Goal: Task Accomplishment & Management: Manage account settings

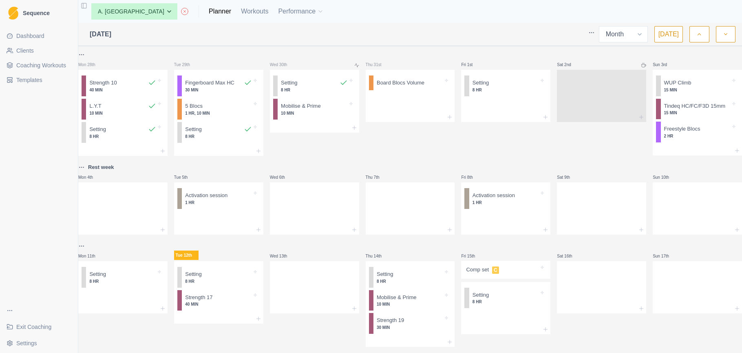
select select "month"
click at [231, 94] on div "Fingerboard Max HC 30 MIN" at bounding box center [221, 85] width 78 height 21
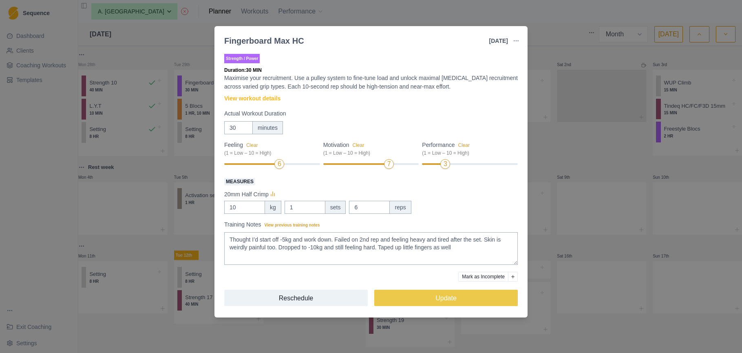
click at [558, 164] on div "Fingerboard Max HC 29 Jul 2025 Link To Goal View Workout Metrics Edit Original …" at bounding box center [371, 176] width 742 height 353
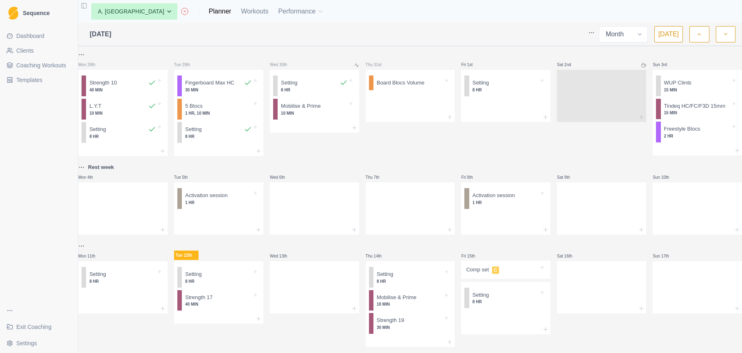
click at [702, 35] on icon "button" at bounding box center [700, 34] width 6 height 8
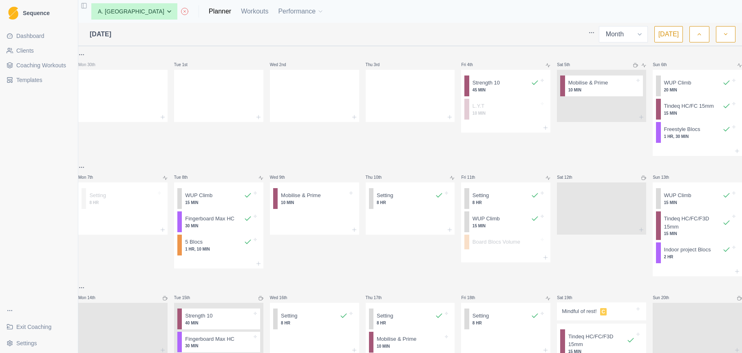
click at [701, 35] on icon "button" at bounding box center [700, 34] width 6 height 8
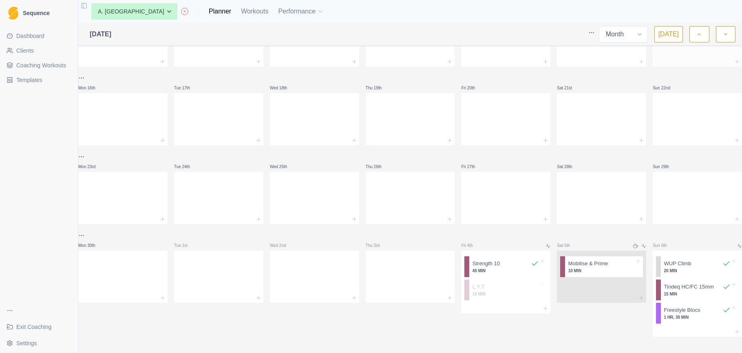
scroll to position [222, 0]
click at [729, 34] on button "button" at bounding box center [726, 34] width 20 height 16
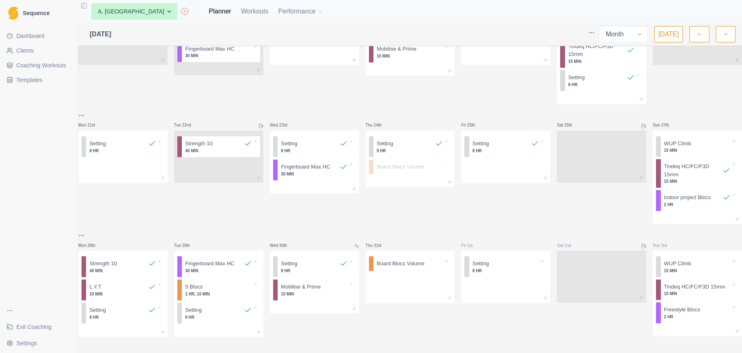
scroll to position [0, 0]
click at [726, 40] on button "button" at bounding box center [726, 34] width 20 height 16
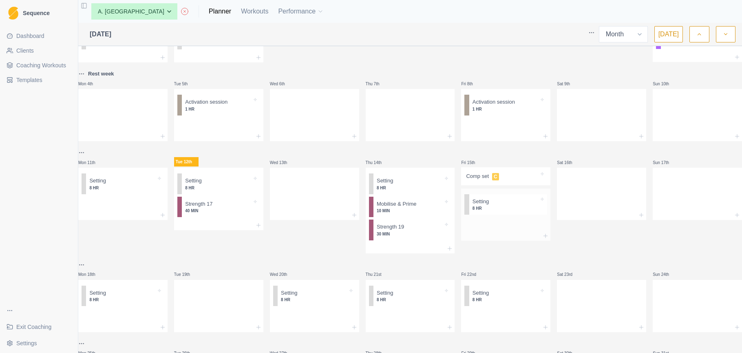
scroll to position [98, 0]
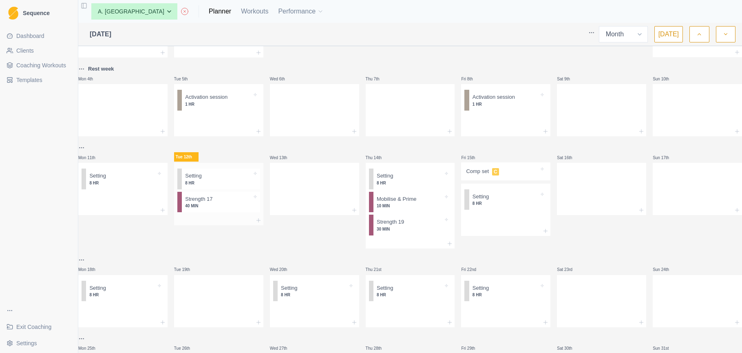
click at [225, 220] on div at bounding box center [218, 220] width 89 height 10
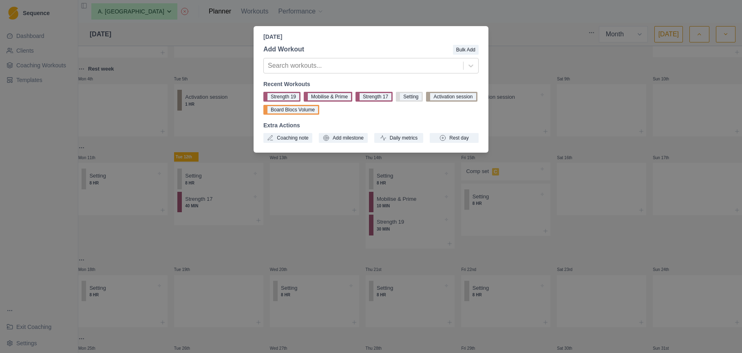
click at [324, 203] on div "Tuesday, August 12th, 2025 Add Workout Bulk Add Search workouts... Recent Worko…" at bounding box center [371, 176] width 742 height 353
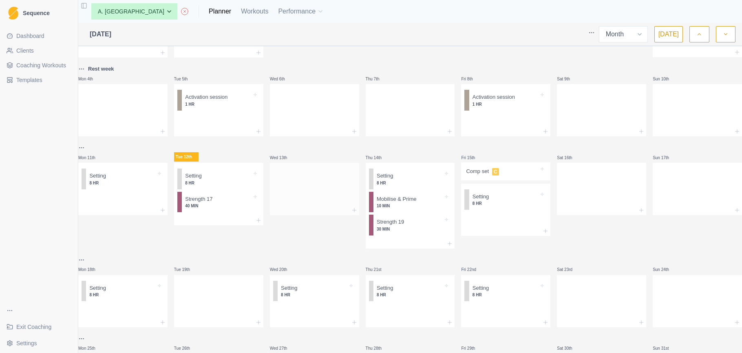
click at [289, 182] on div at bounding box center [314, 187] width 89 height 36
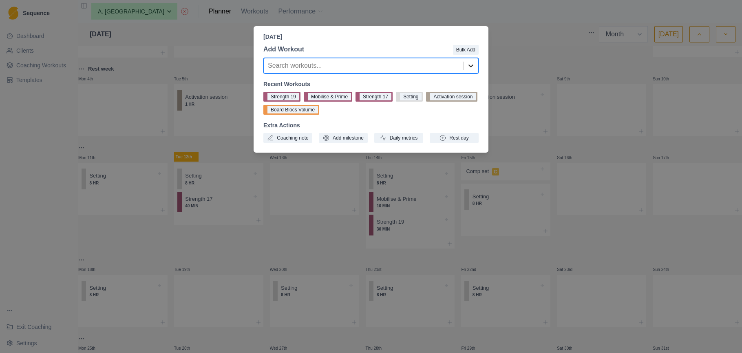
click at [472, 69] on icon at bounding box center [471, 66] width 8 height 8
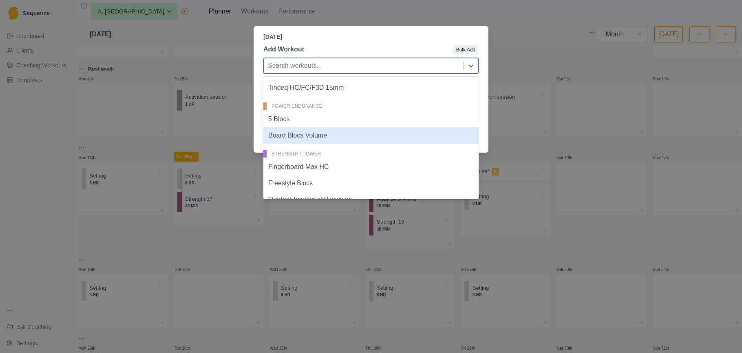
scroll to position [250, 0]
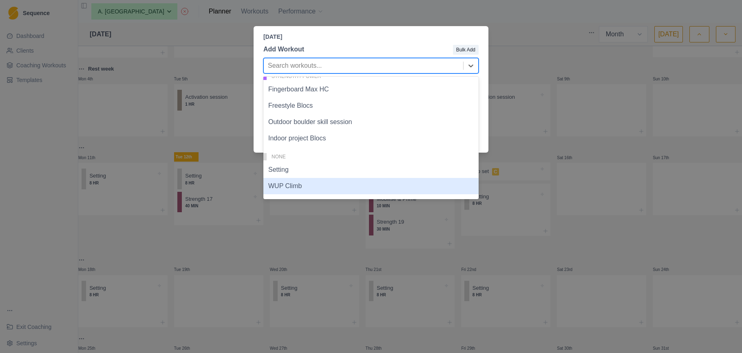
click at [359, 181] on div "WUP Climb" at bounding box center [370, 186] width 215 height 16
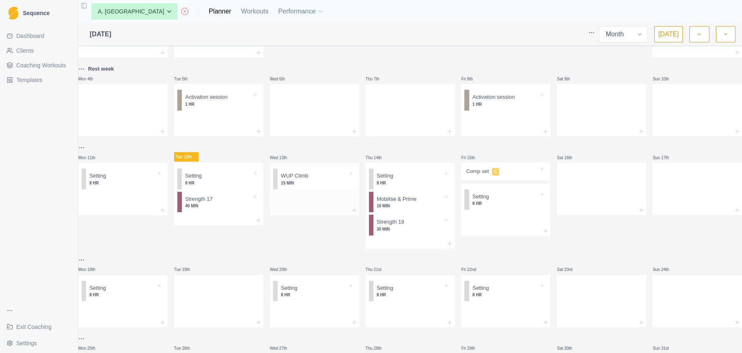
click at [324, 200] on div at bounding box center [314, 199] width 89 height 13
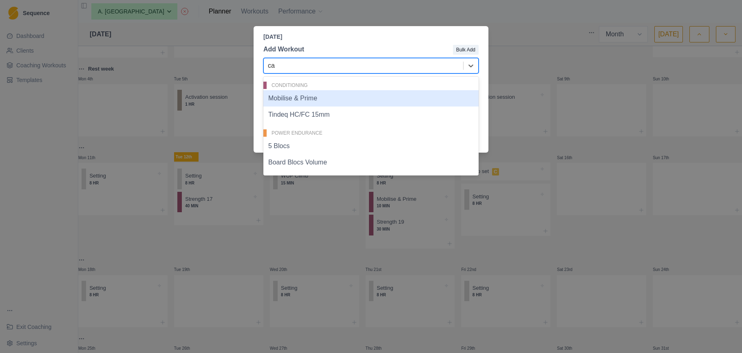
type input "ca"
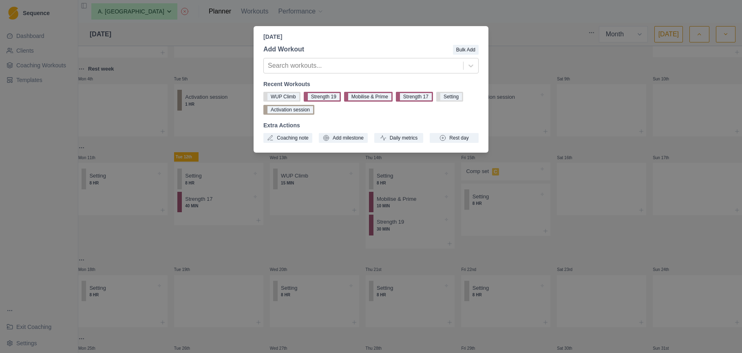
click at [560, 71] on div "Wednesday, August 13th, 2025 Add Workout Bulk Add Search workouts... Recent Wor…" at bounding box center [371, 176] width 742 height 353
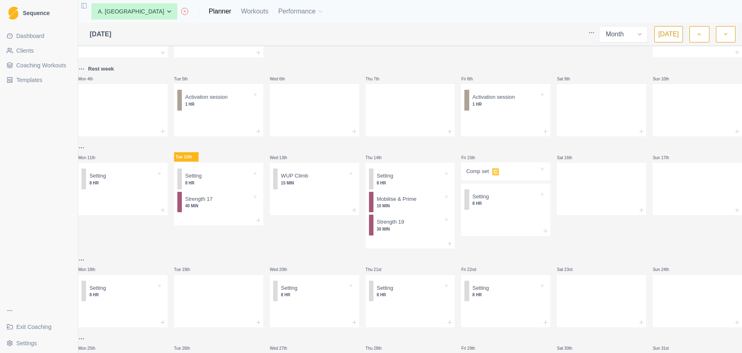
click at [30, 66] on span "Coaching Workouts" at bounding box center [41, 65] width 50 height 8
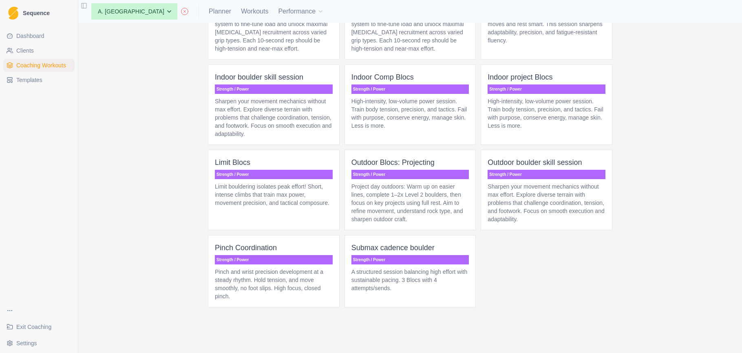
scroll to position [2406, 0]
click at [434, 292] on p "A structured session balancing high effort with sustainable pacing. 3 Blocs wit…" at bounding box center [411, 280] width 118 height 24
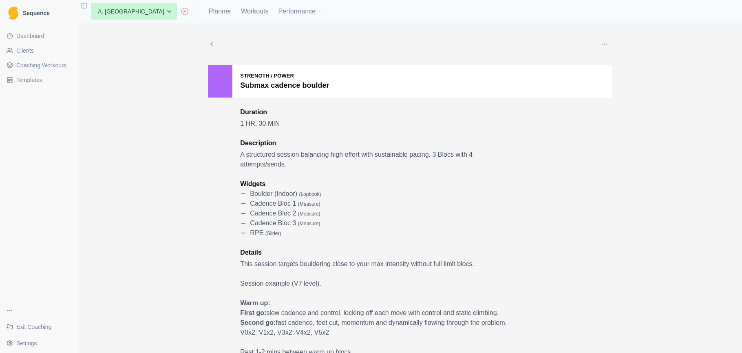
click at [601, 46] on button "button" at bounding box center [604, 44] width 16 height 16
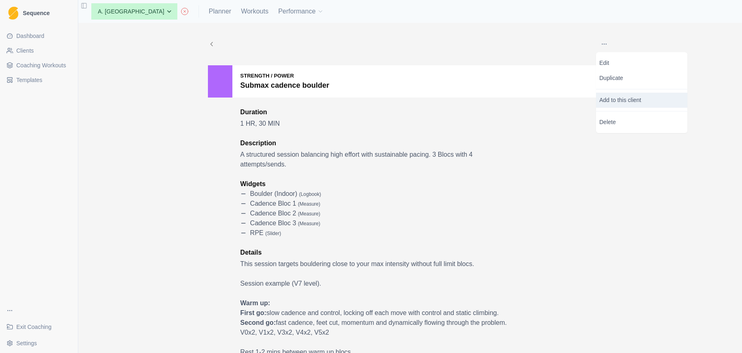
click at [612, 101] on p "Add to this client" at bounding box center [641, 100] width 91 height 15
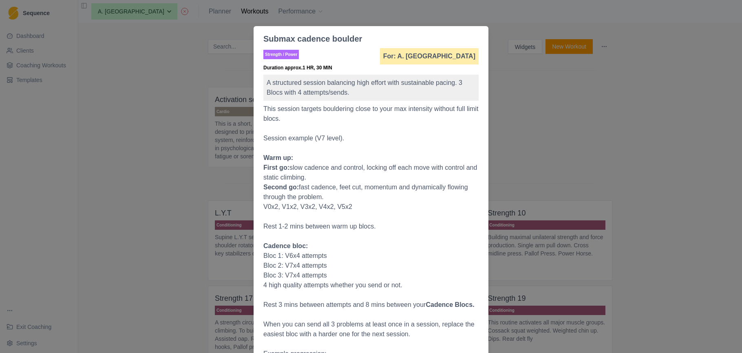
scroll to position [313, 0]
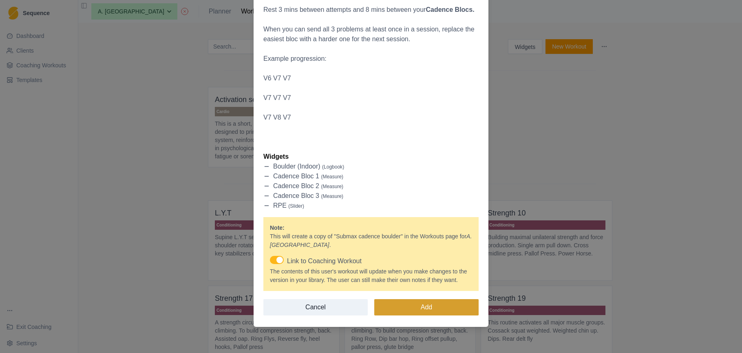
click at [436, 307] on button "Add" at bounding box center [426, 307] width 104 height 16
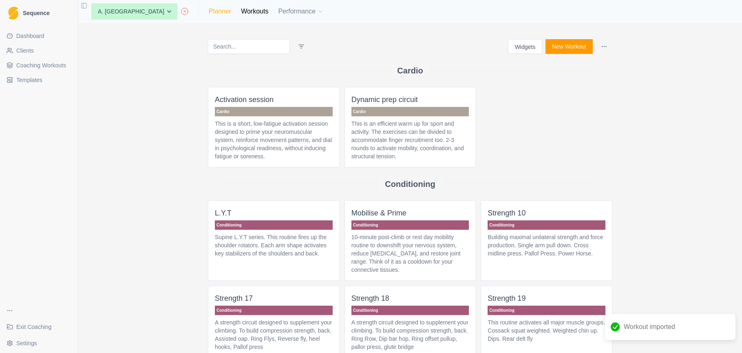
scroll to position [0, 0]
click at [209, 13] on link "Planner" at bounding box center [220, 12] width 22 height 10
select select "month"
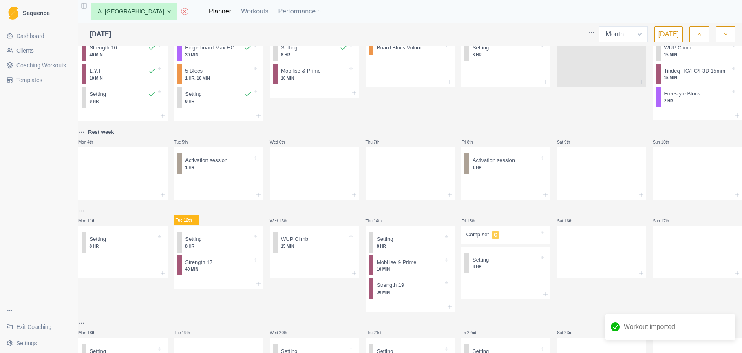
scroll to position [73, 0]
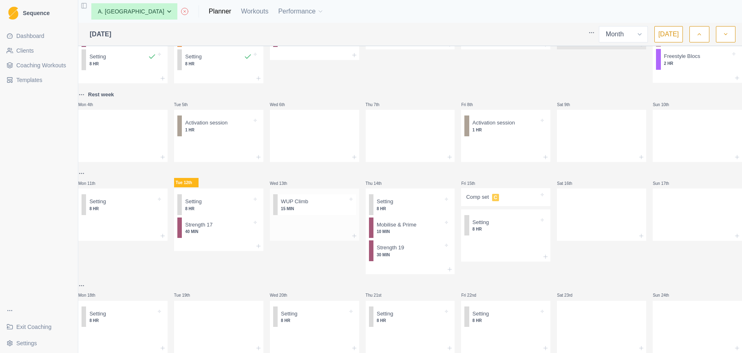
click at [303, 230] on div at bounding box center [314, 224] width 89 height 13
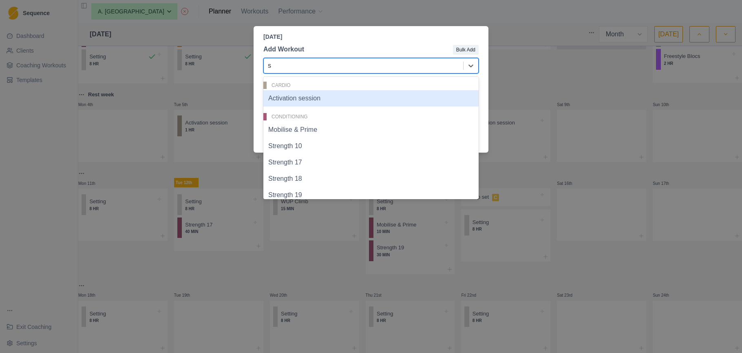
type input "su"
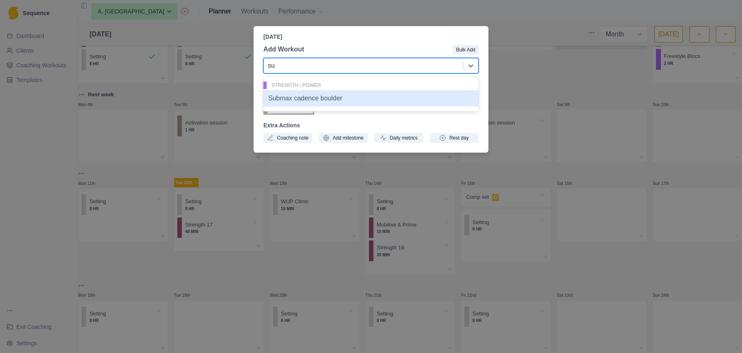
click at [323, 102] on div "Submax cadence boulder" at bounding box center [370, 98] width 215 height 16
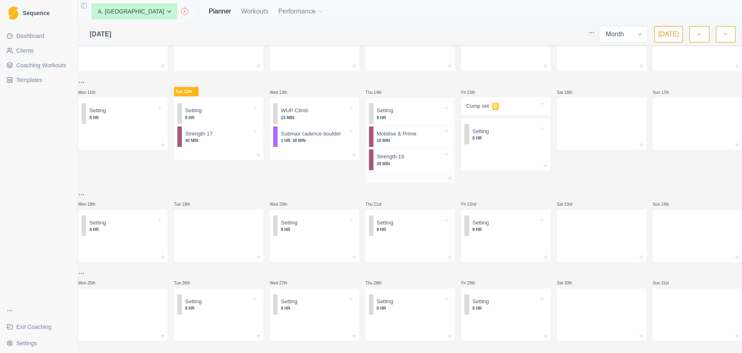
scroll to position [164, 0]
drag, startPoint x: 409, startPoint y: 167, endPoint x: 505, endPoint y: 168, distance: 95.8
click at [505, 168] on div "Mon 28th Strength 10 40 MIN L.Y.T 10 MIN Setting 8 HR Tue 29th Fingerboard Max …" at bounding box center [410, 112] width 664 height 455
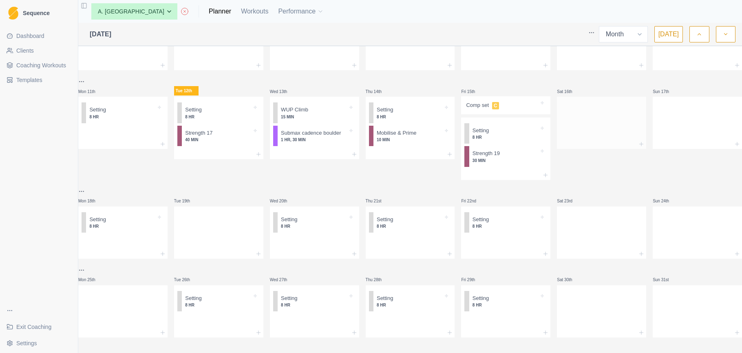
click at [587, 125] on div at bounding box center [601, 121] width 89 height 36
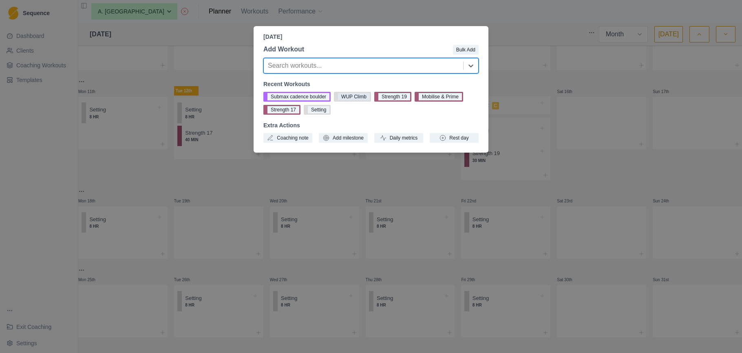
click at [367, 100] on button "WUP Climb" at bounding box center [352, 97] width 37 height 10
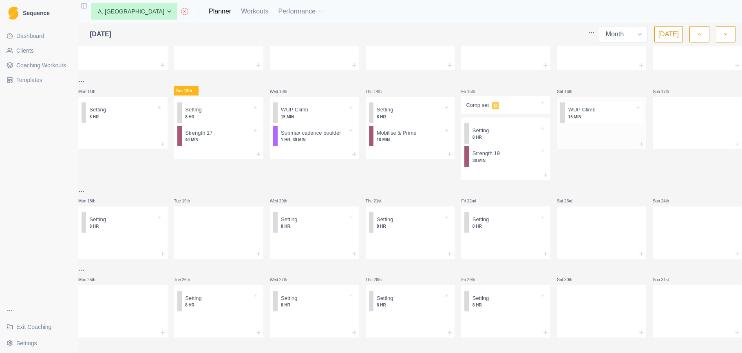
click at [602, 135] on div at bounding box center [601, 132] width 89 height 13
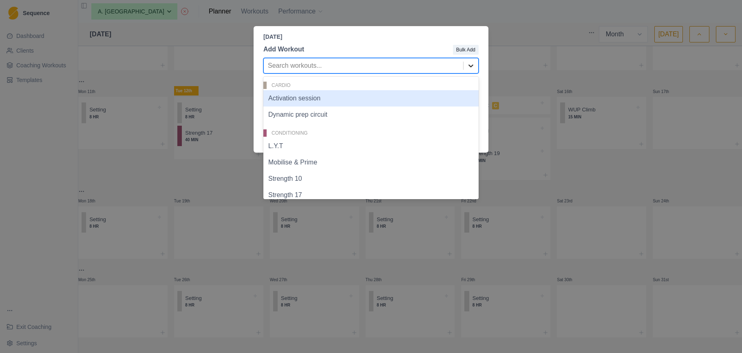
click at [470, 67] on icon at bounding box center [471, 66] width 8 height 8
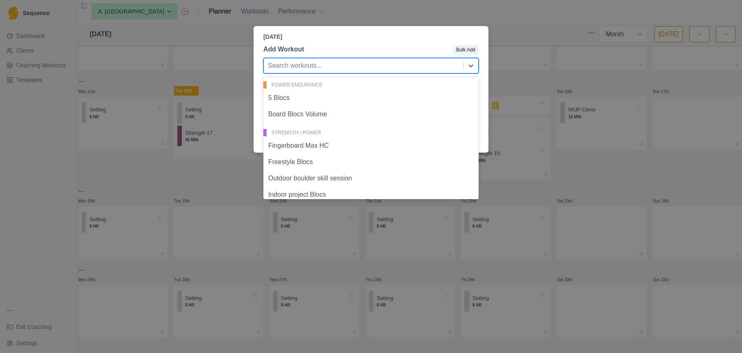
scroll to position [266, 0]
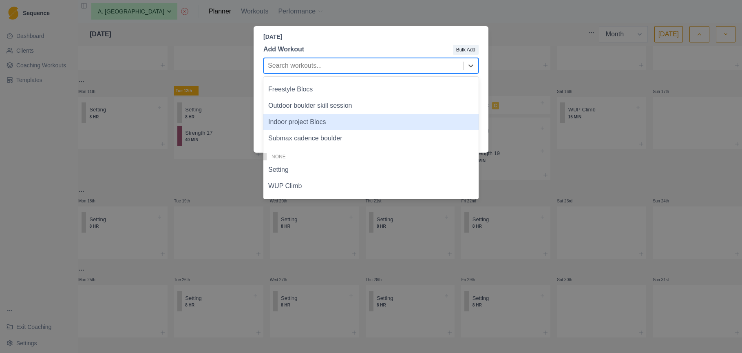
click at [591, 144] on div "Saturday, August 16th, 2025 Add Workout Bulk Add Indoor project Blocs, 16 of 19…" at bounding box center [371, 176] width 742 height 353
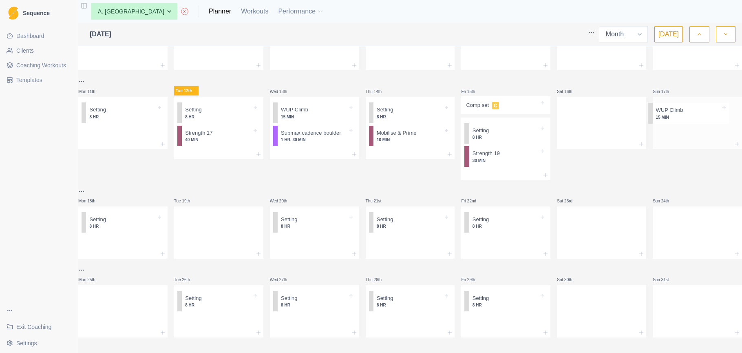
drag, startPoint x: 608, startPoint y: 115, endPoint x: 702, endPoint y: 113, distance: 93.8
click at [702, 113] on div "Mon 28th Strength 10 40 MIN L.Y.T 10 MIN Setting 8 HR Tue 29th Fingerboard Max …" at bounding box center [410, 111] width 664 height 452
click at [589, 115] on div at bounding box center [601, 121] width 89 height 36
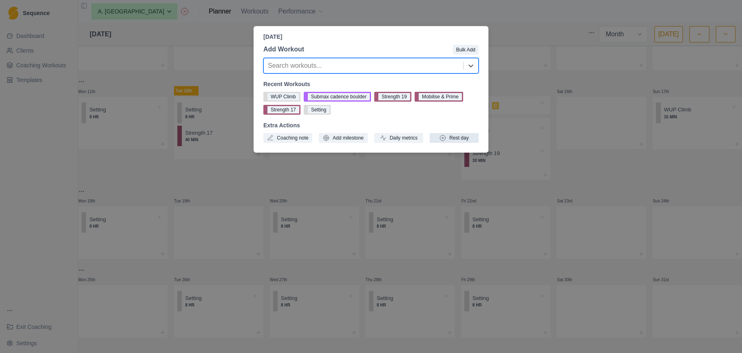
click at [472, 134] on button "Rest day" at bounding box center [454, 138] width 49 height 10
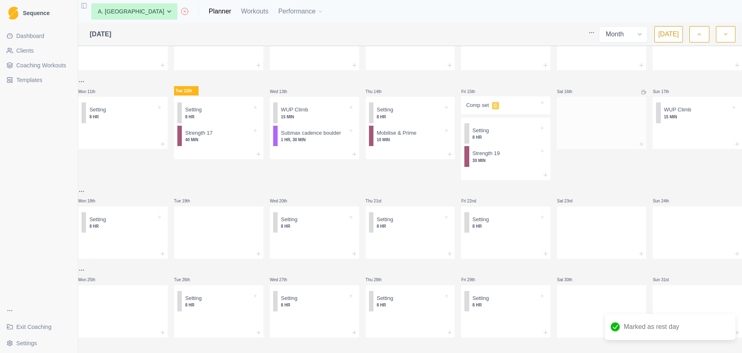
click at [600, 135] on div at bounding box center [601, 121] width 89 height 36
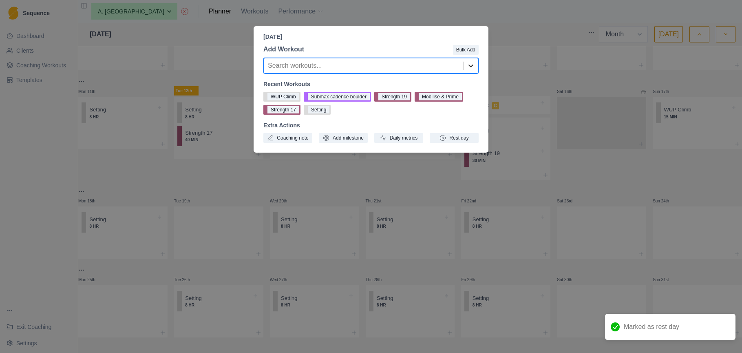
drag, startPoint x: 475, startPoint y: 68, endPoint x: 469, endPoint y: 71, distance: 6.8
click at [475, 68] on div at bounding box center [471, 65] width 15 height 15
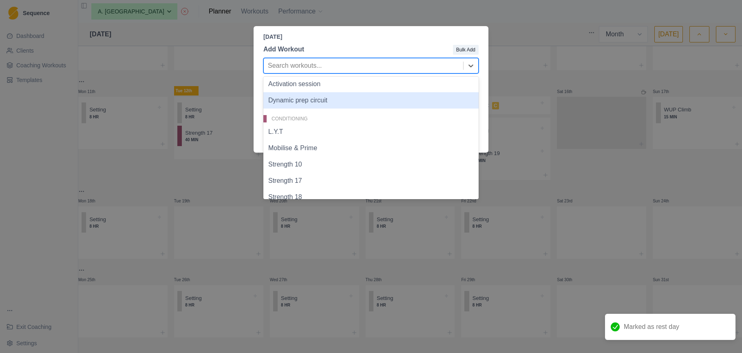
scroll to position [15, 0]
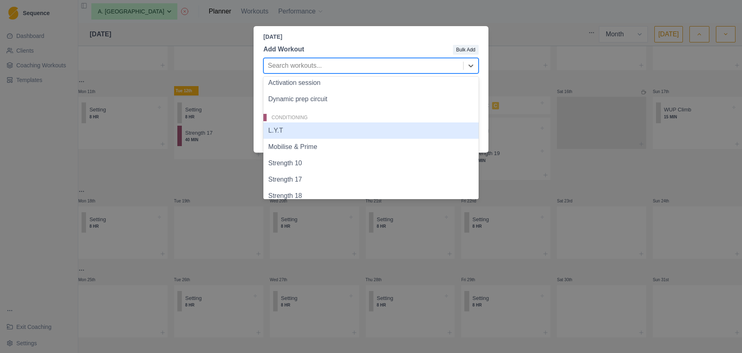
click at [617, 93] on div "Saturday, August 16th, 2025 Add Workout Bulk Add L.Y.T, 3 of 19. 19 results ava…" at bounding box center [371, 176] width 742 height 353
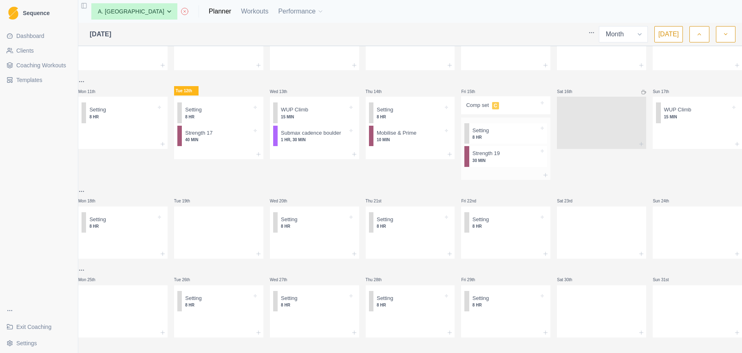
click at [505, 177] on div at bounding box center [505, 175] width 89 height 10
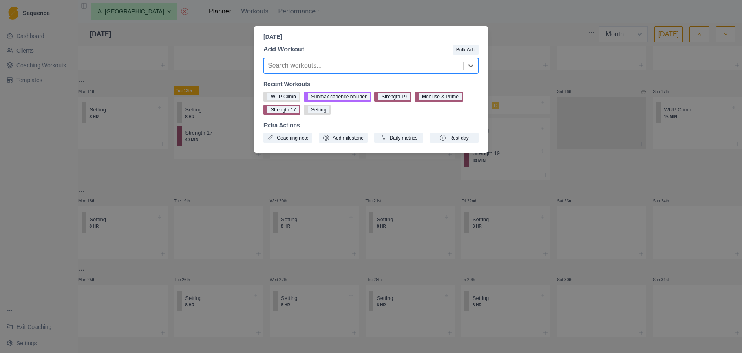
click at [611, 86] on div "Friday, August 15th, 2025 Add Workout Bulk Add Search workouts... Recent Workou…" at bounding box center [371, 176] width 742 height 353
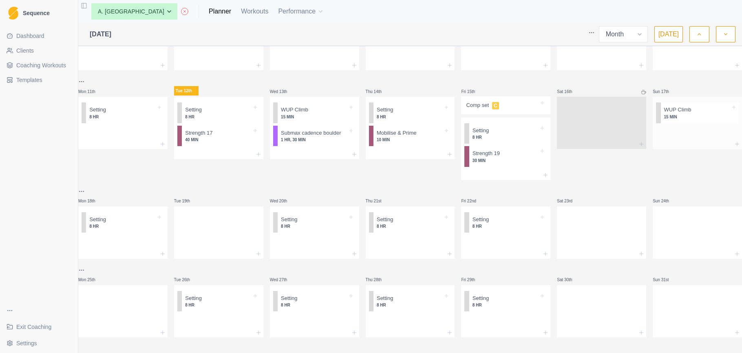
click at [705, 142] on div at bounding box center [697, 144] width 89 height 10
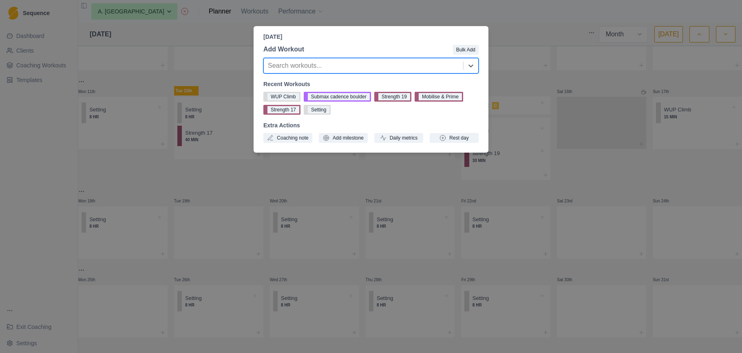
click at [163, 31] on div "Sunday, August 17th, 2025 Add Workout Bulk Add Search workouts... Recent Workou…" at bounding box center [371, 176] width 742 height 353
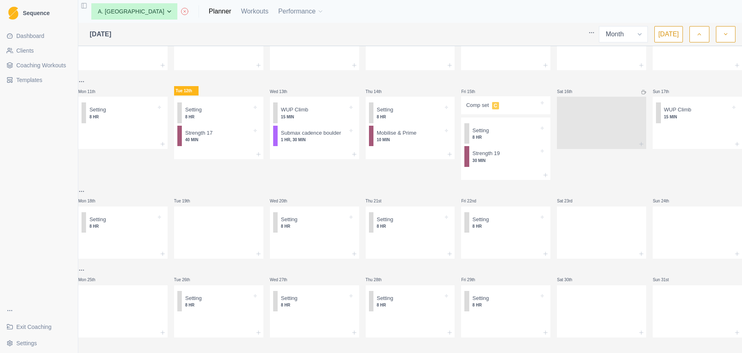
click at [40, 62] on span "Coaching Workouts" at bounding box center [41, 65] width 50 height 8
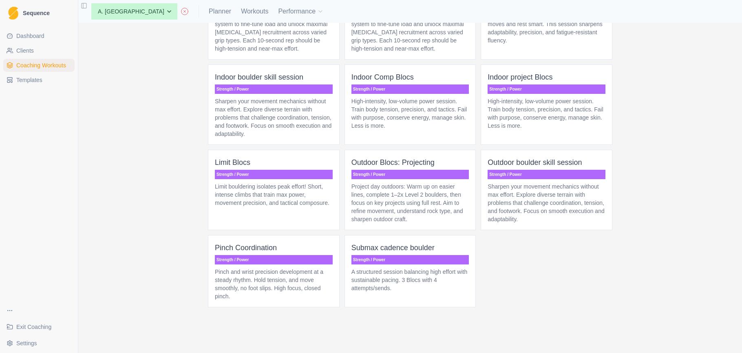
scroll to position [2439, 0]
click at [286, 190] on p "Limit bouldering isolates peak effort! Short, intense climbs that train max pow…" at bounding box center [274, 194] width 118 height 24
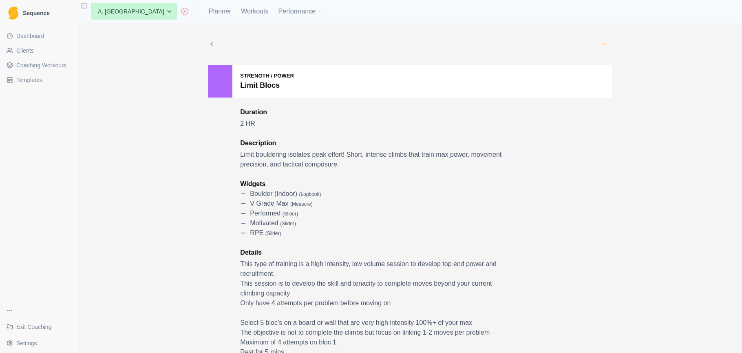
click at [601, 45] on icon "button" at bounding box center [604, 44] width 7 height 7
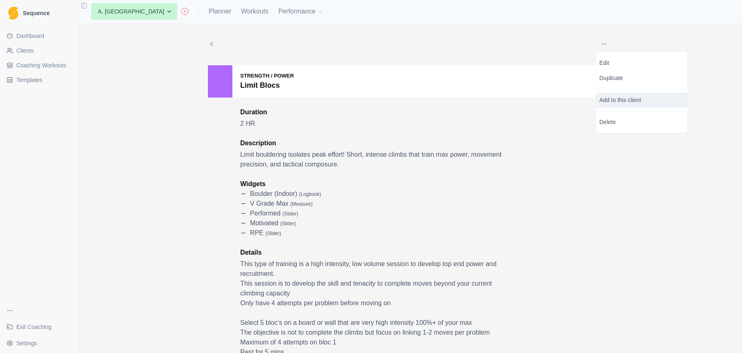
click at [617, 96] on p "Add to this client" at bounding box center [641, 100] width 91 height 15
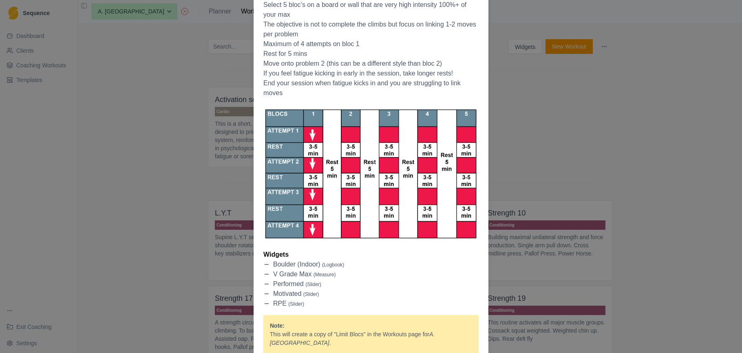
scroll to position [261, 0]
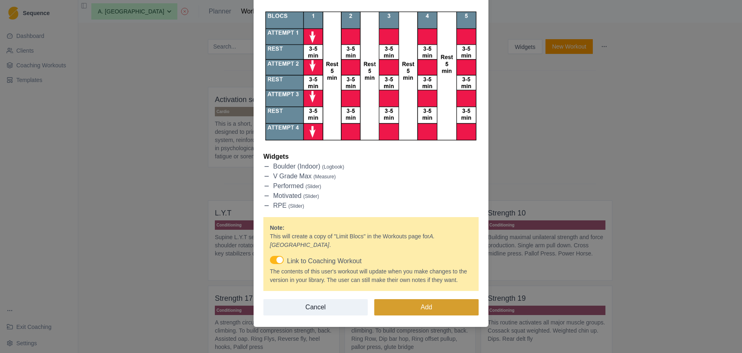
click at [429, 307] on button "Add" at bounding box center [426, 307] width 104 height 16
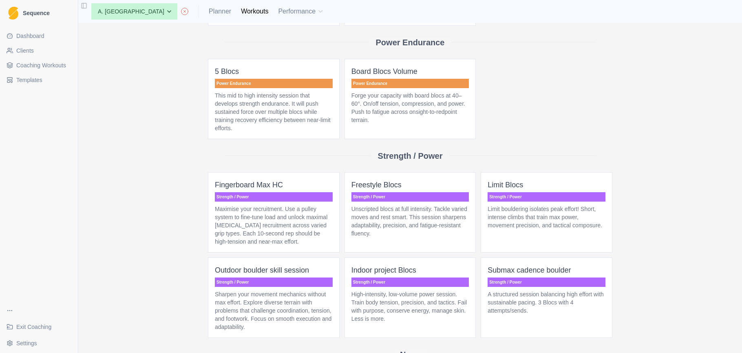
scroll to position [475, 0]
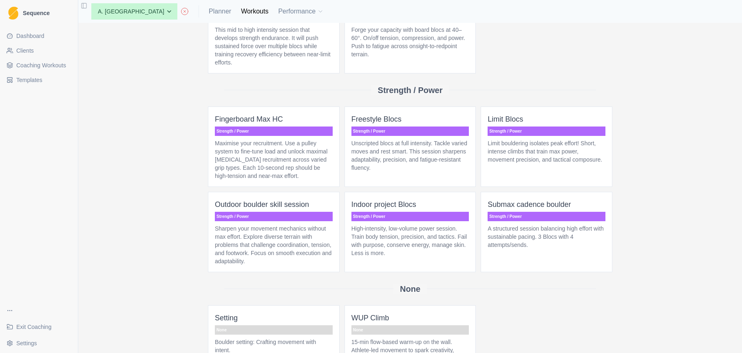
click at [526, 164] on p "Limit bouldering isolates peak effort! Short, intense climbs that train max pow…" at bounding box center [547, 151] width 118 height 24
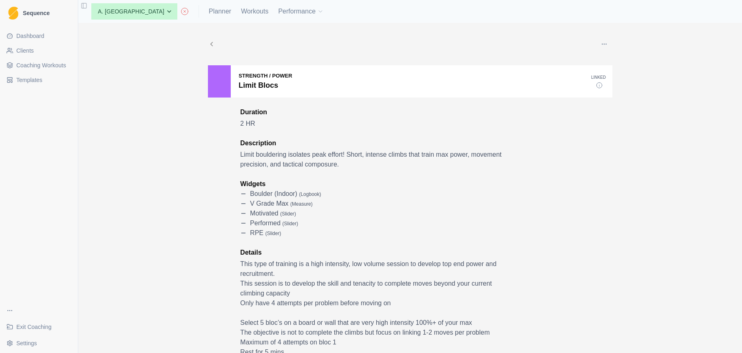
click at [59, 62] on span "Coaching Workouts" at bounding box center [41, 65] width 50 height 8
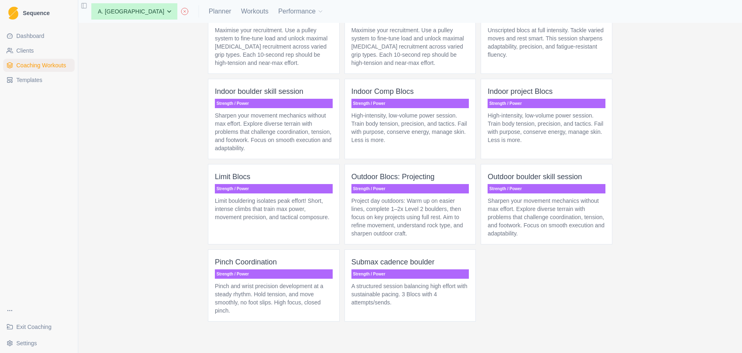
scroll to position [2391, 0]
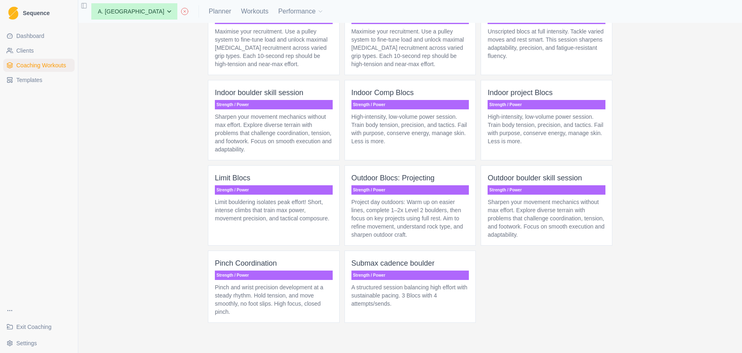
click at [554, 145] on p "High-intensity, low-volume power session. Train body tension, precision, and ta…" at bounding box center [547, 129] width 118 height 33
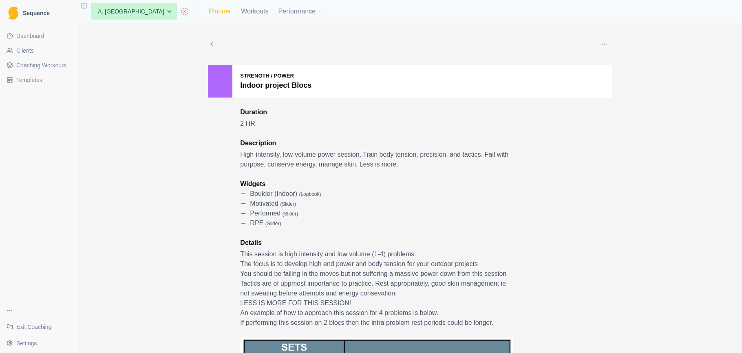
click at [209, 11] on link "Planner" at bounding box center [220, 12] width 22 height 10
select select "month"
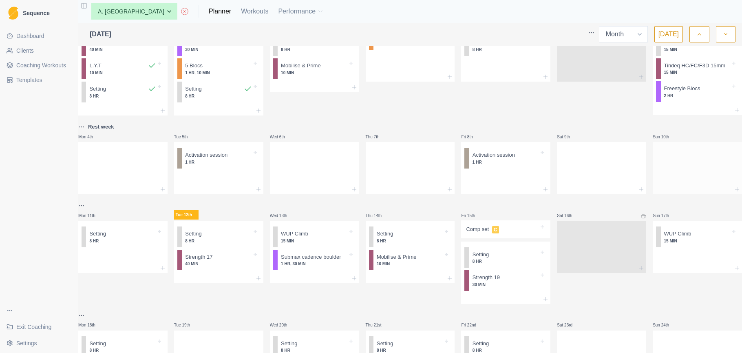
scroll to position [82, 0]
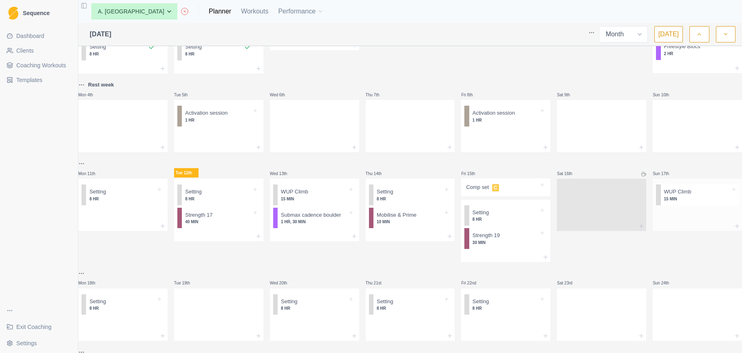
click at [676, 219] on div at bounding box center [697, 214] width 89 height 13
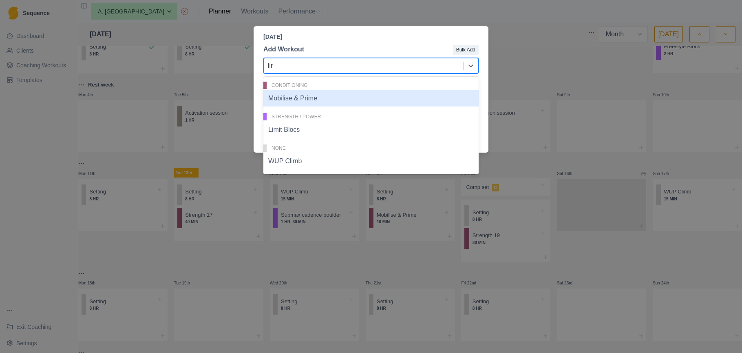
type input "limi"
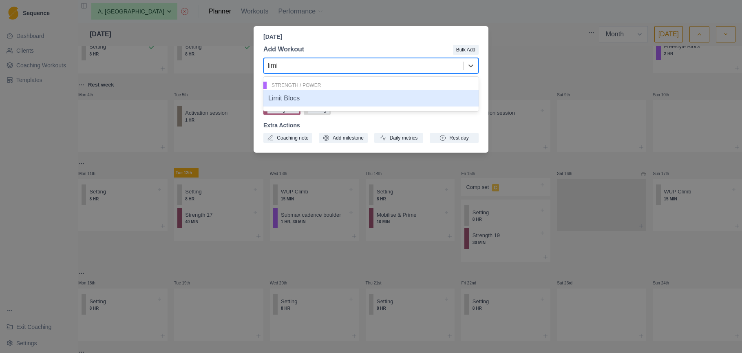
click at [286, 100] on div "Limit Blocs" at bounding box center [370, 98] width 215 height 16
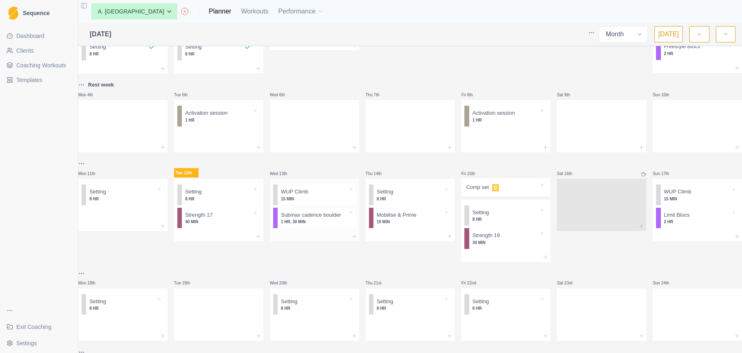
click at [315, 239] on div at bounding box center [314, 236] width 89 height 10
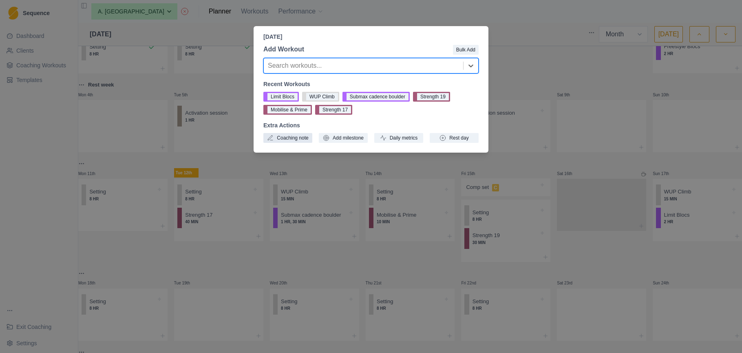
click at [294, 139] on button "Coaching note" at bounding box center [287, 138] width 49 height 10
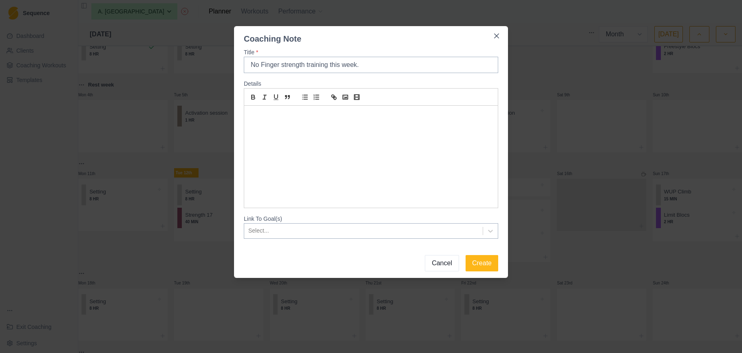
type input "No Finger strength training this week."
click at [281, 118] on p at bounding box center [370, 115] width 241 height 9
click at [482, 266] on button "Create" at bounding box center [482, 263] width 33 height 16
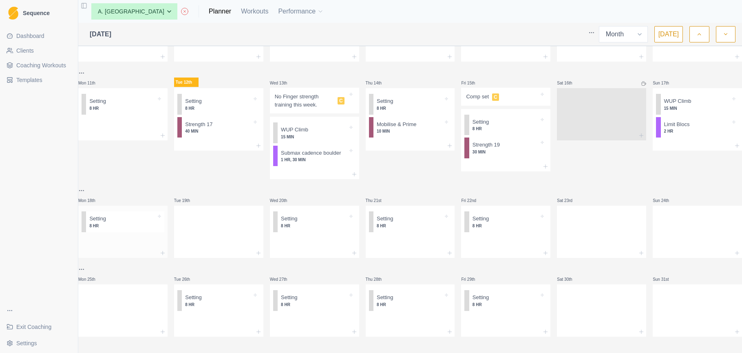
scroll to position [177, 0]
click at [120, 248] on div "Setting 8 HR" at bounding box center [122, 232] width 89 height 52
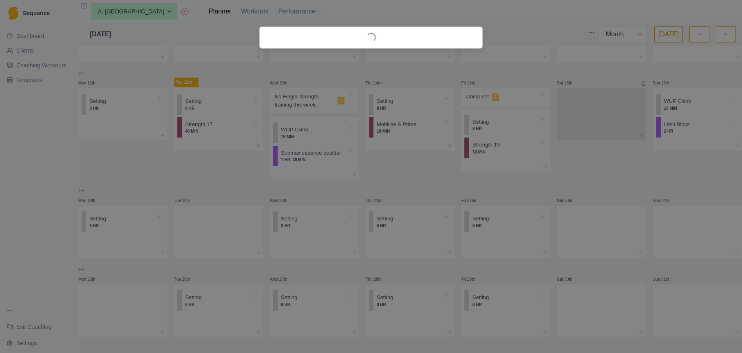
scroll to position [177, 0]
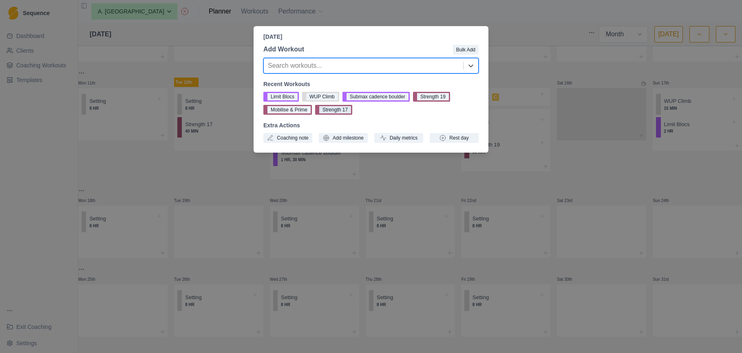
click at [334, 112] on button "Strength 17" at bounding box center [333, 110] width 37 height 10
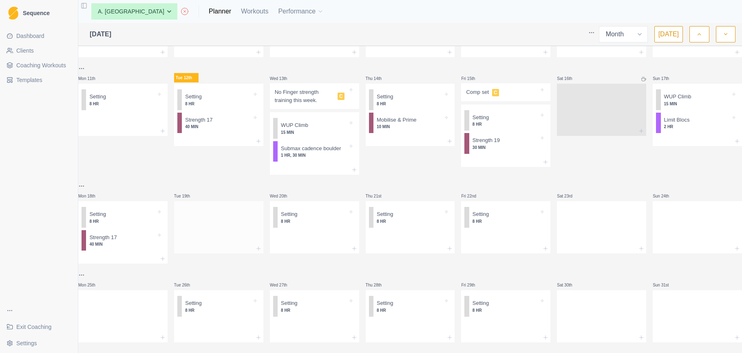
click at [229, 223] on div at bounding box center [218, 226] width 89 height 36
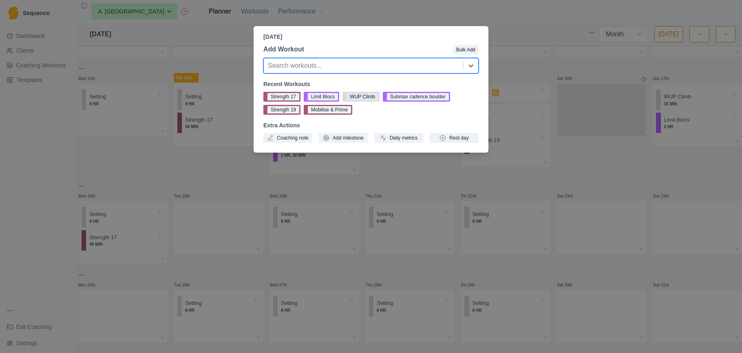
click at [374, 101] on button "WUP Climb" at bounding box center [361, 97] width 37 height 10
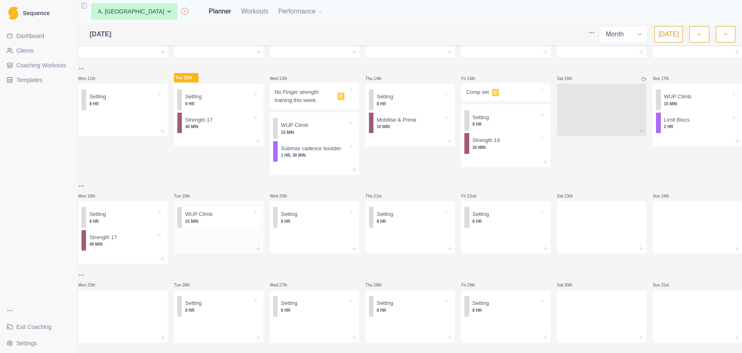
click at [233, 238] on div at bounding box center [218, 237] width 89 height 13
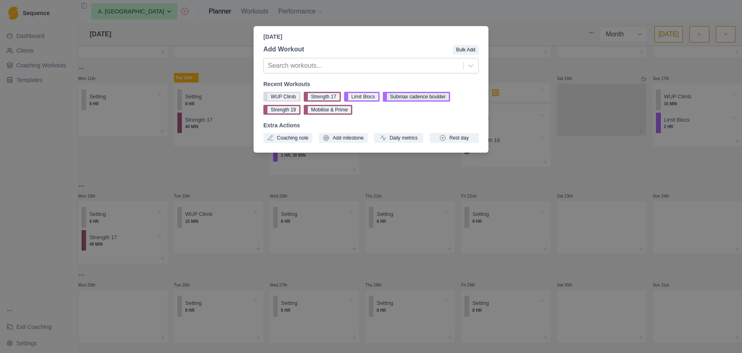
click at [420, 98] on button "Submax cadence boulder" at bounding box center [416, 97] width 67 height 10
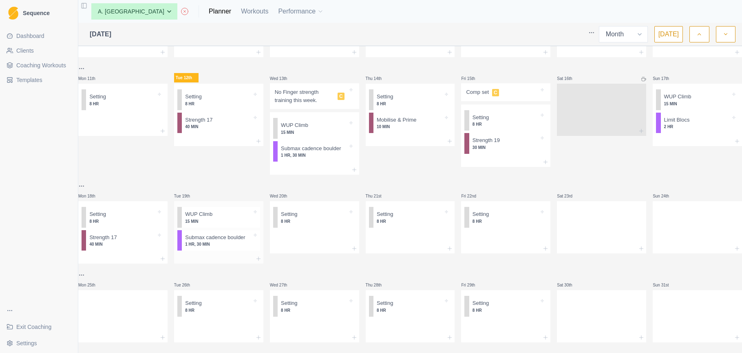
click at [220, 261] on div at bounding box center [218, 259] width 89 height 10
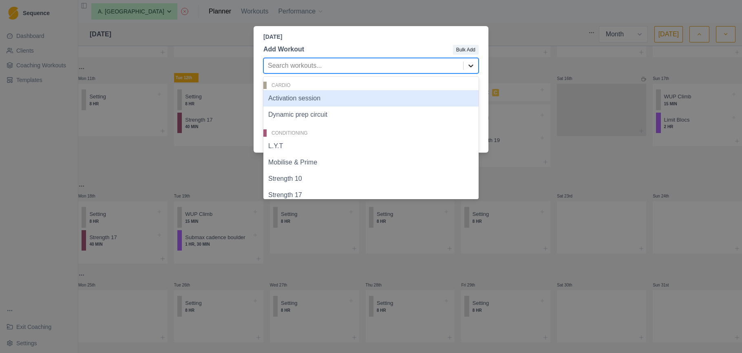
click at [470, 71] on div at bounding box center [471, 65] width 15 height 15
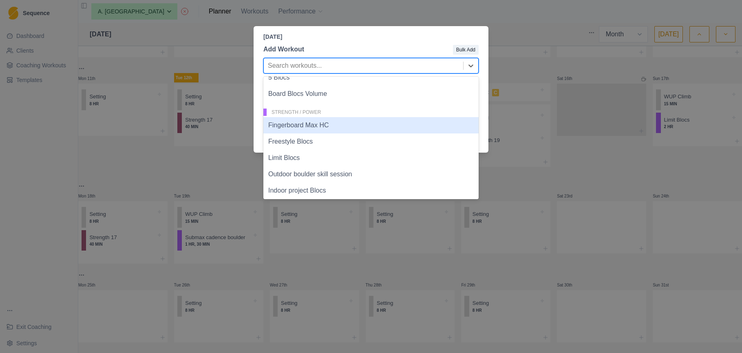
scroll to position [226, 0]
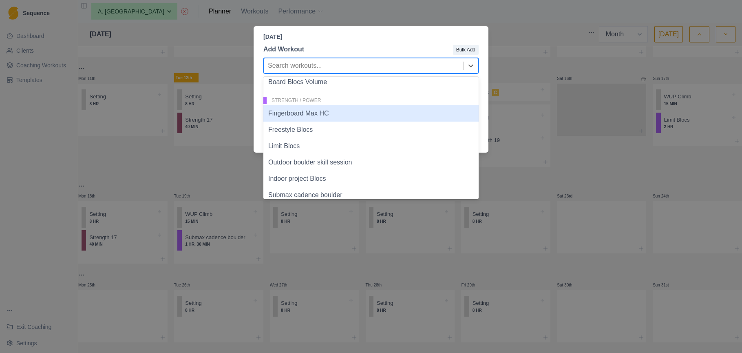
click at [394, 114] on div "Fingerboard Max HC" at bounding box center [370, 113] width 215 height 16
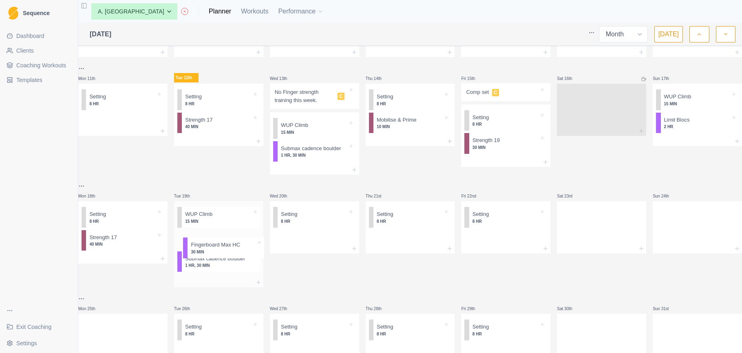
drag, startPoint x: 218, startPoint y: 271, endPoint x: 219, endPoint y: 244, distance: 26.5
click at [219, 244] on div "WUP Climb 15 MIN Submax cadence boulder 1 HR, 30 MIN Fingerboard Max HC 30 MIN" at bounding box center [218, 239] width 89 height 76
click at [316, 243] on div at bounding box center [314, 237] width 89 height 13
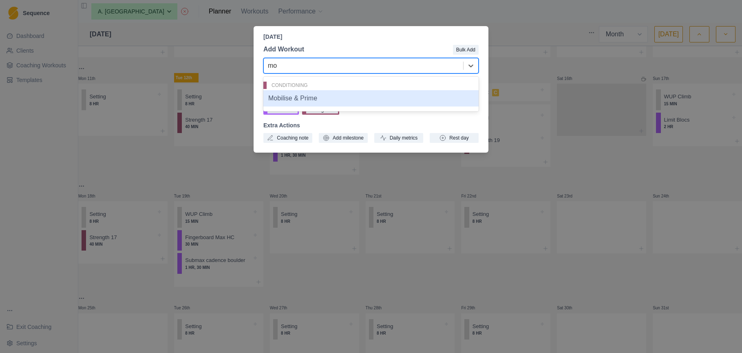
type input "m"
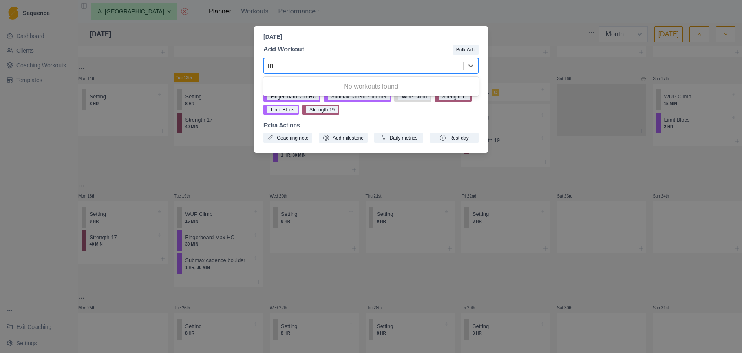
type input "m"
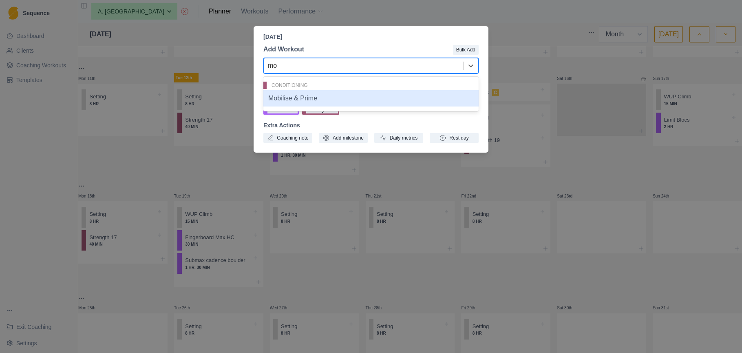
type input "mob"
click at [365, 95] on div "Mobilise & Prime" at bounding box center [370, 98] width 215 height 16
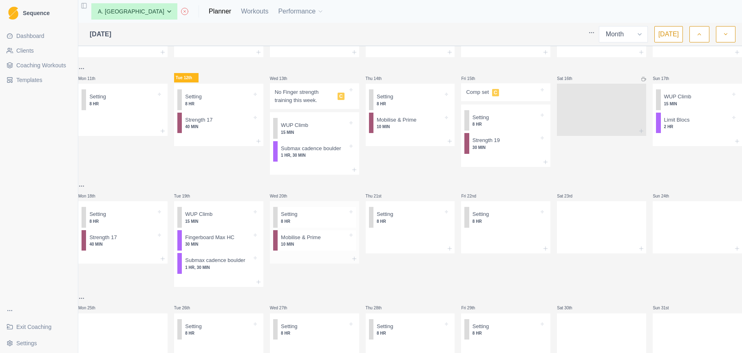
click at [321, 241] on p "Mobilise & Prime" at bounding box center [301, 237] width 40 height 8
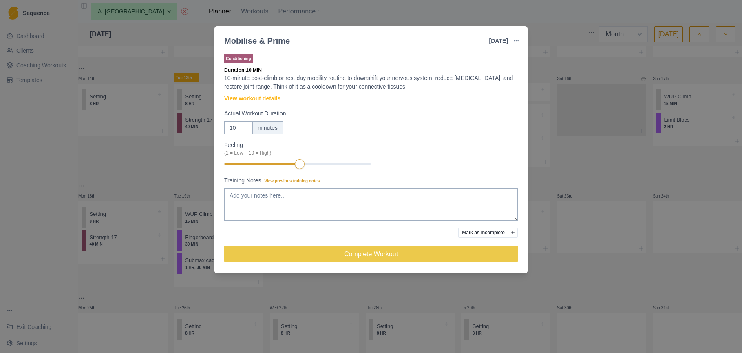
click at [280, 99] on link "View workout details" at bounding box center [252, 98] width 56 height 9
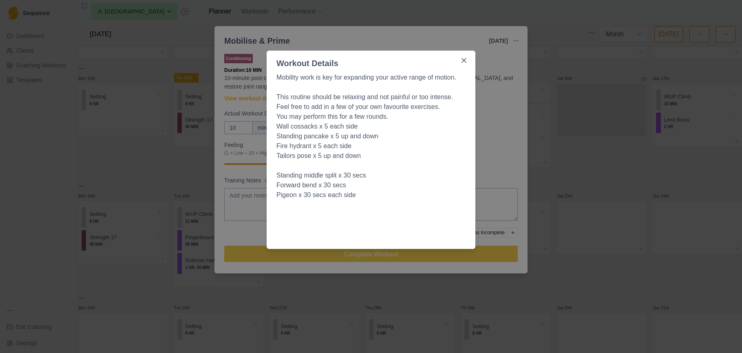
click at [330, 290] on div "Workout Details Mobility work is key for expanding your active range of motion.…" at bounding box center [371, 176] width 742 height 353
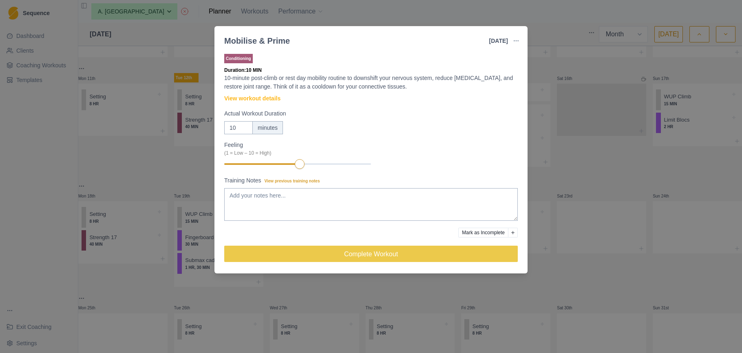
click at [559, 290] on div "Mobilise & Prime 20 Aug 2025 Link To Goal View Workout Metrics Edit Original Wo…" at bounding box center [371, 176] width 742 height 353
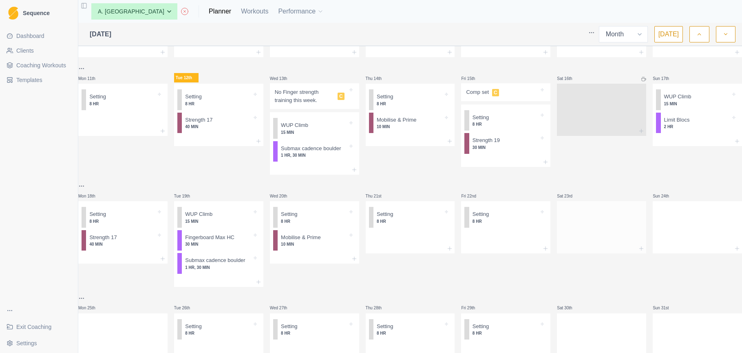
click at [586, 221] on div at bounding box center [601, 226] width 89 height 36
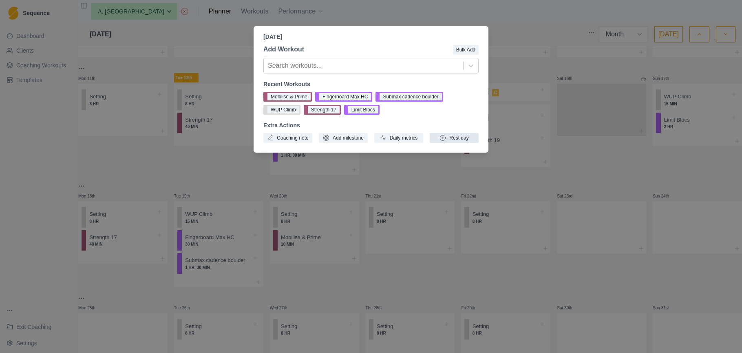
click at [471, 140] on button "Rest day" at bounding box center [454, 138] width 49 height 10
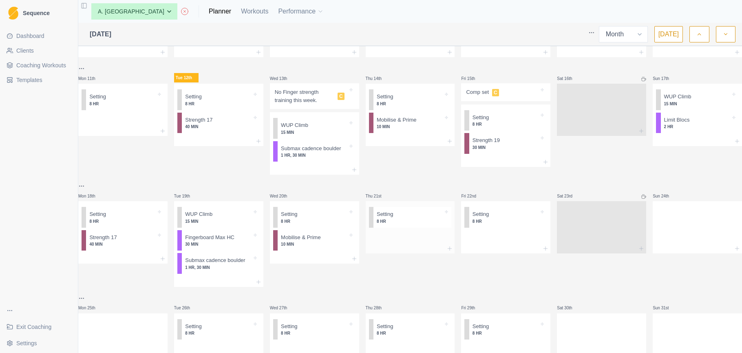
click at [411, 243] on div at bounding box center [410, 237] width 89 height 13
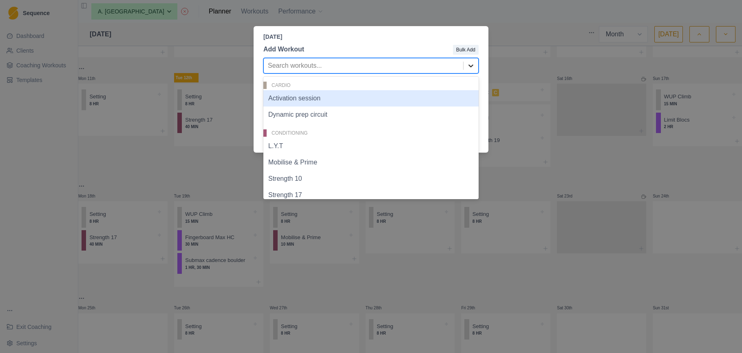
click at [465, 66] on div at bounding box center [471, 65] width 15 height 15
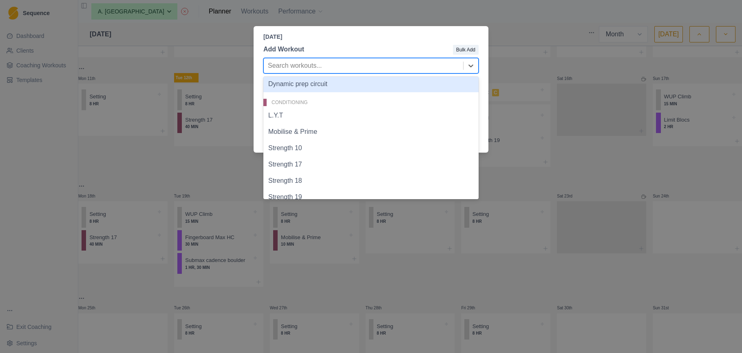
scroll to position [32, 0]
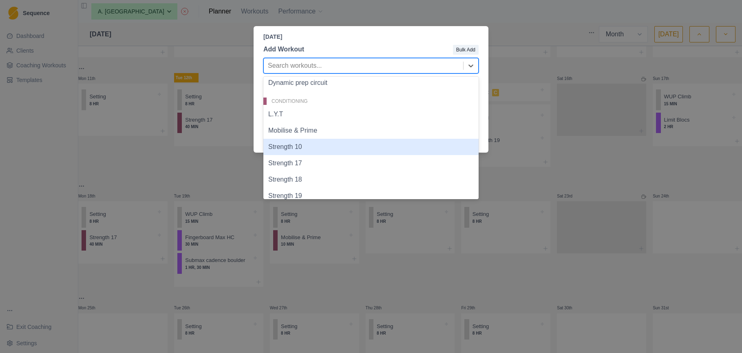
click at [545, 63] on div "Thursday, August 21st, 2025 Add Workout Bulk Add Strength 10, 5 of 20. 20 resul…" at bounding box center [371, 176] width 742 height 353
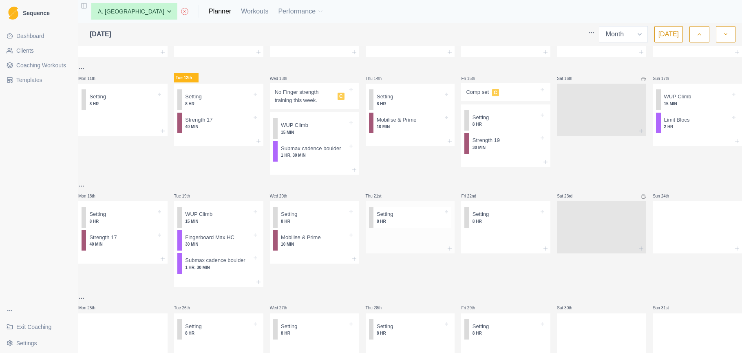
click at [409, 249] on div at bounding box center [410, 248] width 89 height 10
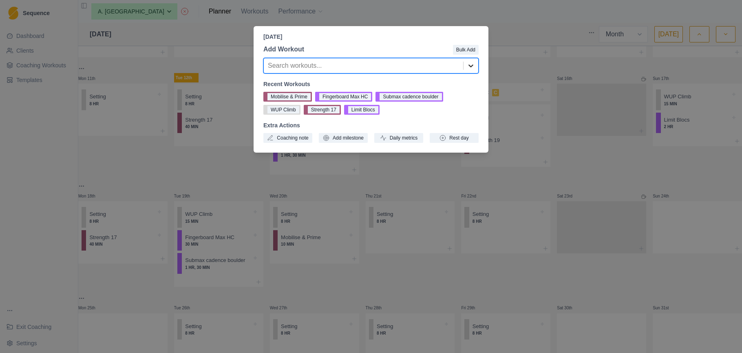
click at [474, 69] on icon at bounding box center [471, 66] width 8 height 8
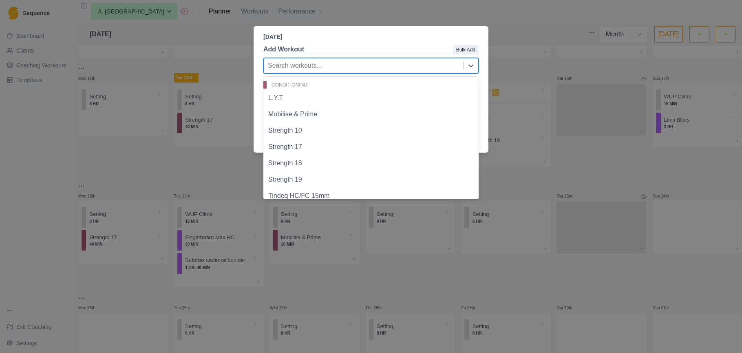
scroll to position [46, 0]
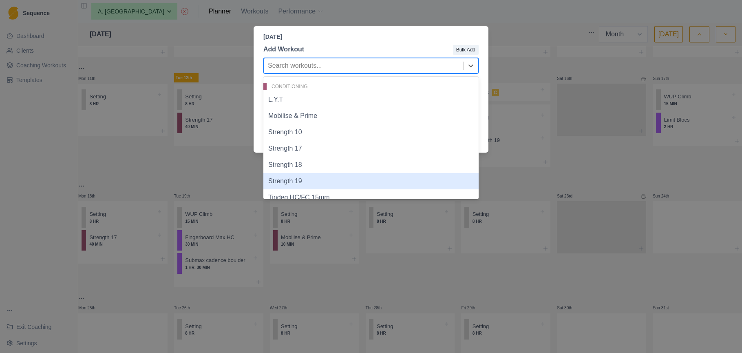
click at [325, 180] on div "Strength 19" at bounding box center [370, 181] width 215 height 16
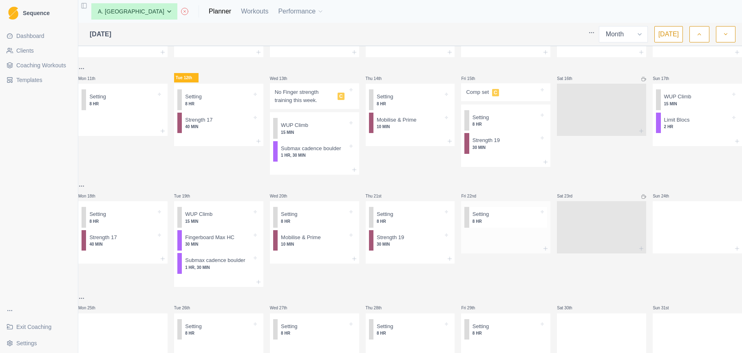
click at [482, 242] on div at bounding box center [505, 237] width 89 height 13
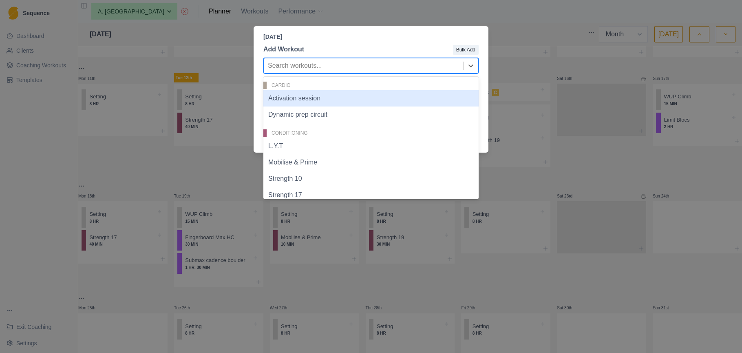
drag, startPoint x: 423, startPoint y: 62, endPoint x: 418, endPoint y: 87, distance: 25.9
click at [424, 62] on div at bounding box center [363, 65] width 191 height 11
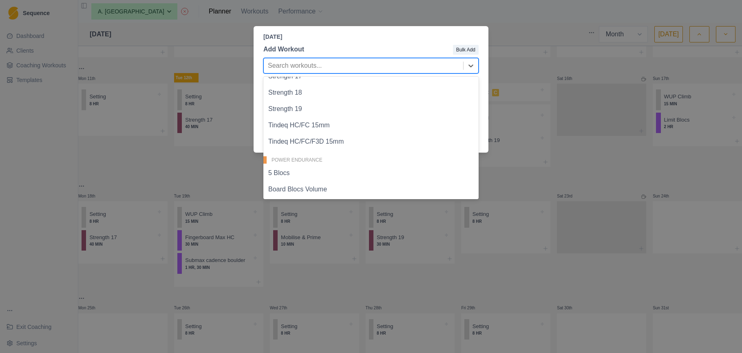
scroll to position [151, 0]
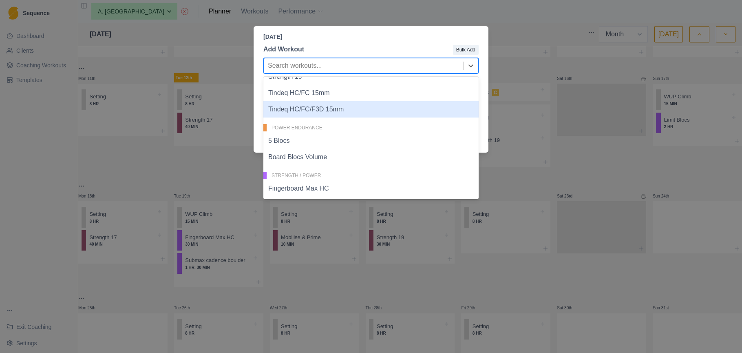
click at [391, 111] on div "Tindeq HC/FC/F3D 15mm" at bounding box center [370, 109] width 215 height 16
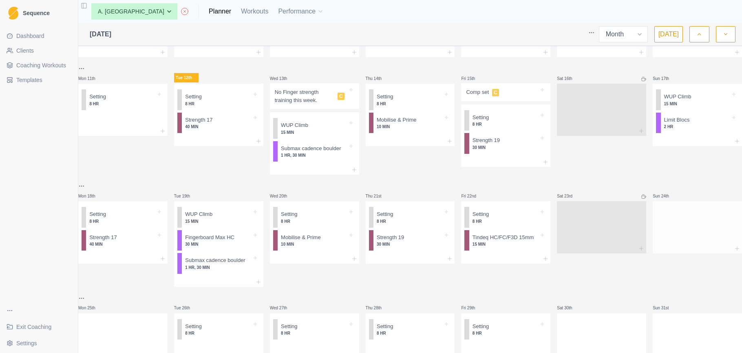
click at [677, 233] on div at bounding box center [697, 226] width 89 height 36
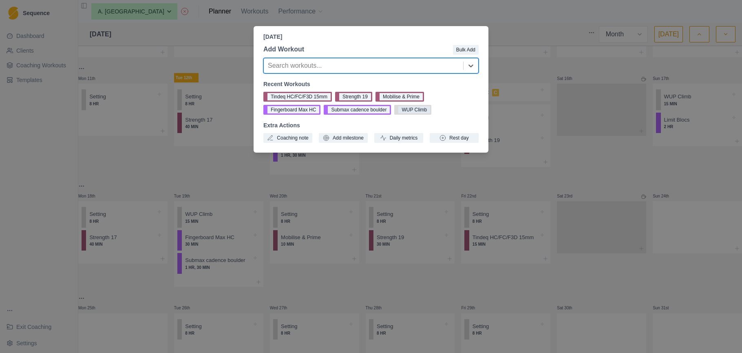
click at [421, 109] on button "WUP Climb" at bounding box center [412, 110] width 37 height 10
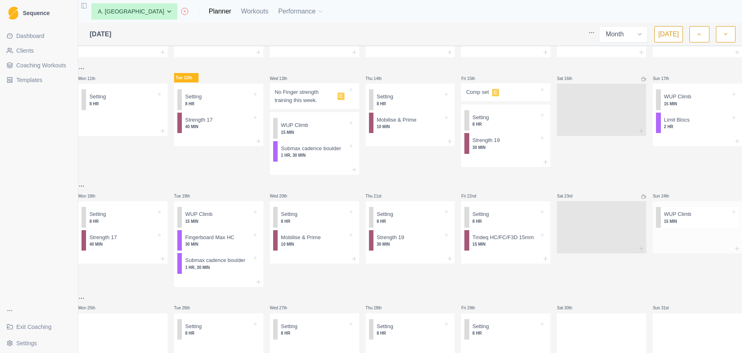
click at [706, 218] on div at bounding box center [711, 214] width 40 height 8
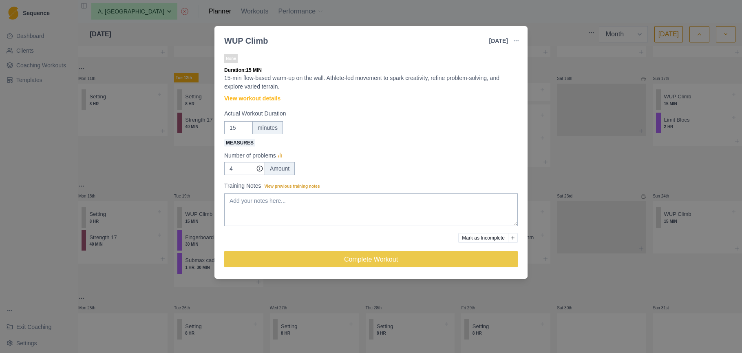
click at [569, 161] on div "WUP Climb 24 Aug 2025 Link To Goal View Workout Metrics Edit Original Workout R…" at bounding box center [371, 176] width 742 height 353
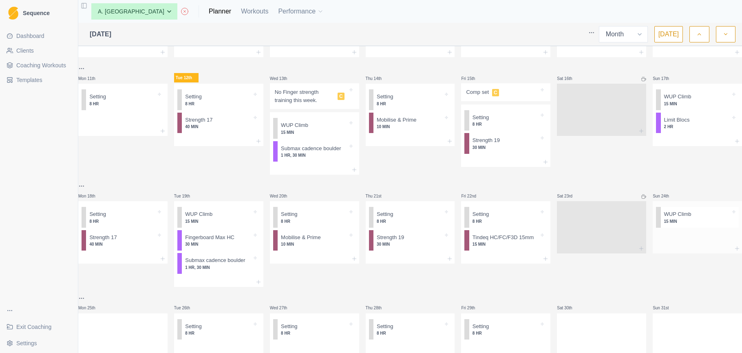
click at [666, 243] on div at bounding box center [697, 237] width 89 height 13
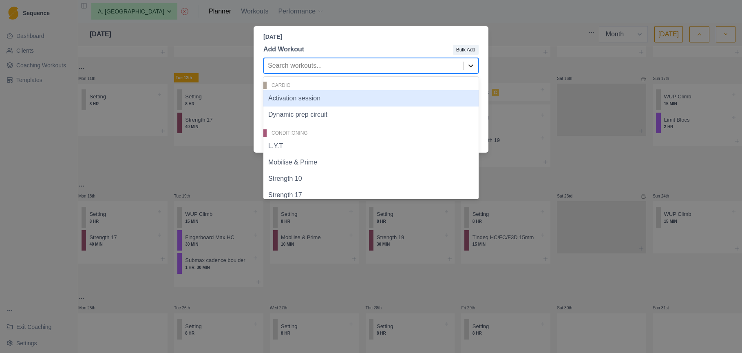
click at [467, 65] on icon at bounding box center [471, 66] width 8 height 8
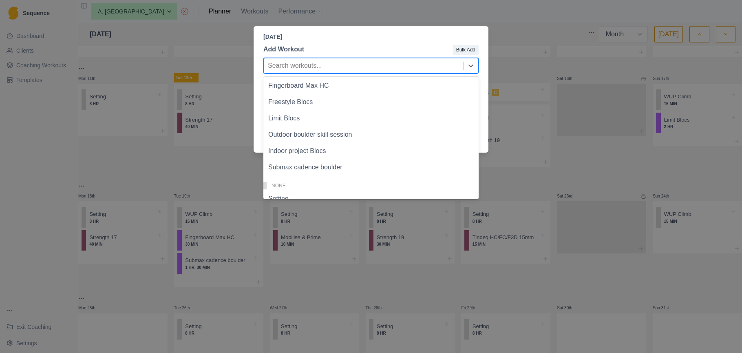
scroll to position [259, 0]
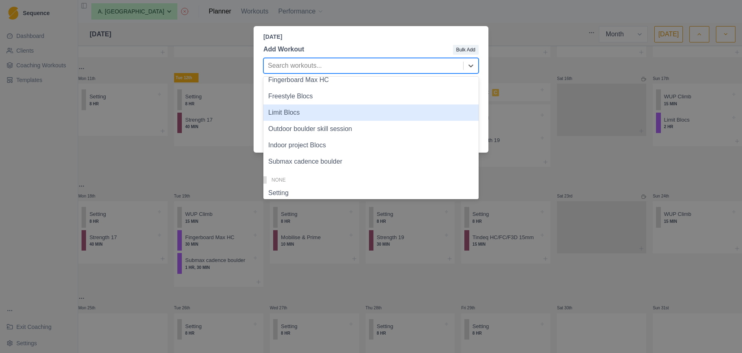
click at [401, 120] on div "Limit Blocs" at bounding box center [370, 112] width 215 height 16
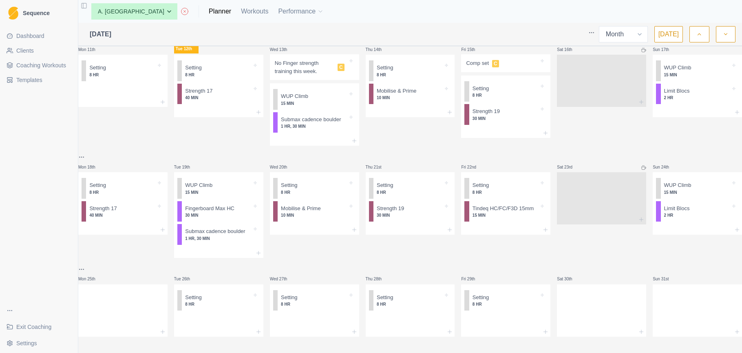
scroll to position [219, 0]
click at [122, 301] on div at bounding box center [122, 309] width 89 height 36
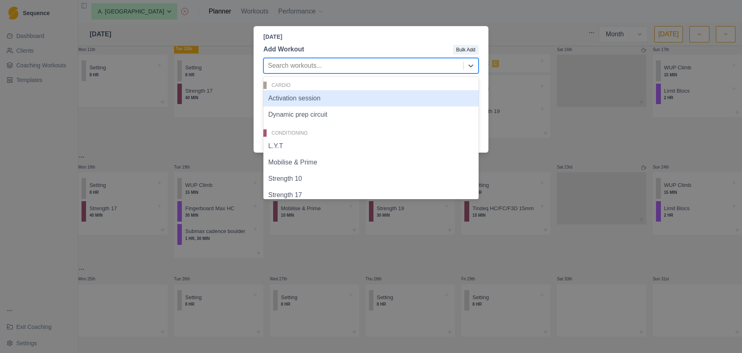
drag, startPoint x: 367, startPoint y: 64, endPoint x: 365, endPoint y: 73, distance: 9.8
click at [367, 64] on div at bounding box center [363, 65] width 191 height 11
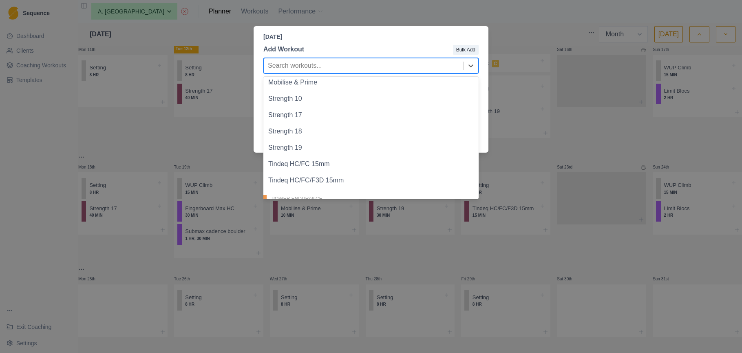
scroll to position [97, 0]
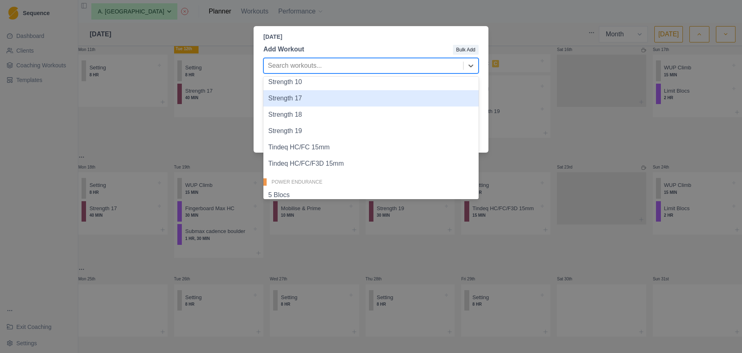
click at [316, 102] on div "Strength 17" at bounding box center [370, 98] width 215 height 16
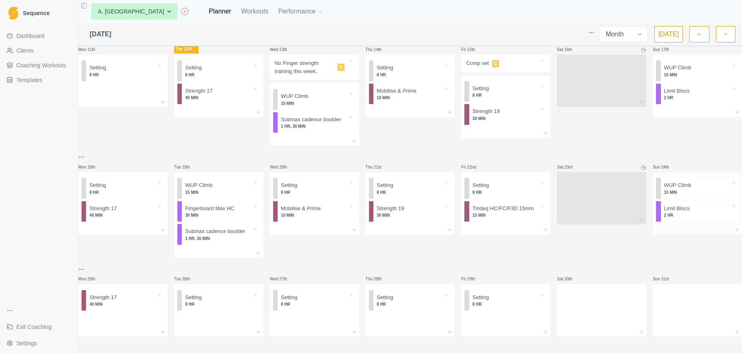
click at [679, 225] on div at bounding box center [697, 230] width 89 height 10
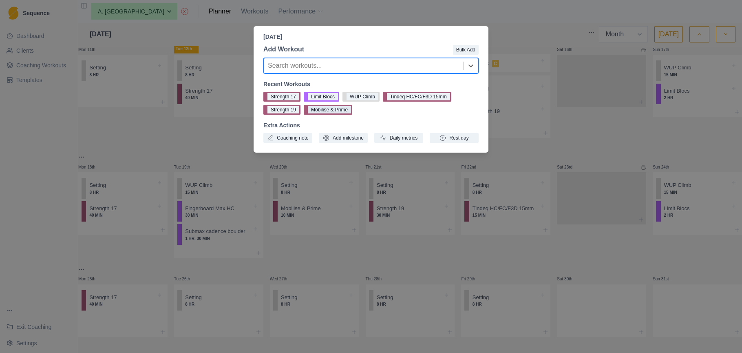
click at [352, 108] on button "Mobilise & Prime" at bounding box center [328, 110] width 49 height 10
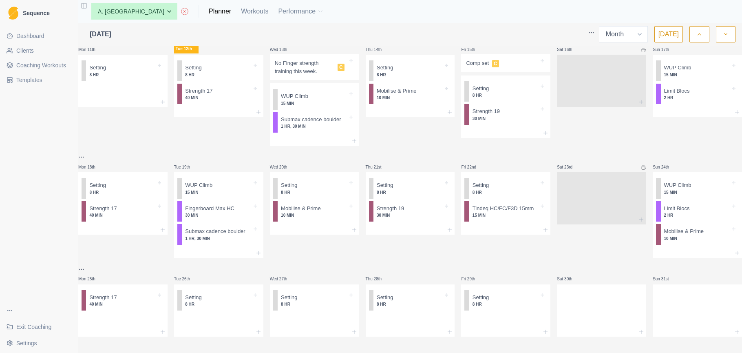
click at [36, 62] on span "Coaching Workouts" at bounding box center [41, 65] width 50 height 8
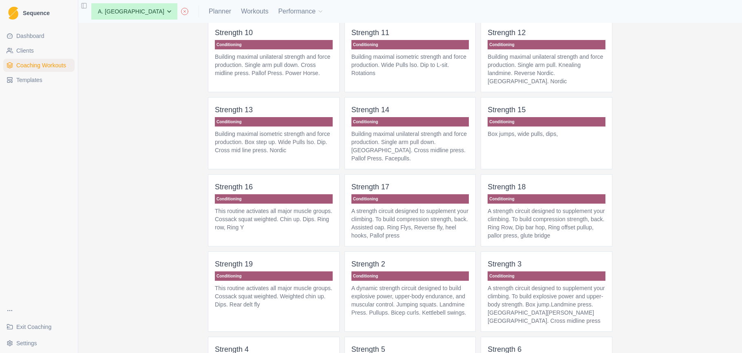
scroll to position [612, 0]
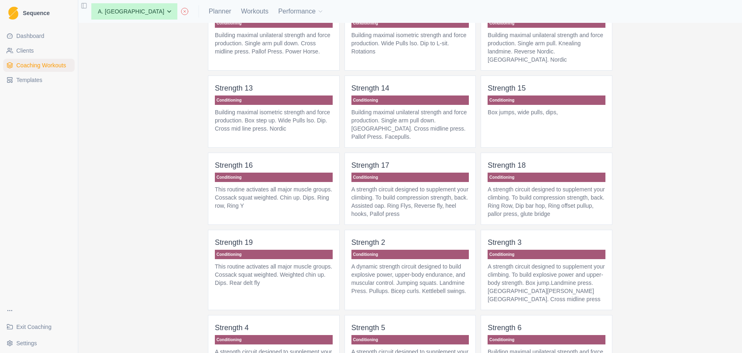
click at [405, 206] on p "A strength circuit designed to supplement your climbing. To build compression s…" at bounding box center [411, 201] width 118 height 33
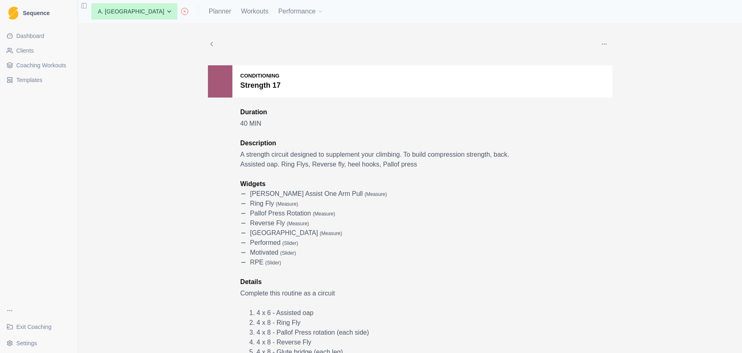
drag, startPoint x: 602, startPoint y: 43, endPoint x: 601, endPoint y: 53, distance: 9.9
click at [602, 43] on icon "button" at bounding box center [604, 44] width 7 height 7
drag, startPoint x: 622, startPoint y: 59, endPoint x: 620, endPoint y: 63, distance: 4.9
click at [622, 59] on p "Edit" at bounding box center [642, 63] width 85 height 9
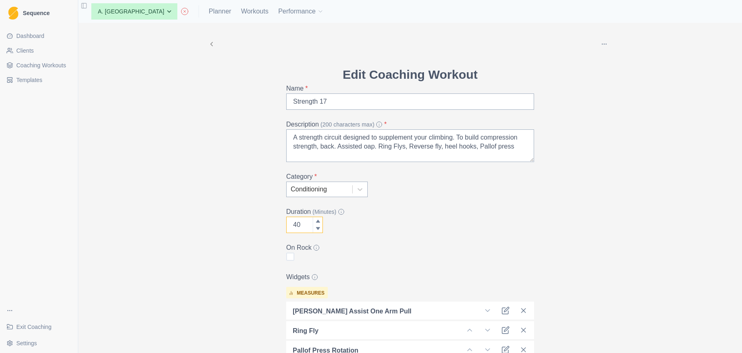
click at [302, 224] on input "40" at bounding box center [304, 225] width 37 height 16
click at [289, 225] on input "40" at bounding box center [304, 225] width 37 height 16
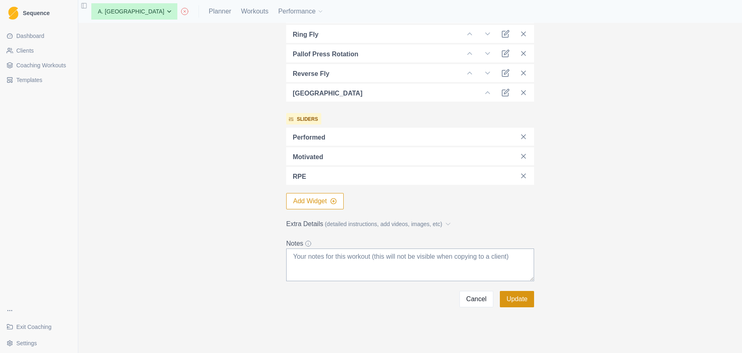
scroll to position [296, 0]
type input "30"
click at [516, 300] on button "Update" at bounding box center [517, 299] width 34 height 16
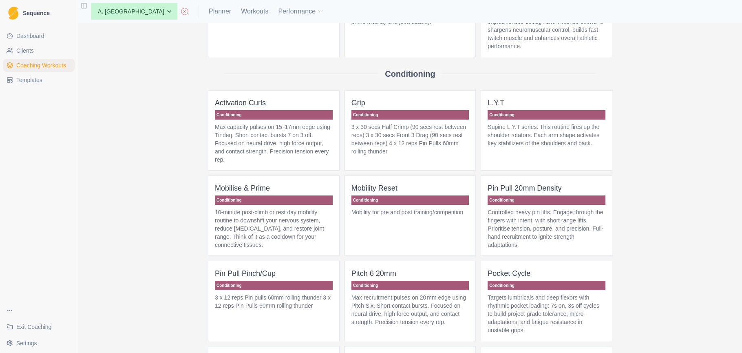
scroll to position [139, 0]
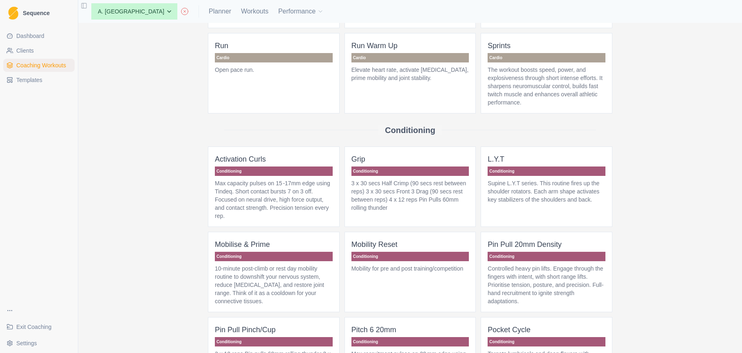
click at [551, 197] on p "Supine L.Y.T series. This routine fires up the shoulder rotators. Each arm shap…" at bounding box center [547, 191] width 118 height 24
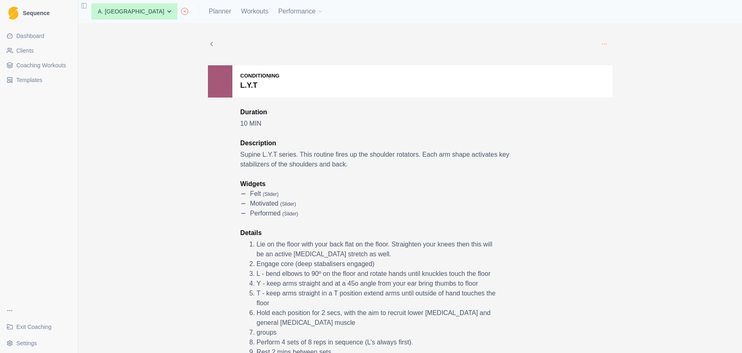
click at [604, 44] on icon "button" at bounding box center [604, 44] width 7 height 7
click at [610, 61] on p "Edit" at bounding box center [642, 63] width 85 height 9
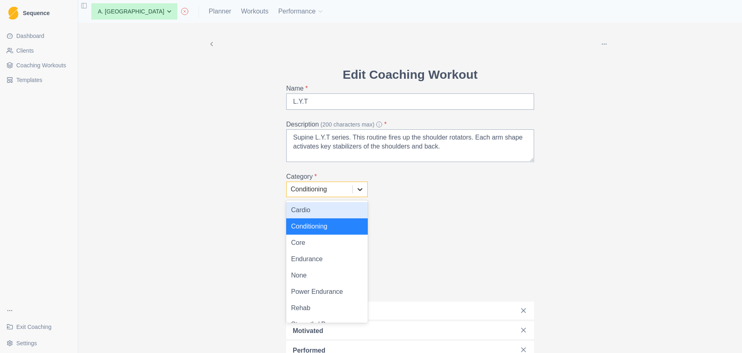
click at [358, 188] on icon at bounding box center [360, 189] width 8 height 8
drag, startPoint x: 333, startPoint y: 301, endPoint x: 338, endPoint y: 302, distance: 4.9
click at [333, 301] on div "Rehab" at bounding box center [327, 308] width 82 height 16
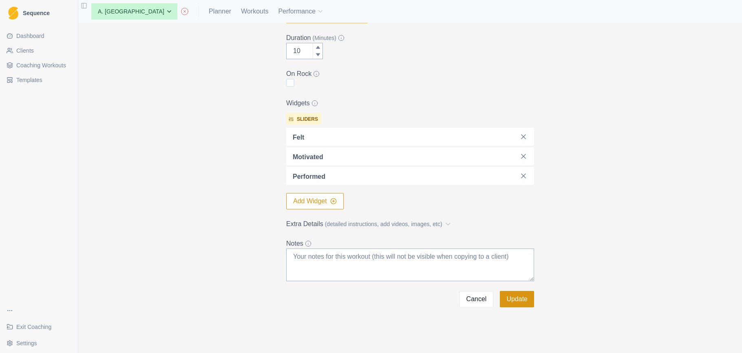
scroll to position [174, 0]
drag, startPoint x: 520, startPoint y: 301, endPoint x: 527, endPoint y: 299, distance: 7.0
click at [521, 301] on button "Update" at bounding box center [517, 299] width 34 height 16
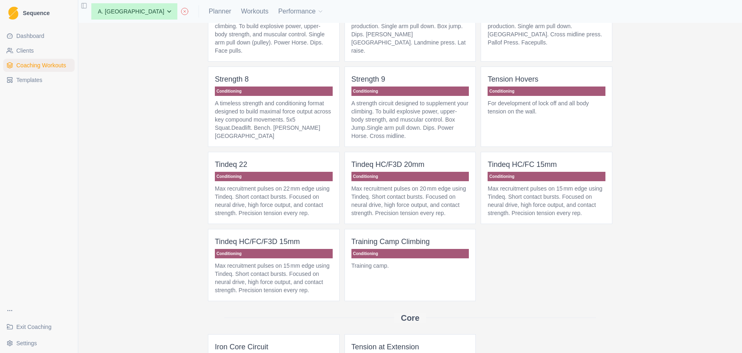
scroll to position [956, 0]
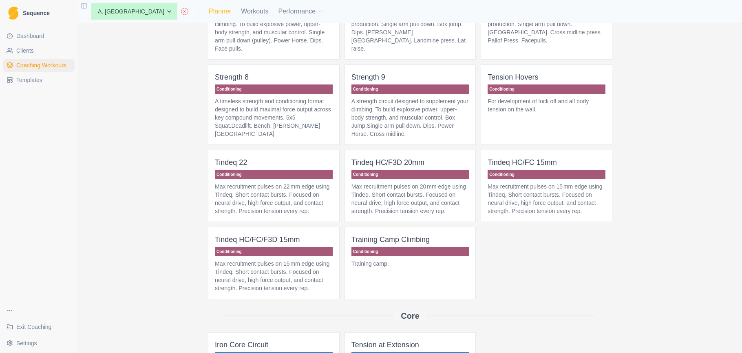
click at [209, 12] on link "Planner" at bounding box center [220, 12] width 22 height 10
select select "month"
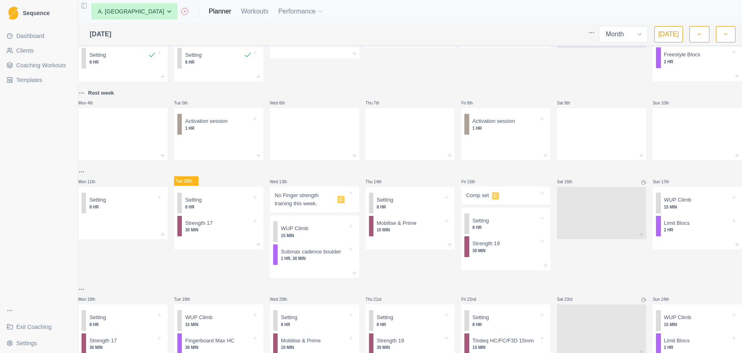
scroll to position [154, 0]
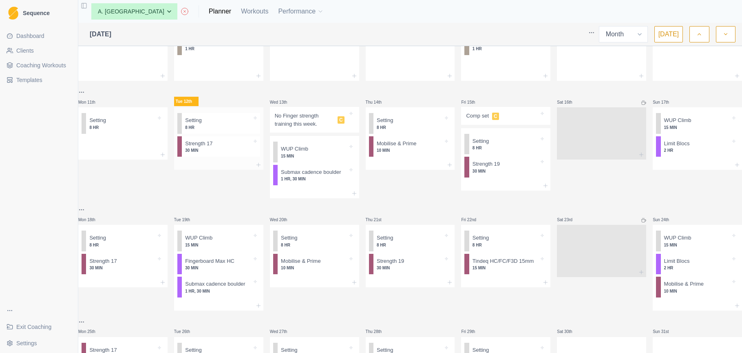
click at [212, 148] on p "Strength 17" at bounding box center [198, 143] width 27 height 8
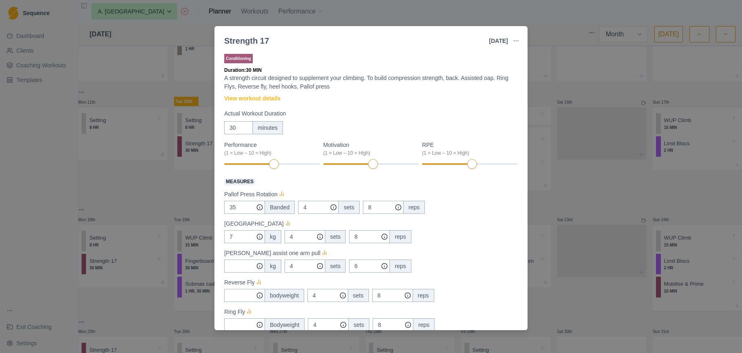
click at [97, 188] on div "Strength 17 12 Aug 2025 Link To Goal View Workout Metrics Edit Original Workout…" at bounding box center [371, 176] width 742 height 353
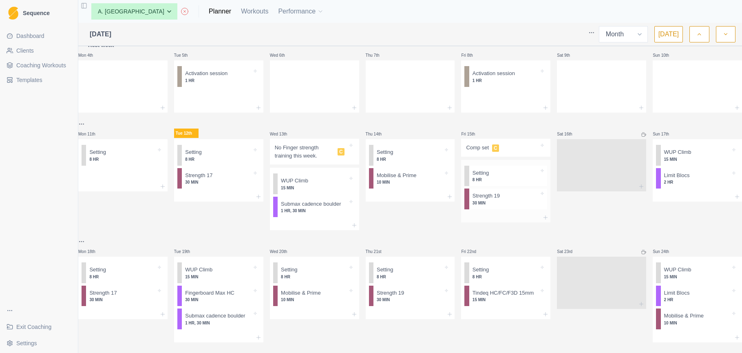
scroll to position [161, 0]
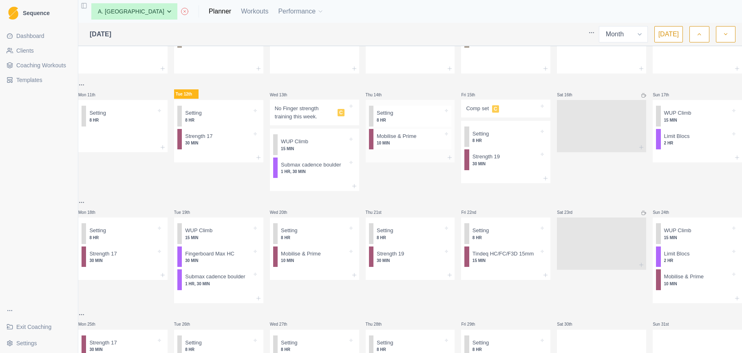
click at [419, 157] on div at bounding box center [410, 158] width 89 height 10
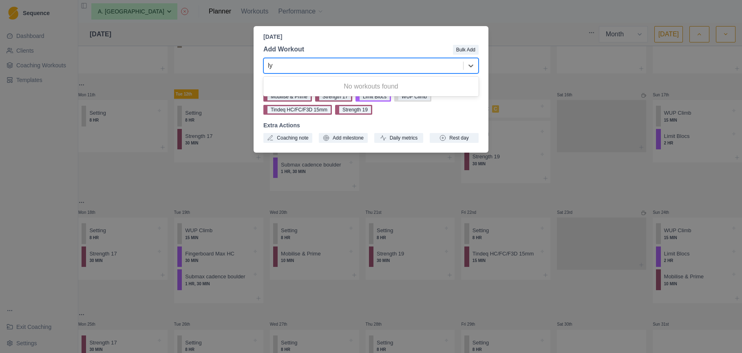
type input "l"
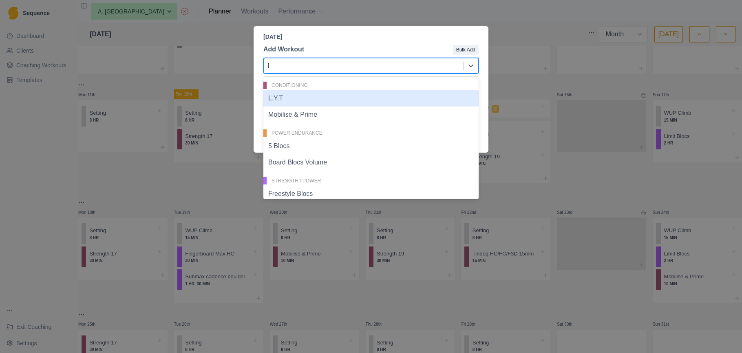
click at [359, 98] on div "L.Y.T" at bounding box center [370, 98] width 215 height 16
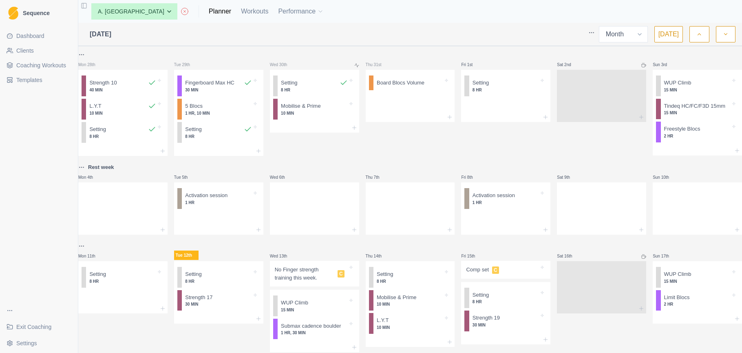
select select "month"
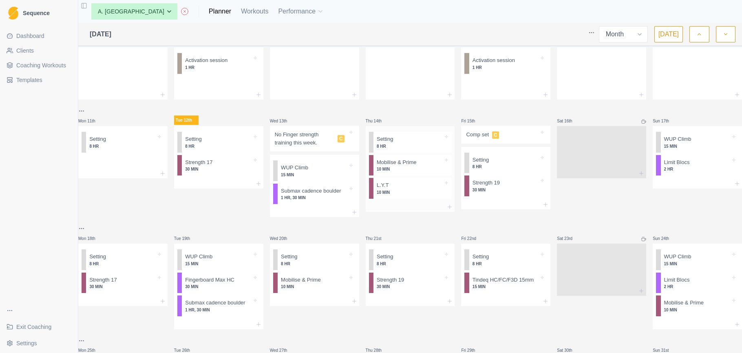
scroll to position [144, 0]
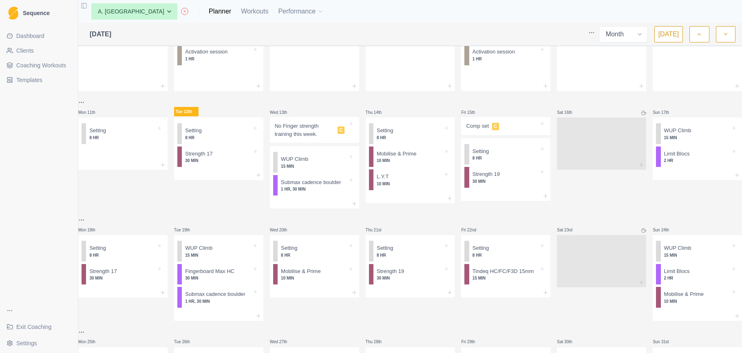
click at [39, 64] on span "Coaching Workouts" at bounding box center [41, 65] width 50 height 8
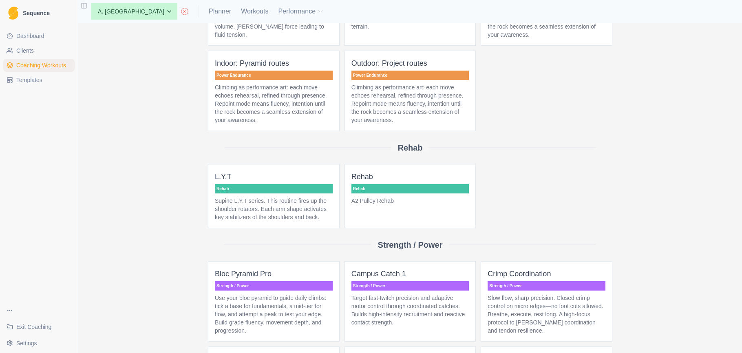
scroll to position [2092, 0]
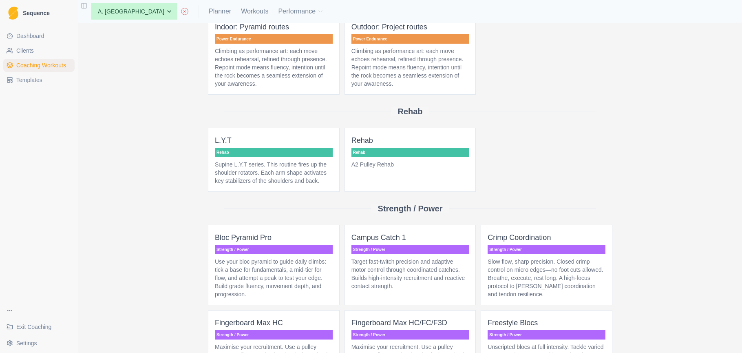
click at [289, 185] on p "Supine L.Y.T series. This routine fires up the shoulder rotators. Each arm shap…" at bounding box center [274, 172] width 118 height 24
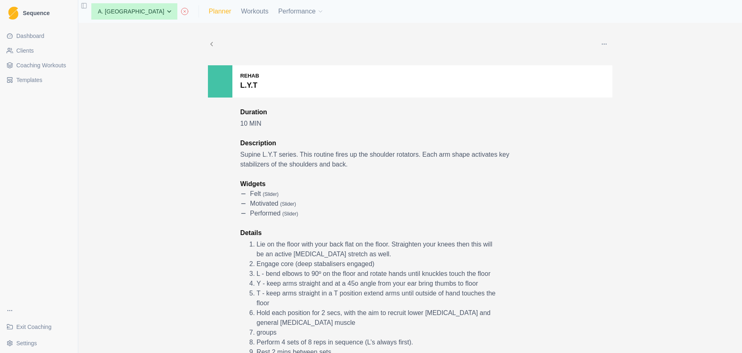
click at [209, 13] on link "Planner" at bounding box center [220, 12] width 22 height 10
select select "month"
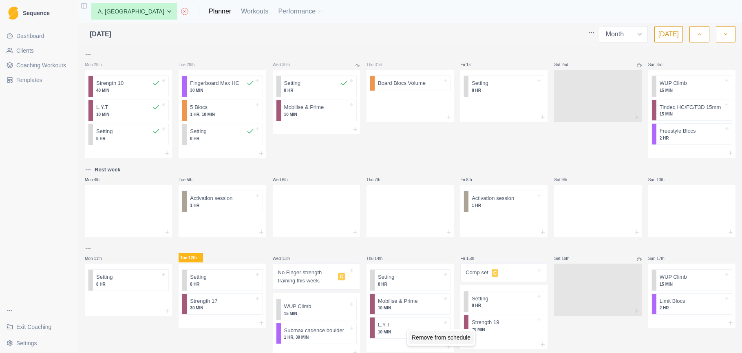
click at [430, 340] on div "Remove from schedule" at bounding box center [441, 337] width 65 height 13
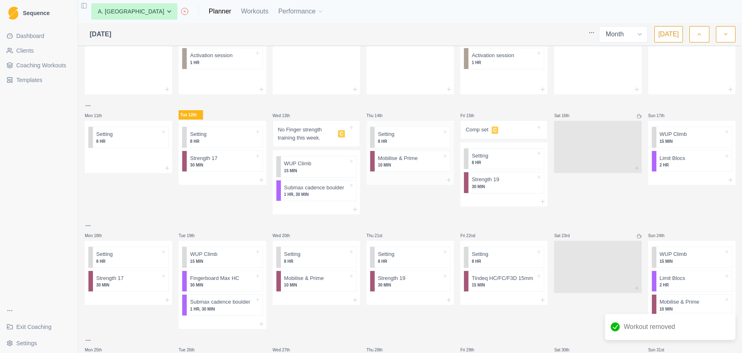
scroll to position [143, 0]
click at [409, 179] on div at bounding box center [410, 180] width 87 height 10
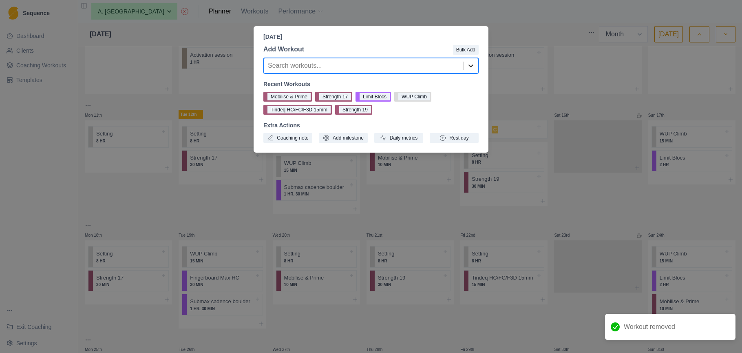
click at [469, 66] on icon at bounding box center [471, 66] width 8 height 8
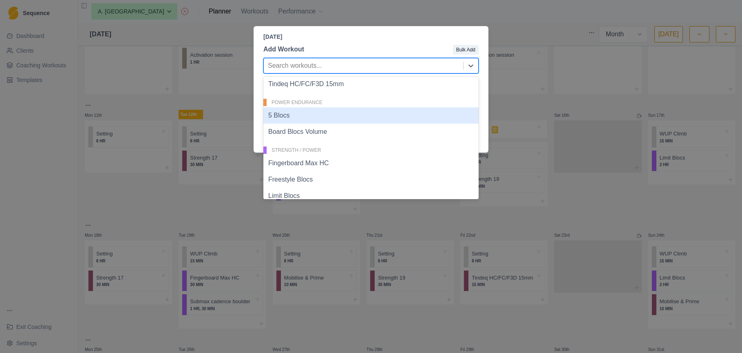
scroll to position [176, 0]
click at [547, 105] on div "Thursday, August 14th, 2025 Add Workout Bulk Add 5 Blocs, 11 of 20. 20 results …" at bounding box center [371, 176] width 742 height 353
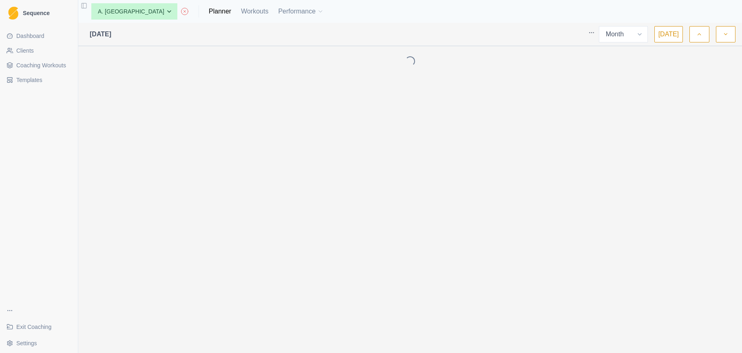
select select "month"
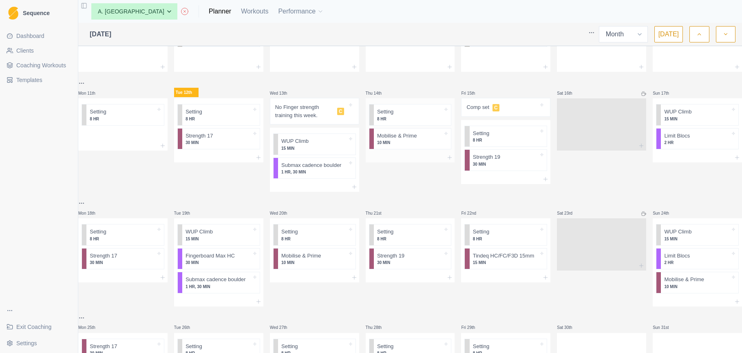
scroll to position [191, 0]
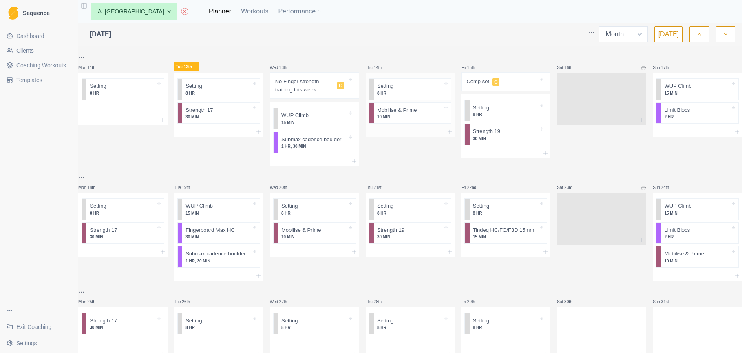
click at [416, 132] on div at bounding box center [410, 132] width 89 height 10
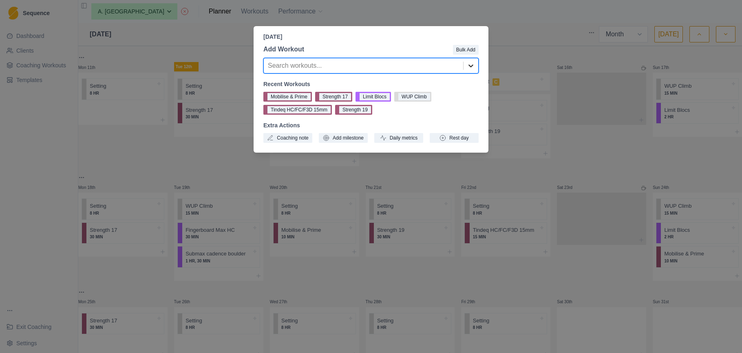
click at [467, 63] on icon at bounding box center [471, 66] width 8 height 8
click at [388, 40] on p "[DATE]" at bounding box center [370, 37] width 215 height 9
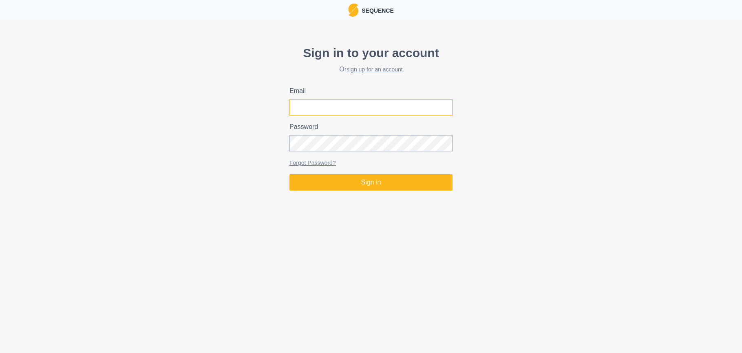
type input "[EMAIL_ADDRESS][DOMAIN_NAME]"
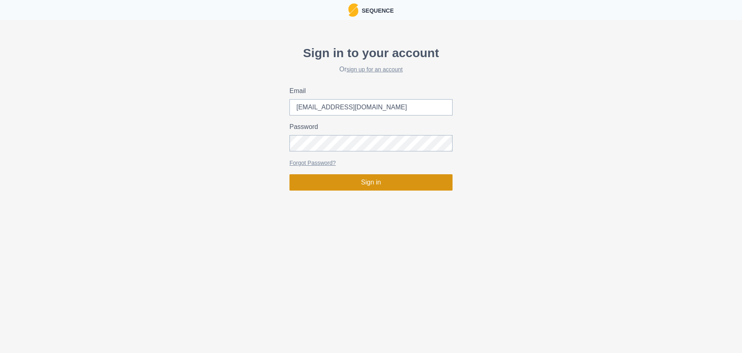
click at [387, 185] on button "Sign in" at bounding box center [371, 182] width 163 height 16
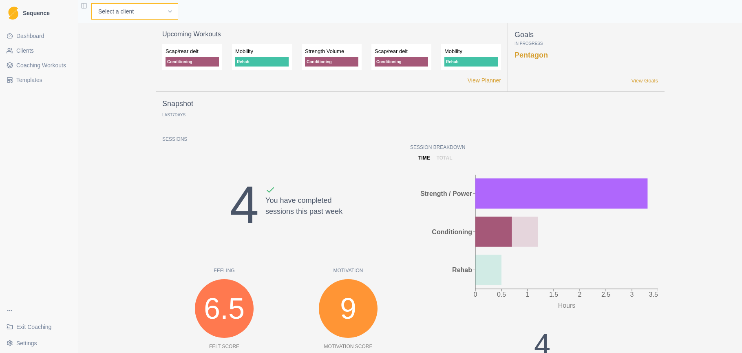
select select "fd7570e1-80ef-4b96-a6b6-721a04b9ec48"
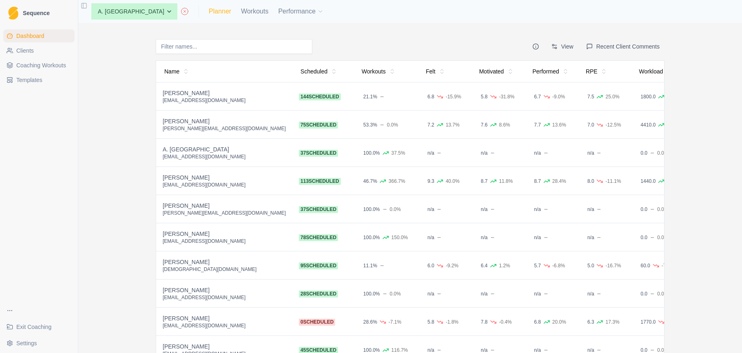
click at [209, 9] on link "Planner" at bounding box center [220, 12] width 22 height 10
select select "month"
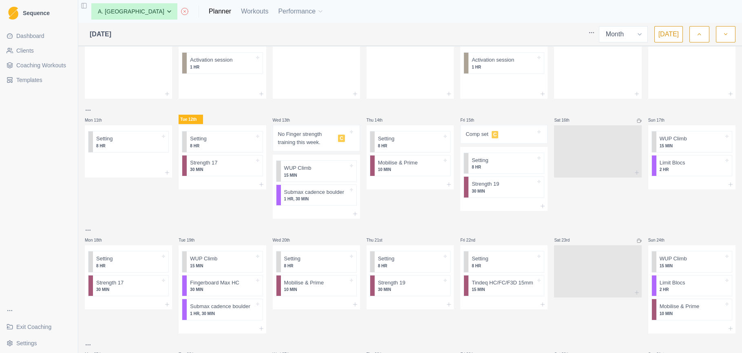
scroll to position [162, 0]
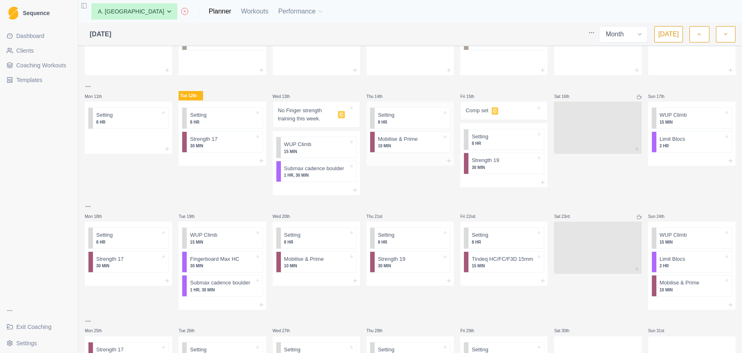
click at [412, 153] on div "Setting 8 HR Mobilise & Prime 10 MIN" at bounding box center [410, 129] width 87 height 54
click at [409, 160] on div at bounding box center [410, 161] width 87 height 10
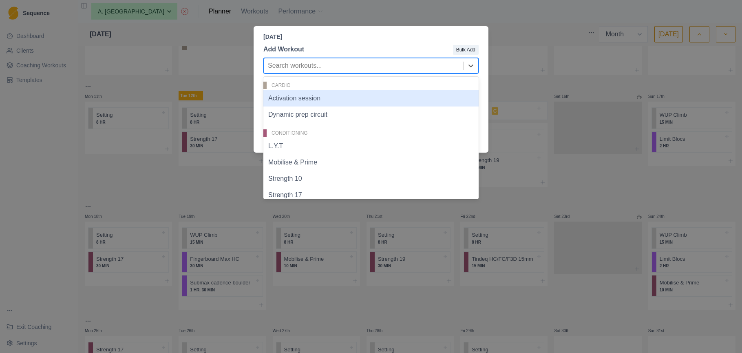
click at [330, 62] on div at bounding box center [363, 65] width 191 height 11
click at [220, 75] on div "Thursday, August 14th, 2025 Add Workout Bulk Add Activation session, 1 of 20. 2…" at bounding box center [371, 176] width 742 height 353
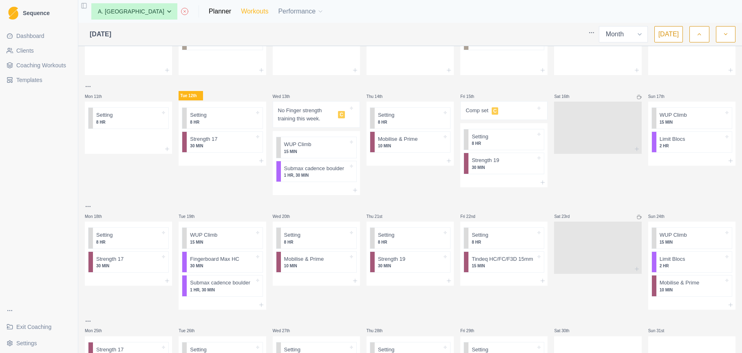
click at [241, 9] on link "Workouts" at bounding box center [254, 12] width 27 height 10
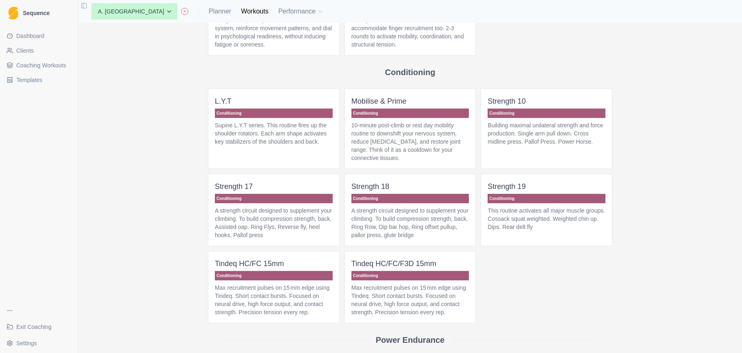
scroll to position [103, 0]
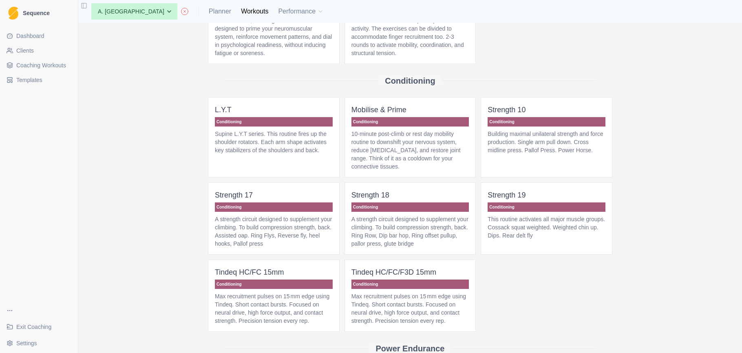
click at [298, 115] on p "L.Y.T" at bounding box center [274, 109] width 118 height 11
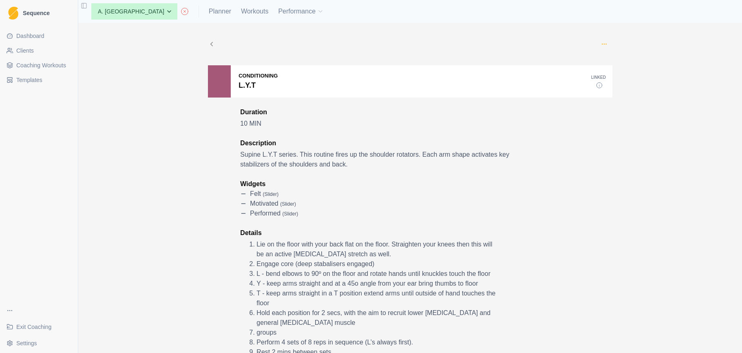
click at [605, 42] on icon "button" at bounding box center [604, 44] width 7 height 7
click at [617, 113] on p "Delete" at bounding box center [641, 115] width 91 height 15
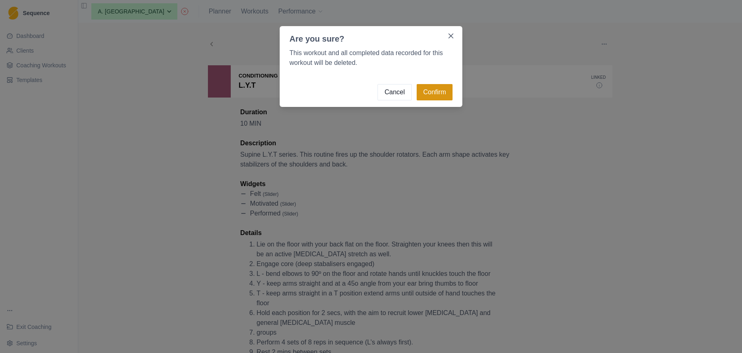
click at [438, 93] on button "Confirm" at bounding box center [435, 92] width 36 height 16
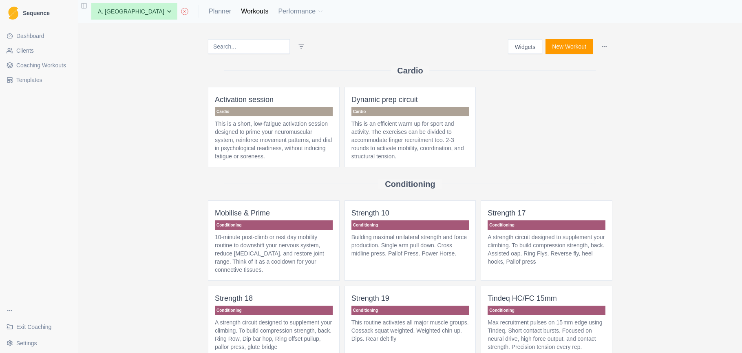
scroll to position [0, 0]
click at [54, 66] on span "Coaching Workouts" at bounding box center [41, 65] width 50 height 8
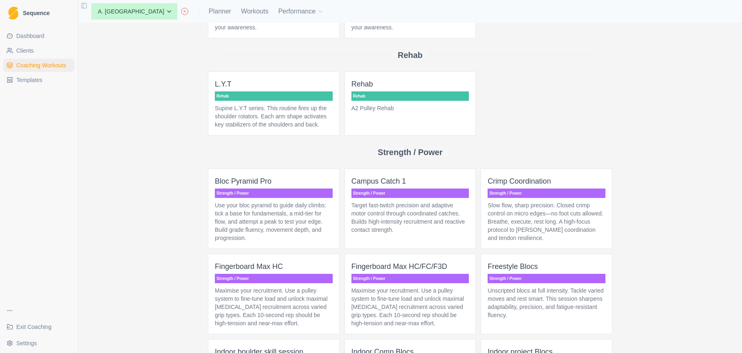
scroll to position [2122, 0]
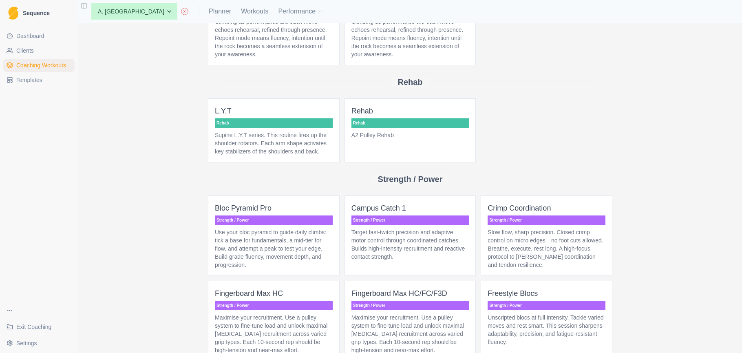
click at [251, 155] on p "Supine L.Y.T series. This routine fires up the shoulder rotators. Each arm shap…" at bounding box center [274, 143] width 118 height 24
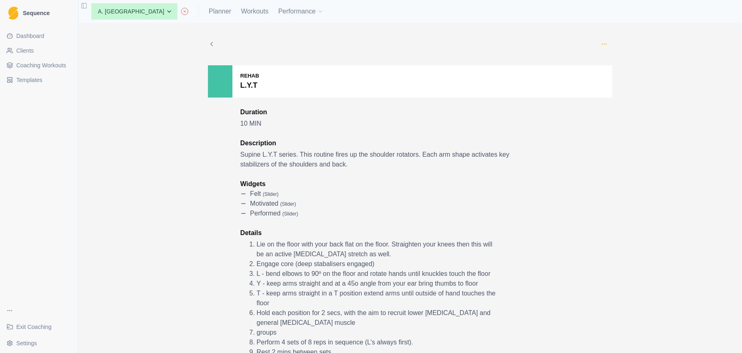
click at [605, 42] on icon "button" at bounding box center [604, 44] width 7 height 7
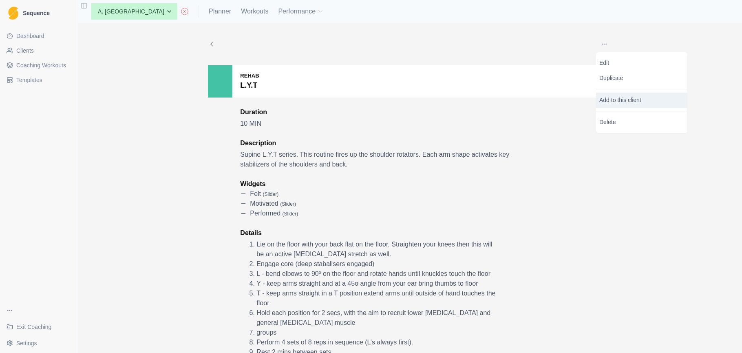
click at [631, 100] on p "Add to this client" at bounding box center [641, 100] width 91 height 15
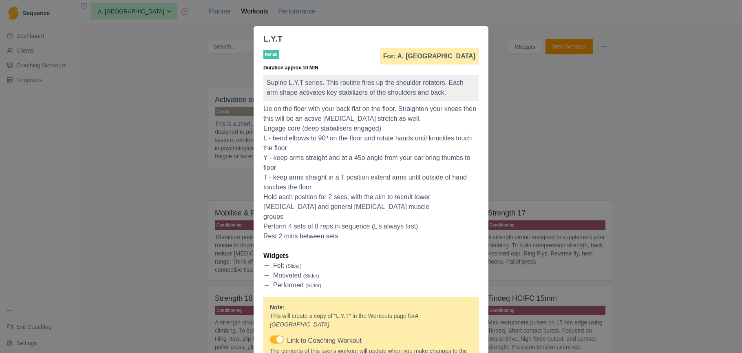
scroll to position [80, 0]
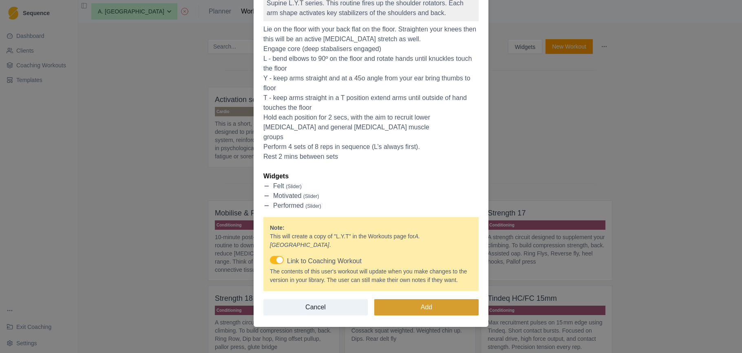
click at [423, 311] on button "Add" at bounding box center [426, 307] width 104 height 16
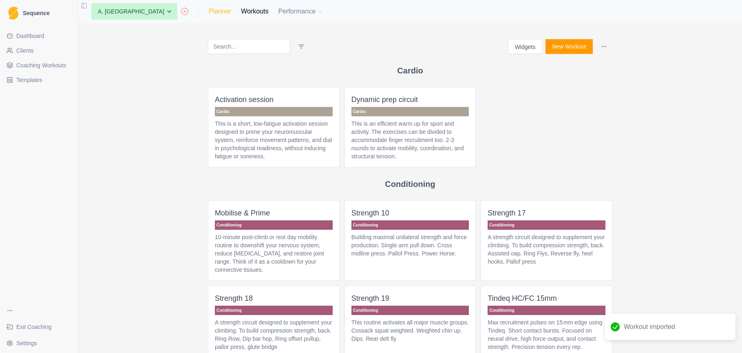
click at [209, 11] on link "Planner" at bounding box center [220, 12] width 22 height 10
select select "month"
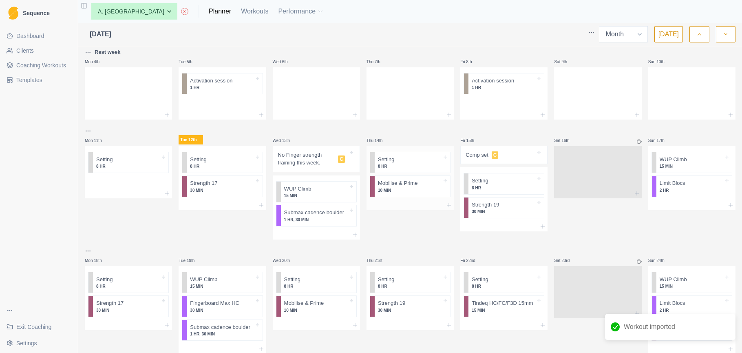
scroll to position [136, 0]
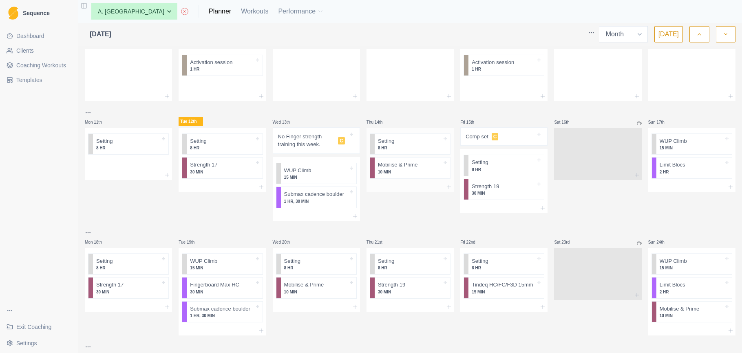
click at [406, 183] on div at bounding box center [410, 187] width 87 height 10
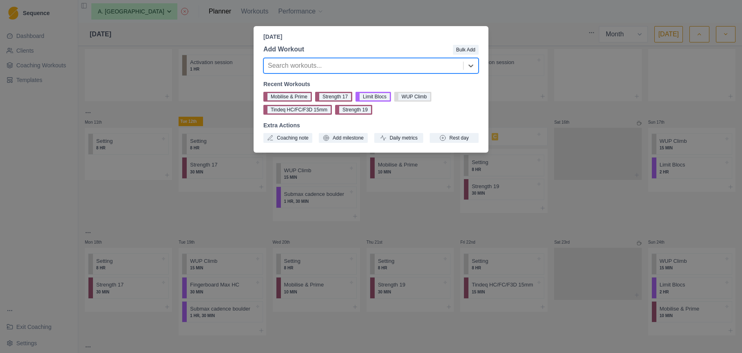
type input "l"
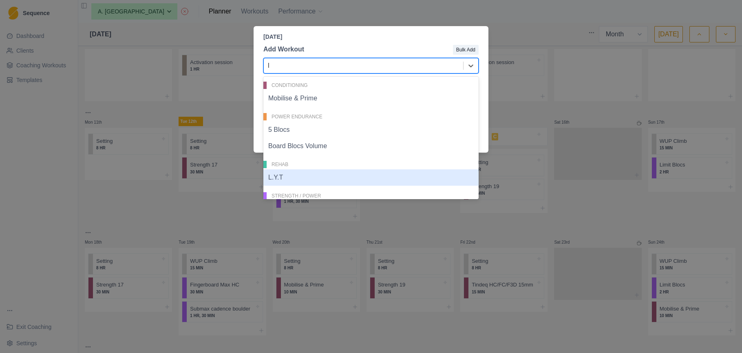
click at [313, 174] on div "L.Y.T" at bounding box center [370, 177] width 215 height 16
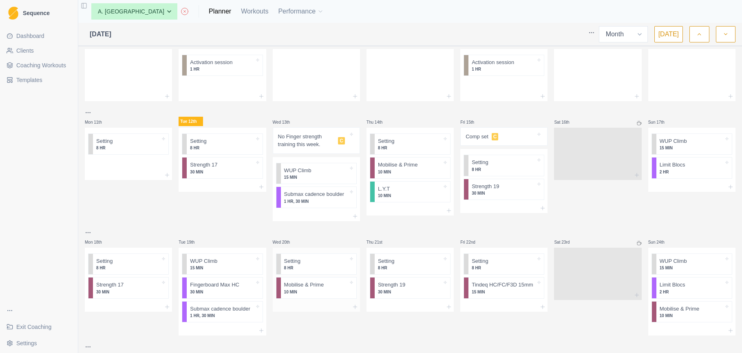
click at [304, 305] on div at bounding box center [316, 307] width 87 height 10
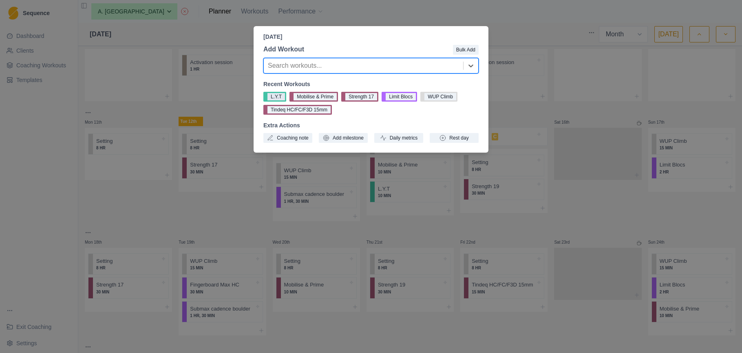
click at [276, 97] on button "L.Y.T" at bounding box center [274, 97] width 23 height 10
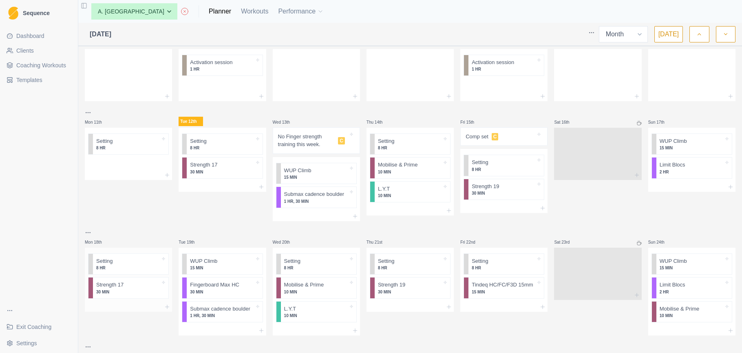
click at [128, 286] on div at bounding box center [142, 285] width 37 height 8
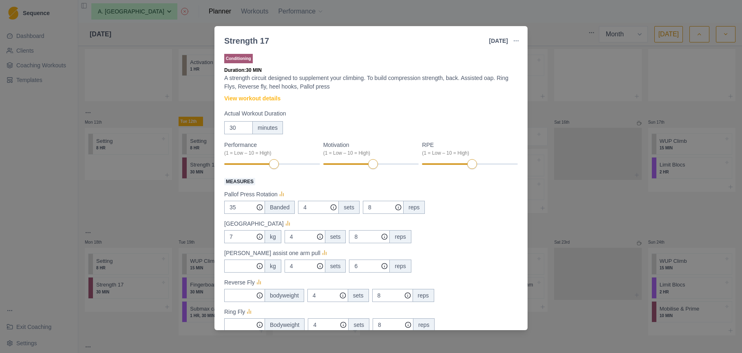
click at [559, 108] on div "Strength 17 18 Aug 2025 Link To Goal View Workout Metrics Edit Original Workout…" at bounding box center [371, 176] width 742 height 353
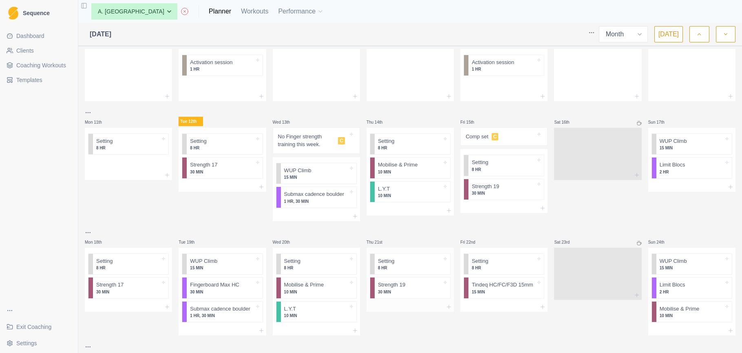
click at [405, 290] on p "30 MIN" at bounding box center [410, 292] width 64 height 6
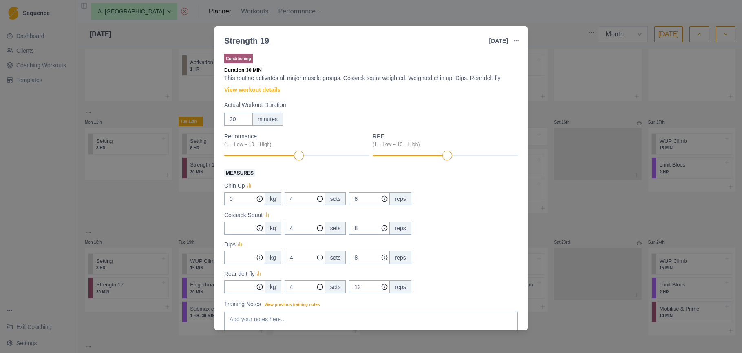
click at [544, 46] on div "Strength 19 21 Aug 2025 Link To Goal View Workout Metrics Edit Original Workout…" at bounding box center [371, 176] width 742 height 353
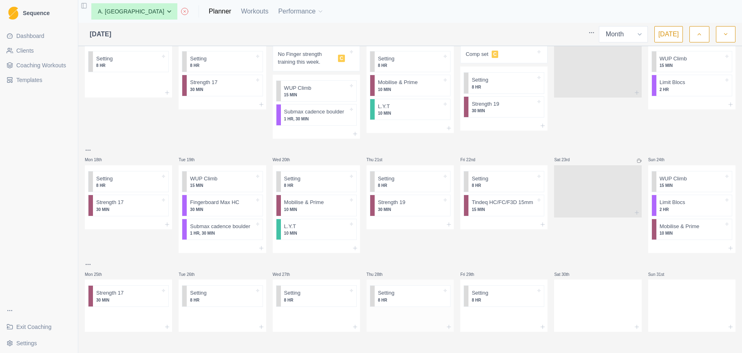
scroll to position [0, 0]
click at [586, 305] on div at bounding box center [597, 304] width 87 height 36
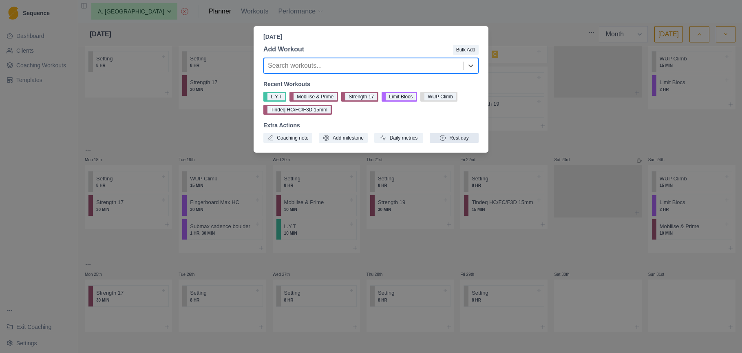
click at [461, 137] on button "Rest day" at bounding box center [454, 138] width 49 height 10
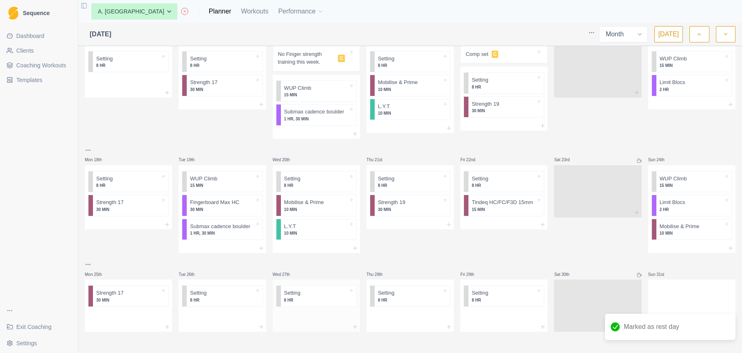
click at [311, 322] on div at bounding box center [316, 327] width 87 height 10
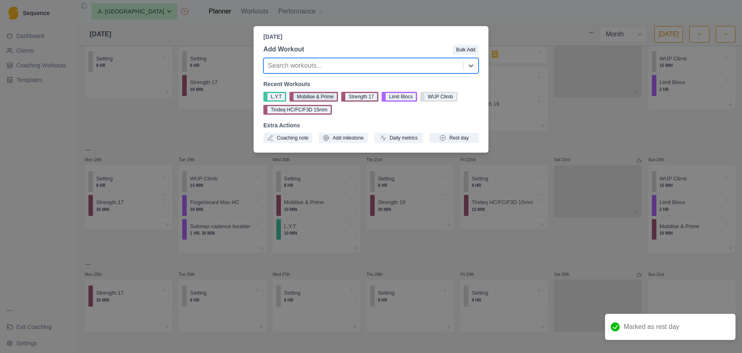
click at [319, 98] on button "Mobilise & Prime" at bounding box center [314, 97] width 49 height 10
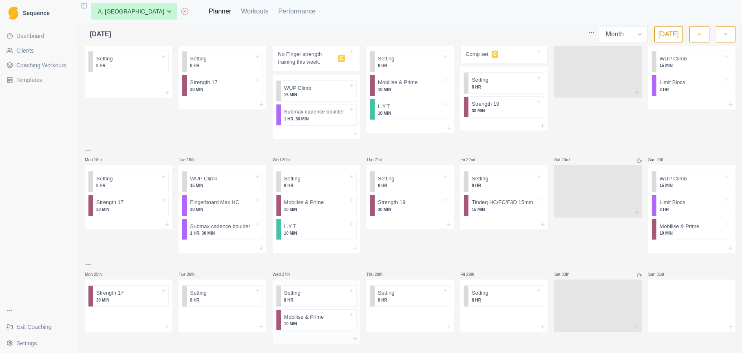
click at [315, 335] on div at bounding box center [316, 339] width 87 height 10
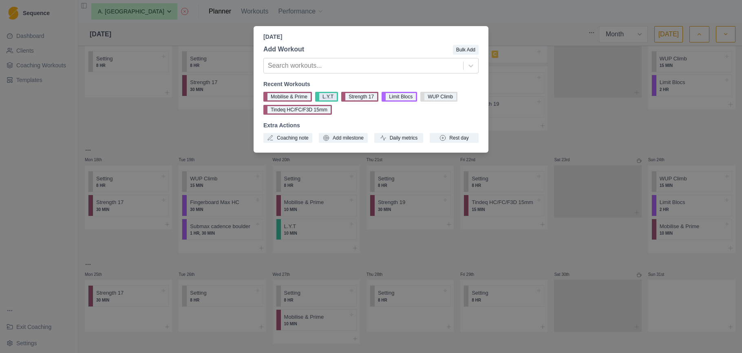
click at [324, 96] on button "L.Y.T" at bounding box center [326, 97] width 23 height 10
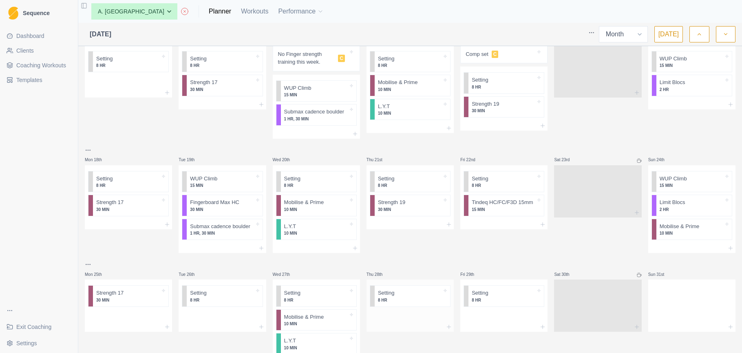
click at [405, 317] on div at bounding box center [410, 316] width 87 height 12
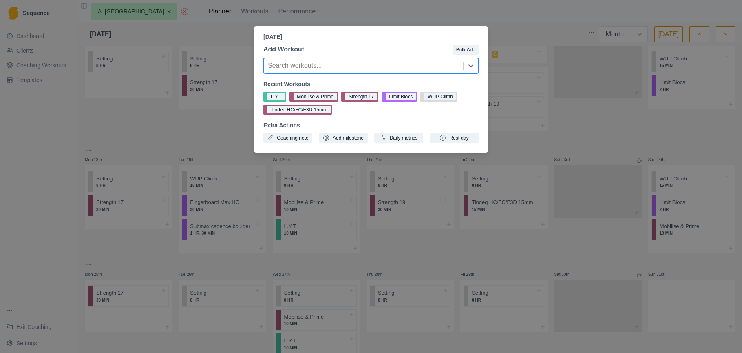
click at [357, 70] on div at bounding box center [363, 65] width 191 height 11
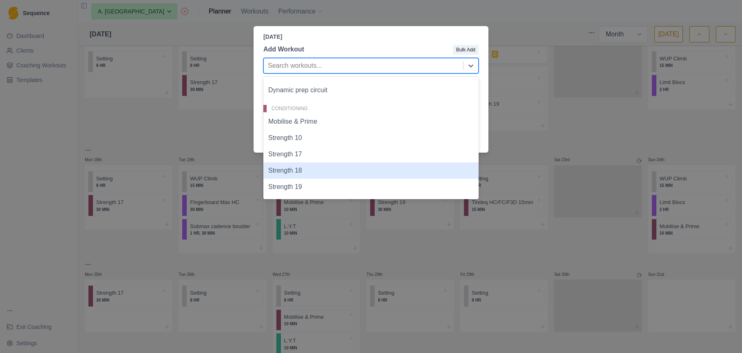
scroll to position [35, 0]
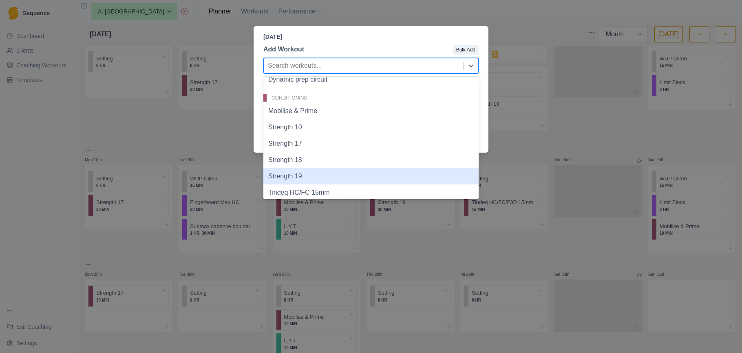
click at [315, 177] on div "Strength 19" at bounding box center [370, 176] width 215 height 16
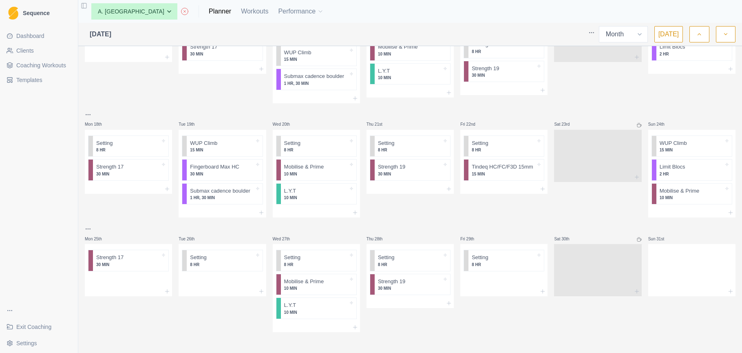
scroll to position [253, 0]
click at [221, 283] on div at bounding box center [222, 281] width 87 height 12
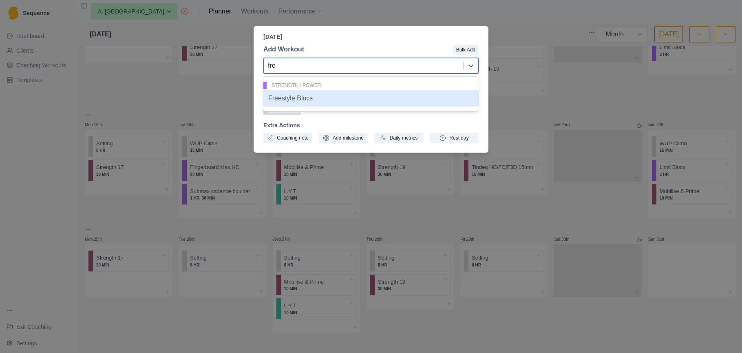
type input "free"
click at [373, 99] on div "Freestyle Blocs" at bounding box center [370, 98] width 215 height 16
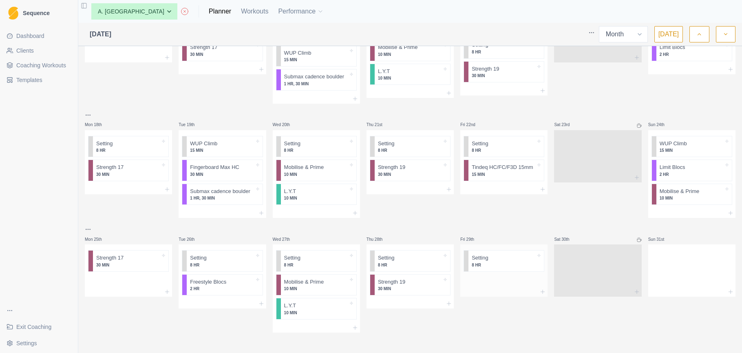
click at [485, 284] on div at bounding box center [503, 281] width 87 height 12
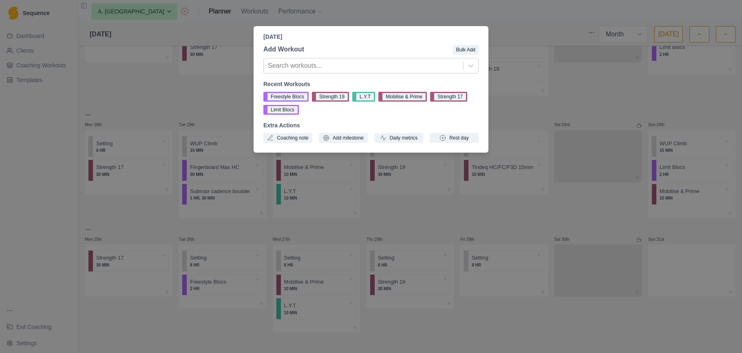
click at [137, 279] on div "Friday, August 29th, 2025 Add Workout Bulk Add Search workouts... Recent Workou…" at bounding box center [371, 176] width 742 height 353
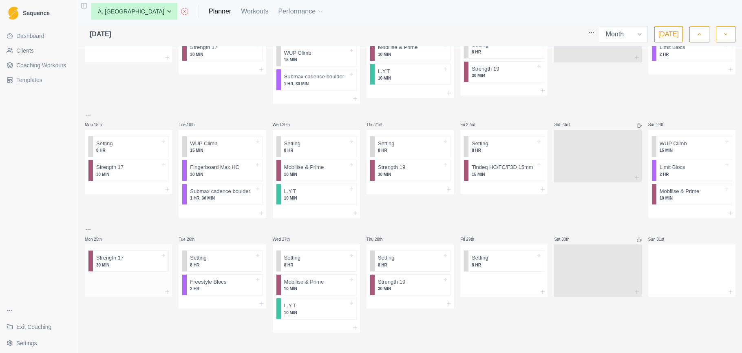
click at [139, 278] on div at bounding box center [128, 281] width 87 height 12
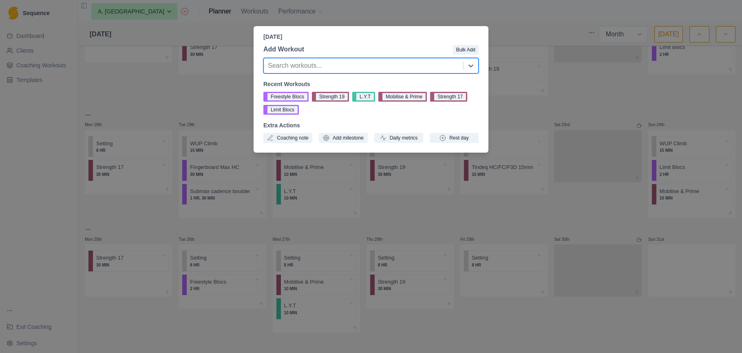
click at [387, 66] on div at bounding box center [363, 65] width 191 height 11
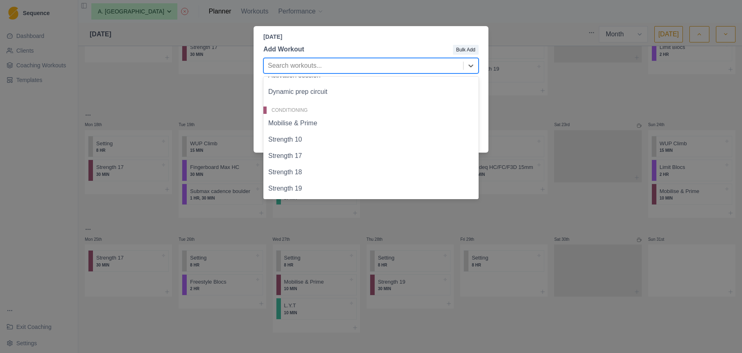
scroll to position [0, 0]
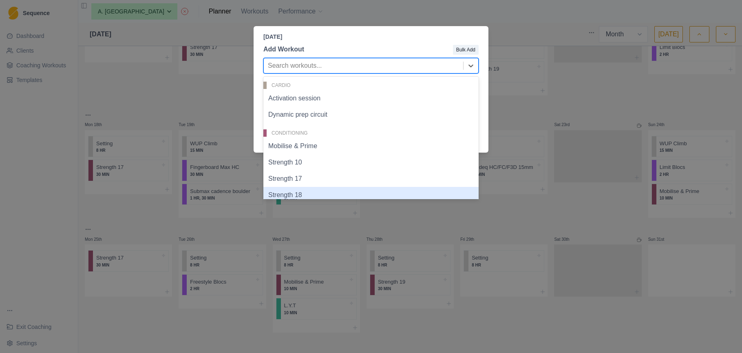
click at [179, 113] on div "Monday, August 25th, 2025 Add Workout Bulk Add Strength 18, 6 of 20. 20 results…" at bounding box center [371, 176] width 742 height 353
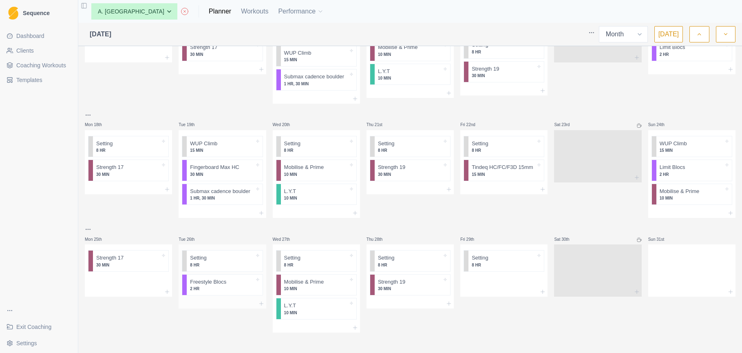
click at [216, 299] on div at bounding box center [222, 304] width 87 height 10
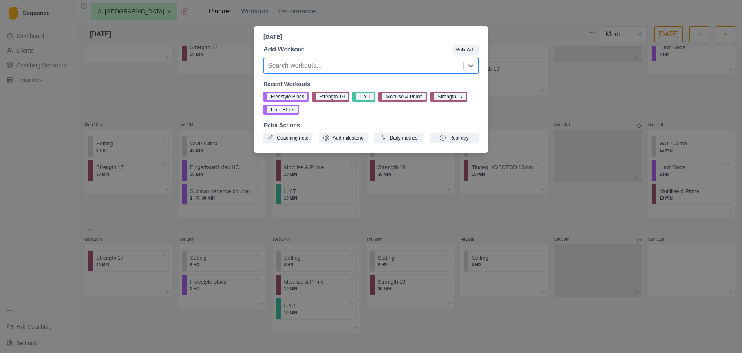
click at [300, 322] on div "Tuesday, August 26th, 2025 Add Workout Bulk Add Search workouts... Recent Worko…" at bounding box center [371, 176] width 742 height 353
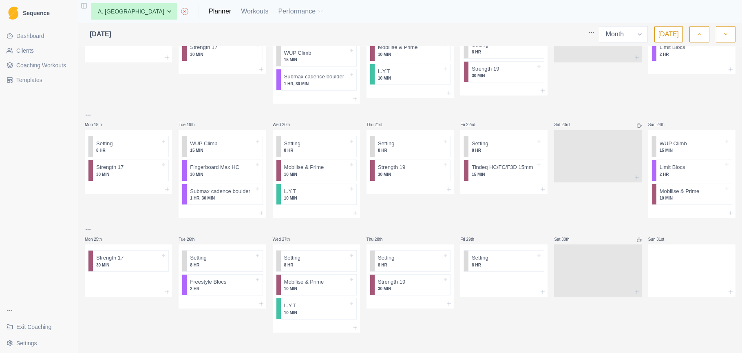
click at [300, 323] on div at bounding box center [316, 328] width 87 height 10
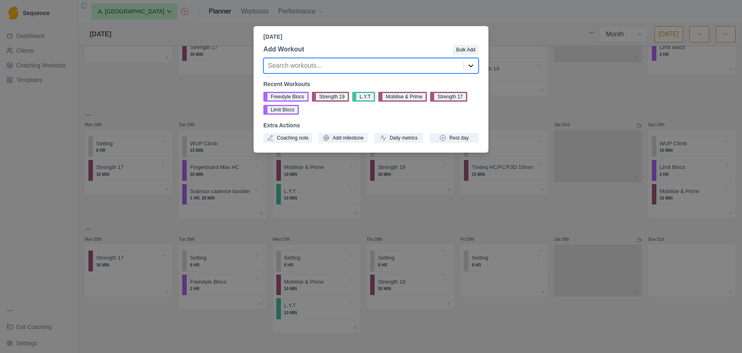
click at [469, 66] on icon at bounding box center [471, 65] width 5 height 3
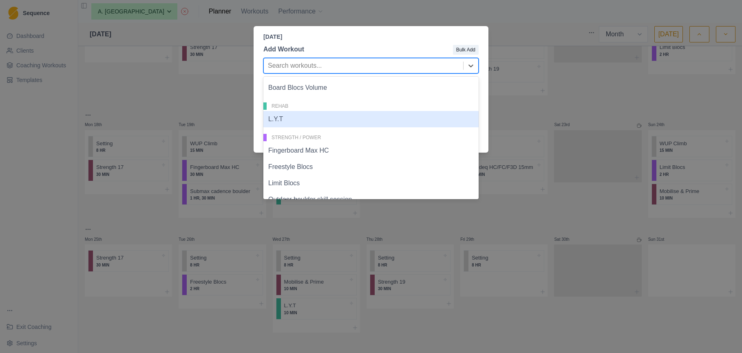
scroll to position [208, 0]
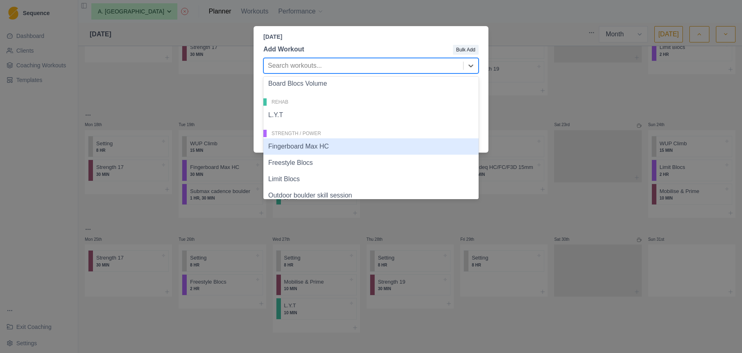
click at [383, 153] on div "Fingerboard Max HC" at bounding box center [370, 146] width 215 height 16
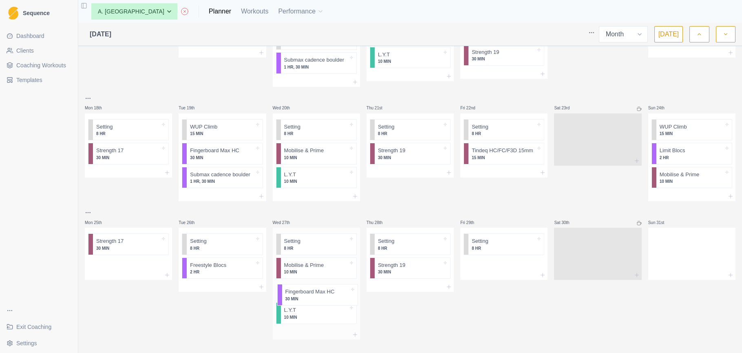
drag, startPoint x: 313, startPoint y: 332, endPoint x: 315, endPoint y: 291, distance: 40.4
click at [314, 292] on div "Setting 8 HR Mobilise & Prime 10 MIN L.Y.T 10 MIN Fingerboard Max HC 30 MIN" at bounding box center [316, 279] width 87 height 102
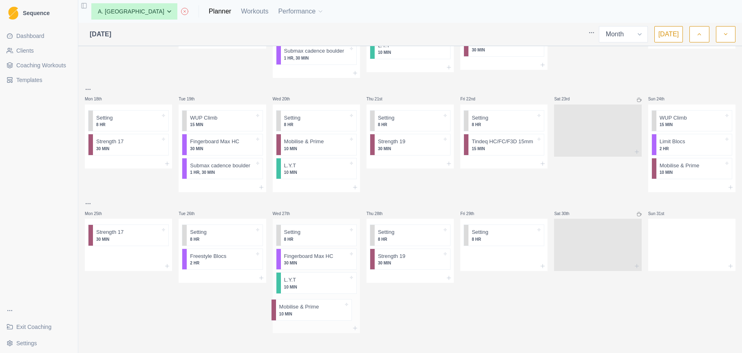
drag, startPoint x: 316, startPoint y: 266, endPoint x: 311, endPoint y: 315, distance: 49.2
click at [311, 315] on div "Setting 8 HR Mobilise & Prime 10 MIN Fingerboard Max HC 30 MIN L.Y.T 10 MIN" at bounding box center [316, 271] width 87 height 104
drag, startPoint x: 313, startPoint y: 285, endPoint x: 386, endPoint y: 281, distance: 73.1
click at [386, 281] on div "Mon 28th Strength 10 40 MIN Setting 8 HR Tue 29th Fingerboard Max HC 30 MIN 5 B…" at bounding box center [410, 51] width 651 height 562
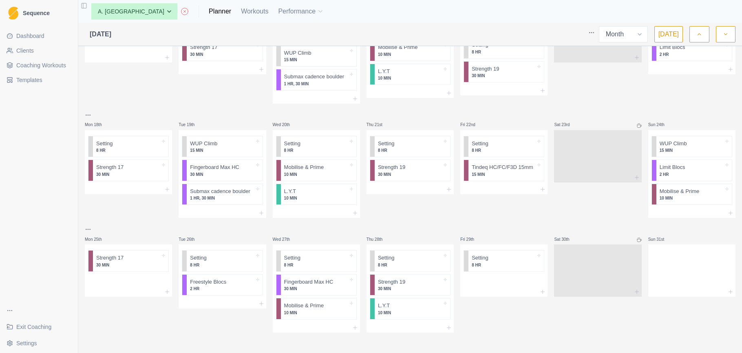
scroll to position [0, 0]
click at [675, 268] on div at bounding box center [691, 269] width 87 height 36
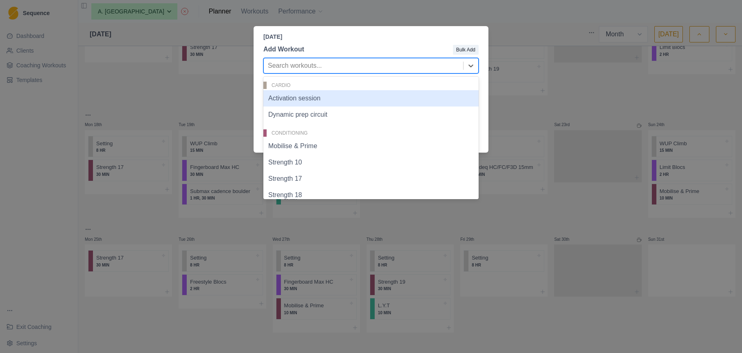
click at [328, 71] on div at bounding box center [363, 65] width 191 height 11
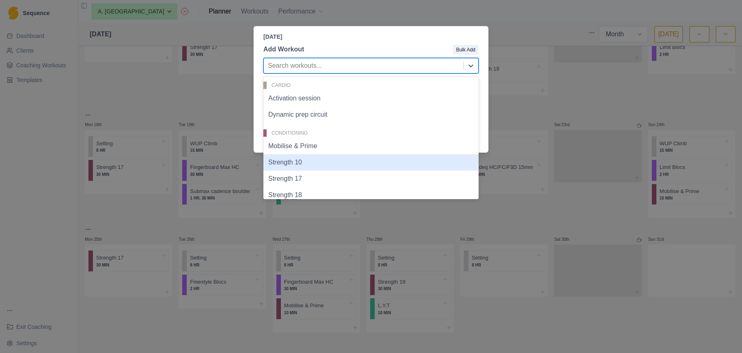
scroll to position [298, 0]
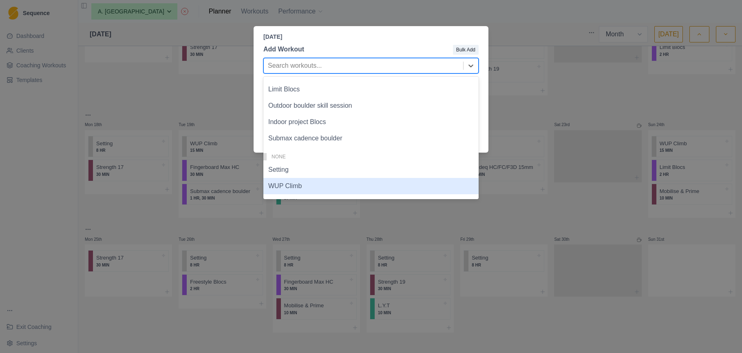
click at [308, 190] on div "WUP Climb" at bounding box center [370, 186] width 215 height 16
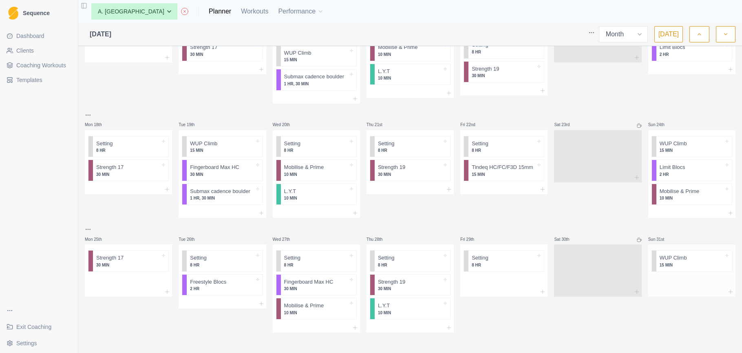
click at [668, 279] on div at bounding box center [691, 281] width 87 height 12
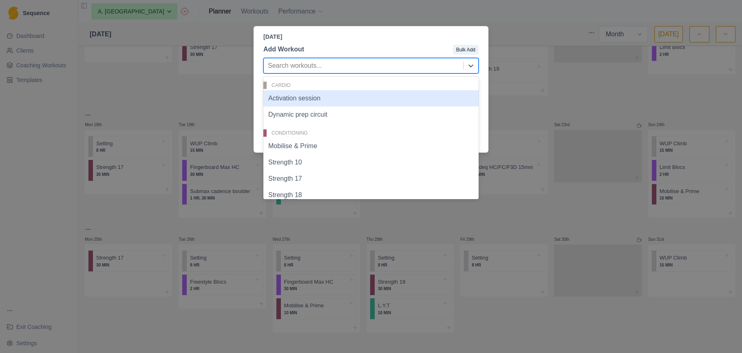
click at [406, 69] on div at bounding box center [363, 65] width 191 height 11
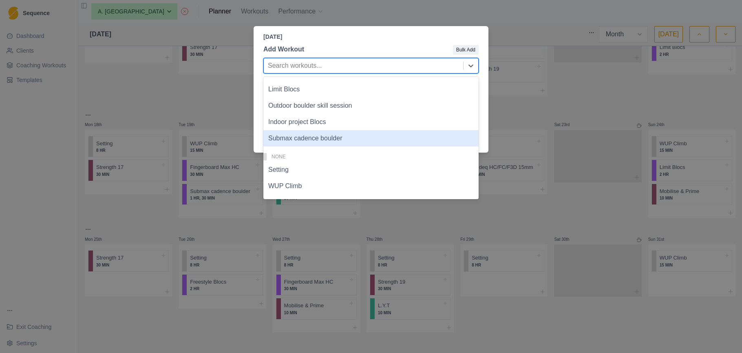
click at [350, 141] on div "Submax cadence boulder" at bounding box center [370, 138] width 215 height 16
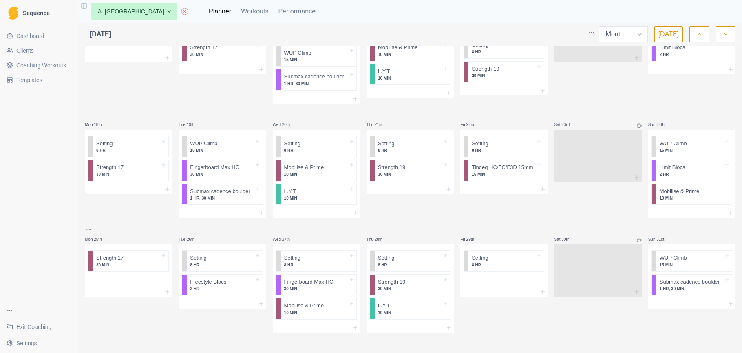
scroll to position [0, 0]
click at [726, 38] on icon "button" at bounding box center [726, 34] width 6 height 8
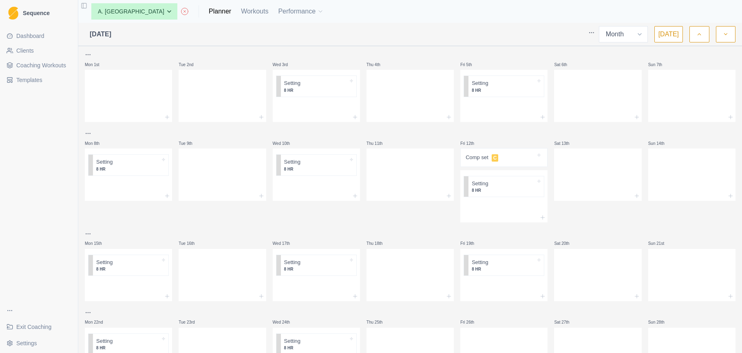
scroll to position [0, 0]
click at [700, 36] on icon "button" at bounding box center [700, 34] width 6 height 8
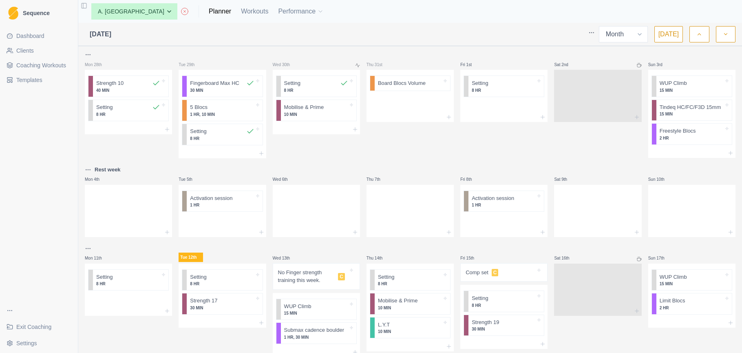
click at [730, 36] on button "button" at bounding box center [726, 34] width 20 height 16
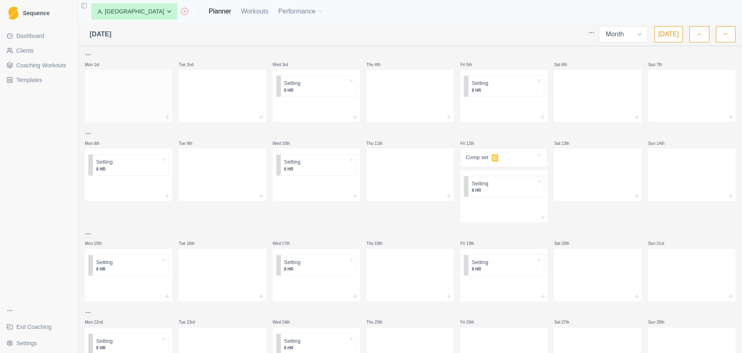
click at [115, 84] on div at bounding box center [128, 94] width 87 height 36
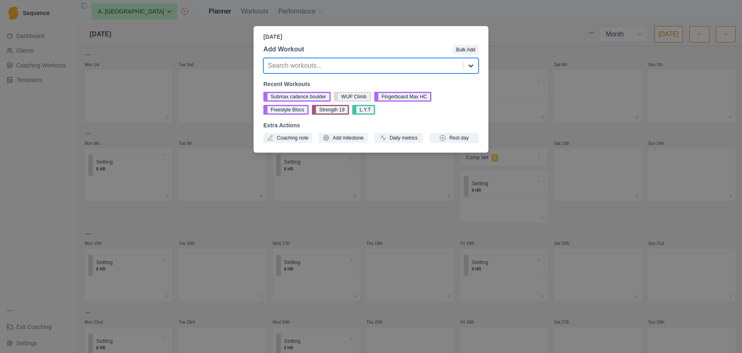
click at [476, 66] on div at bounding box center [471, 65] width 15 height 15
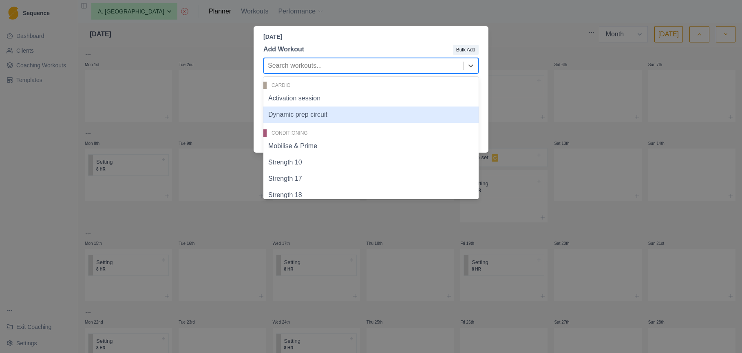
scroll to position [34, 0]
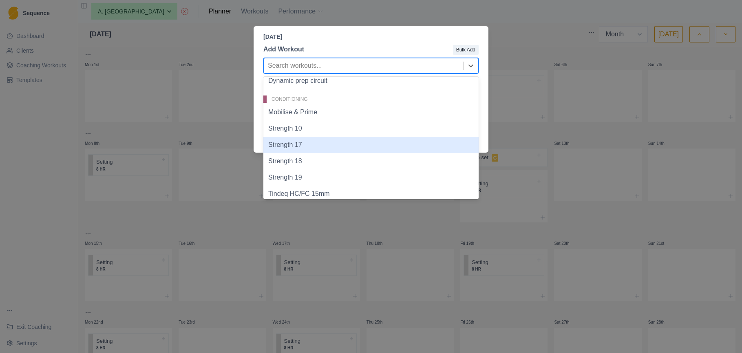
click at [340, 152] on div "Strength 17" at bounding box center [370, 145] width 215 height 16
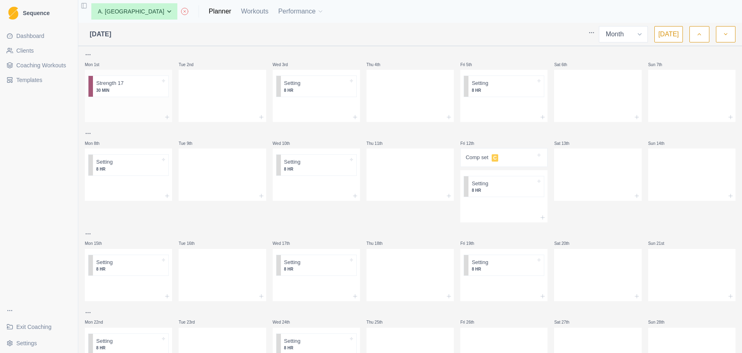
click at [134, 112] on div at bounding box center [128, 106] width 87 height 12
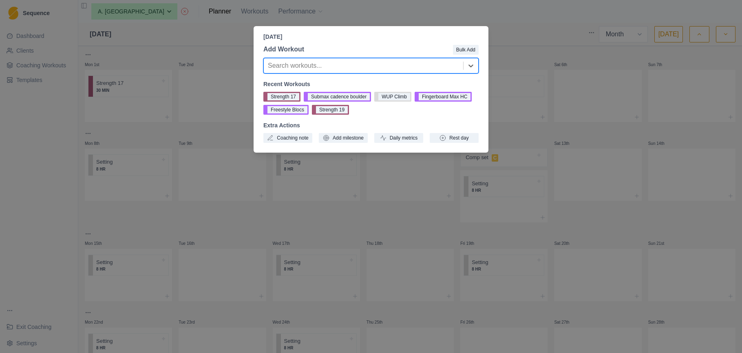
click at [210, 87] on div "Monday, September 1st, 2025 Add Workout Bulk Add Search workouts... Recent Work…" at bounding box center [371, 176] width 742 height 353
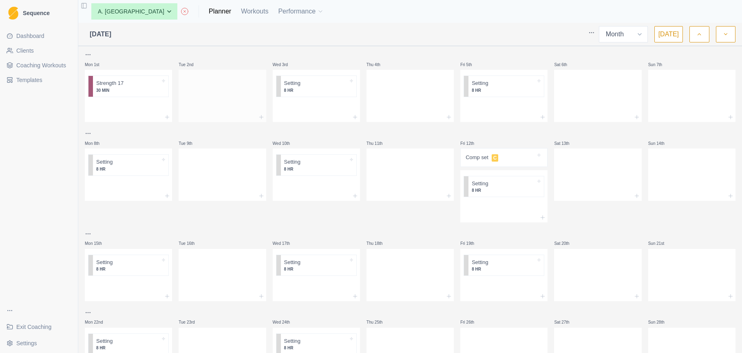
click at [213, 86] on div at bounding box center [222, 94] width 87 height 36
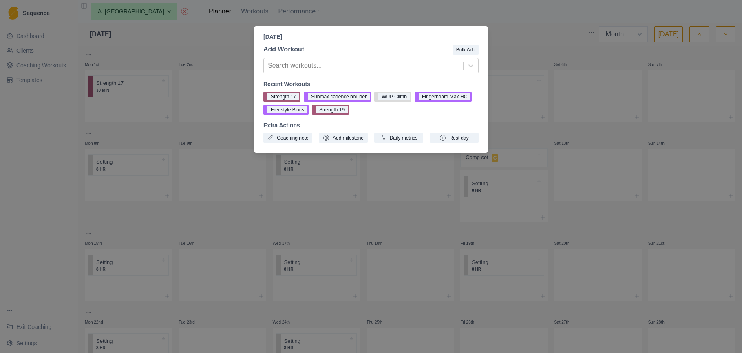
drag, startPoint x: 394, startPoint y: 95, endPoint x: 385, endPoint y: 97, distance: 9.6
click at [394, 95] on button "WUP Climb" at bounding box center [392, 97] width 37 height 10
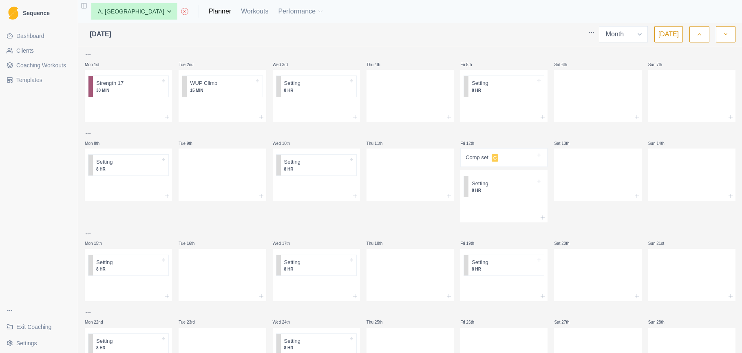
click at [215, 102] on div at bounding box center [222, 106] width 87 height 12
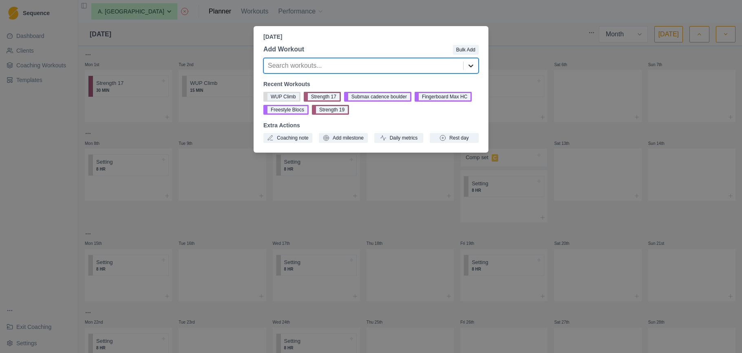
click at [469, 65] on icon at bounding box center [471, 66] width 8 height 8
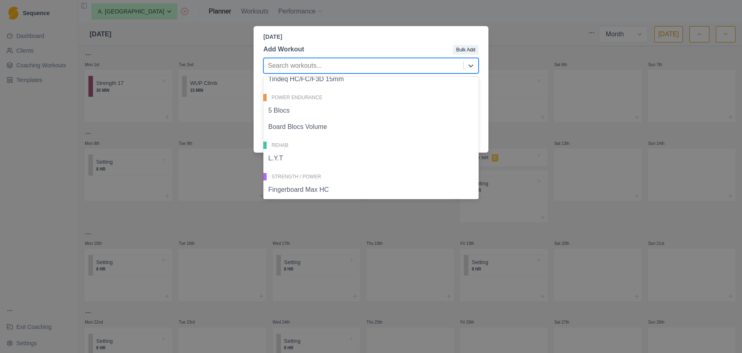
scroll to position [163, 0]
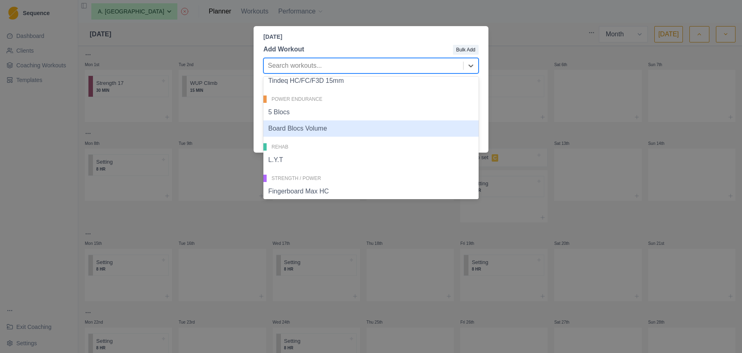
click at [336, 130] on div "Board Blocs Volume" at bounding box center [370, 128] width 215 height 16
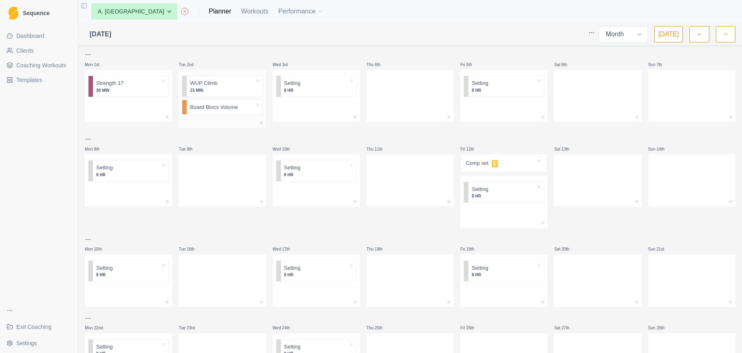
click at [220, 124] on div at bounding box center [222, 123] width 87 height 10
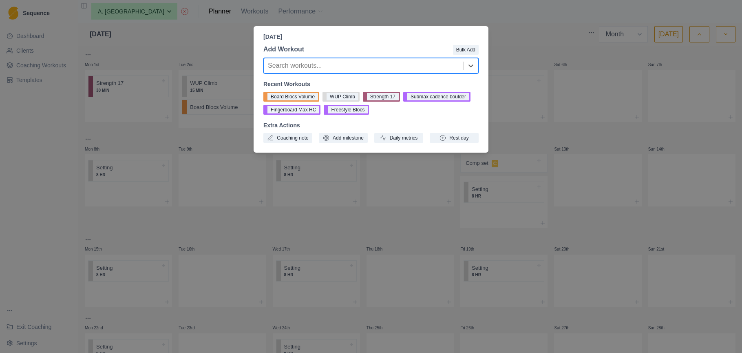
drag, startPoint x: 293, startPoint y: 110, endPoint x: 271, endPoint y: 121, distance: 25.2
click at [293, 110] on button "Fingerboard Max HC" at bounding box center [291, 110] width 57 height 10
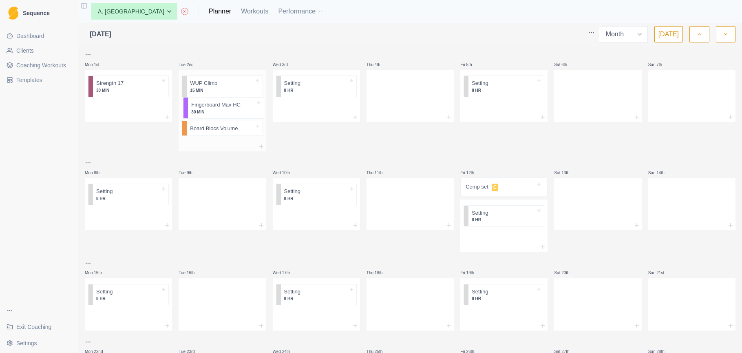
drag, startPoint x: 223, startPoint y: 130, endPoint x: 225, endPoint y: 107, distance: 22.9
click at [224, 107] on div "WUP Climb 15 MIN Board Blocs Volume Fingerboard Max HC 30 MIN" at bounding box center [222, 106] width 87 height 72
click at [317, 111] on div at bounding box center [316, 106] width 87 height 12
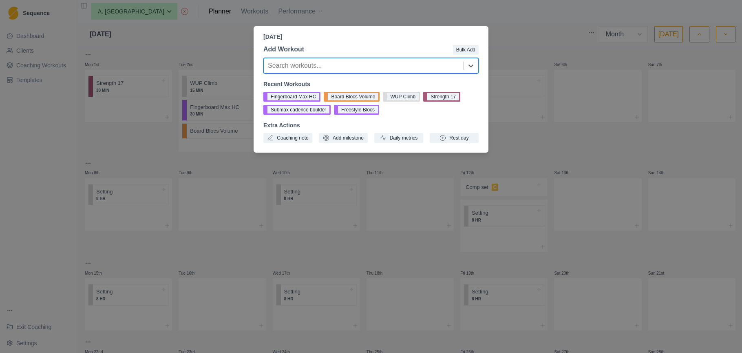
click at [380, 66] on div at bounding box center [363, 65] width 191 height 11
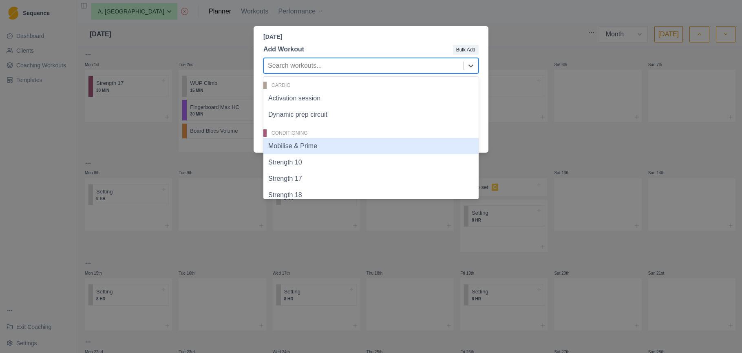
click at [337, 142] on div "Mobilise & Prime" at bounding box center [370, 146] width 215 height 16
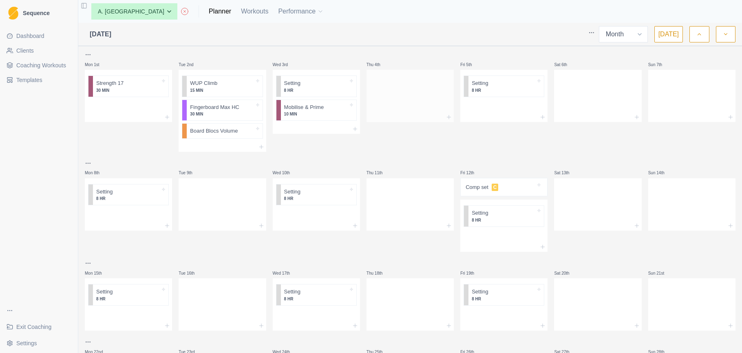
click at [418, 104] on div at bounding box center [410, 94] width 87 height 36
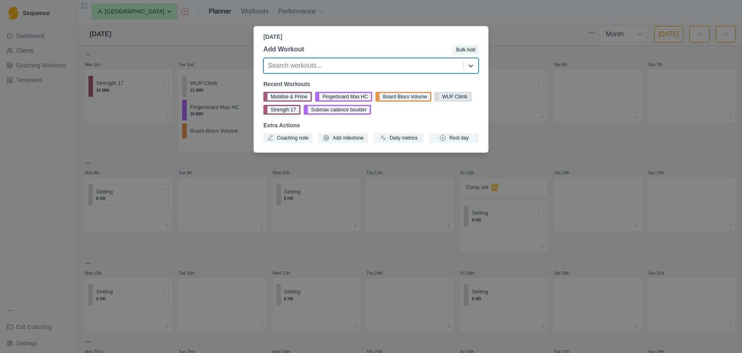
click at [454, 100] on button "WUP Climb" at bounding box center [453, 97] width 37 height 10
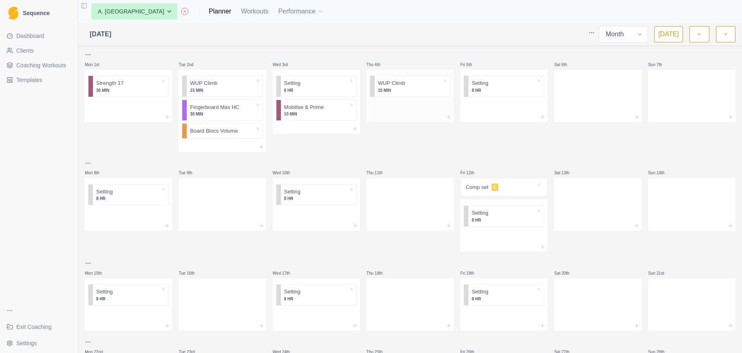
click at [401, 91] on p "15 MIN" at bounding box center [410, 90] width 64 height 6
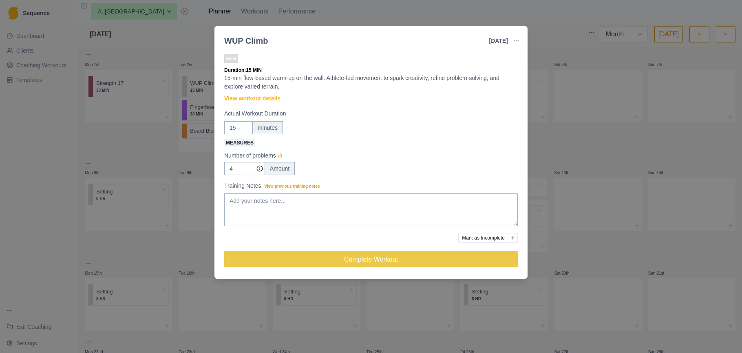
click at [537, 141] on div "WUP Climb 4 Sep 2025 Link To Goal View Workout Metrics Edit Original Workout Re…" at bounding box center [371, 176] width 742 height 353
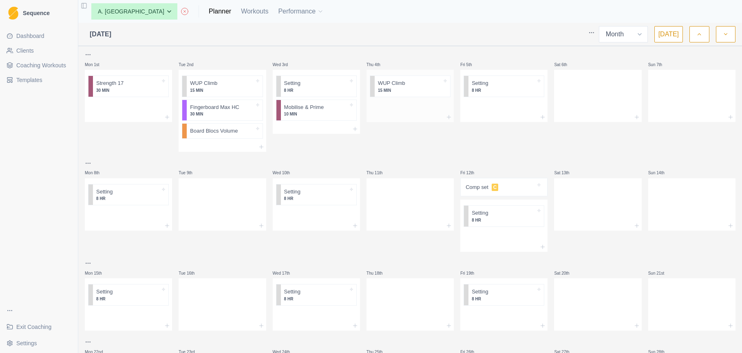
click at [416, 106] on div at bounding box center [410, 106] width 87 height 12
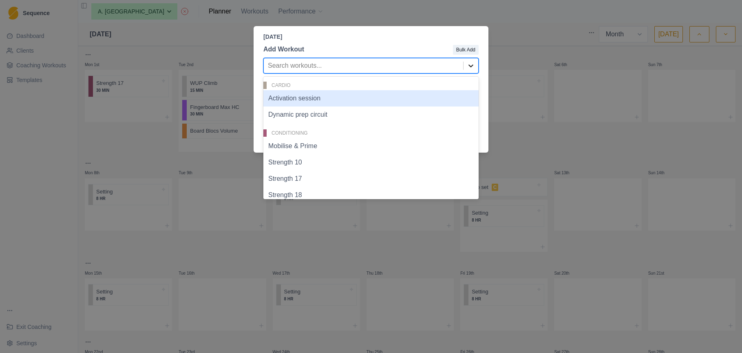
click at [472, 65] on icon at bounding box center [471, 66] width 8 height 8
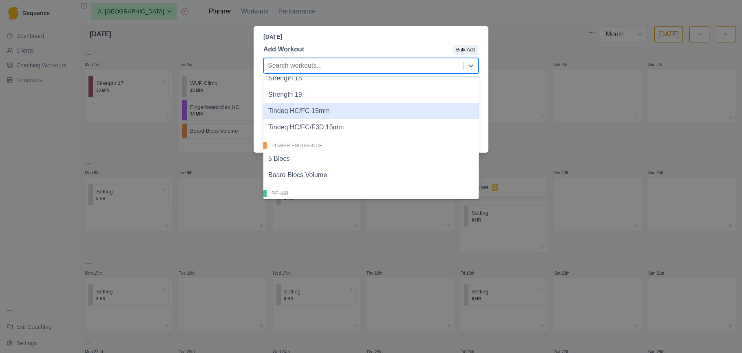
scroll to position [118, 0]
click at [419, 114] on div "Tindeq HC/FC 15mm" at bounding box center [370, 110] width 215 height 16
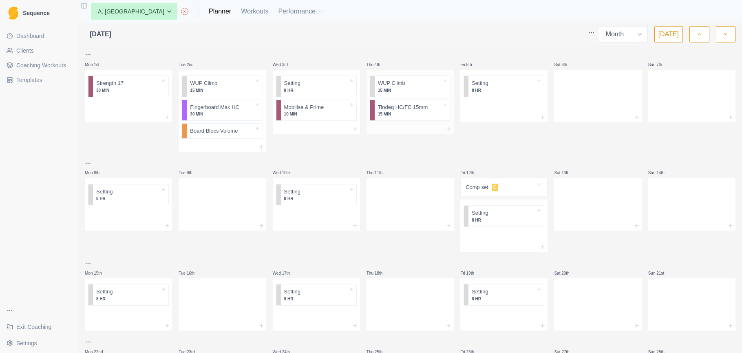
click at [407, 125] on div at bounding box center [410, 129] width 87 height 10
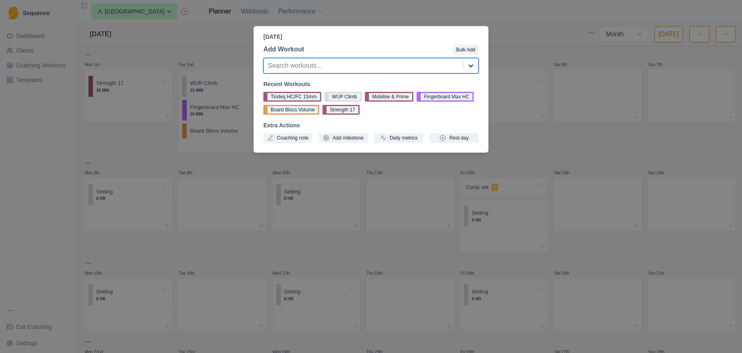
click at [467, 66] on icon at bounding box center [471, 66] width 8 height 8
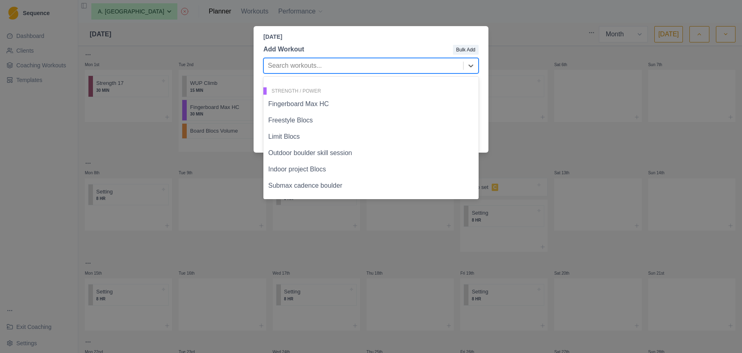
scroll to position [252, 0]
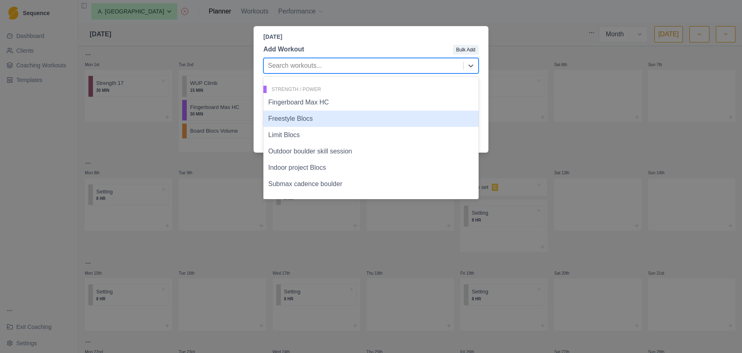
click at [385, 118] on div "Freestyle Blocs" at bounding box center [370, 119] width 215 height 16
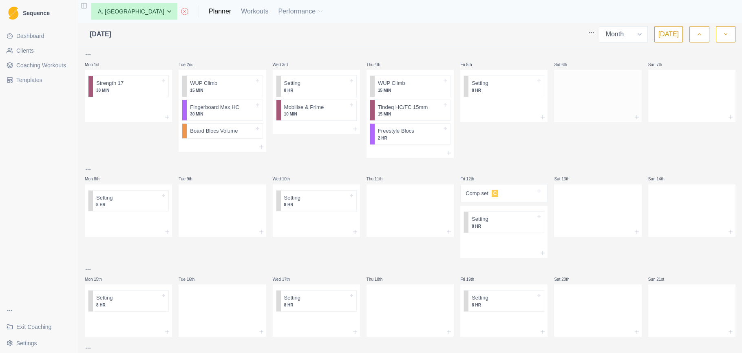
click at [584, 97] on div at bounding box center [597, 94] width 87 height 36
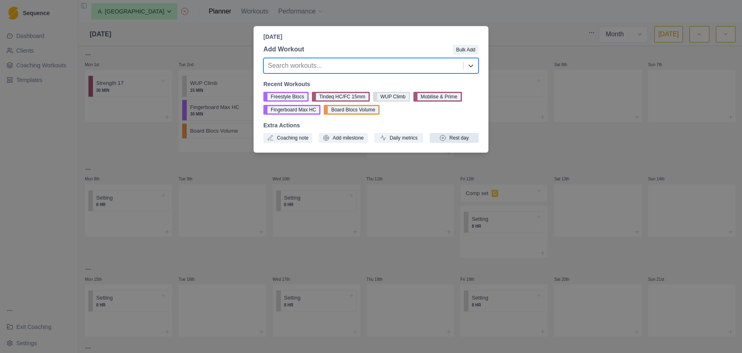
click at [467, 139] on button "Rest day" at bounding box center [454, 138] width 49 height 10
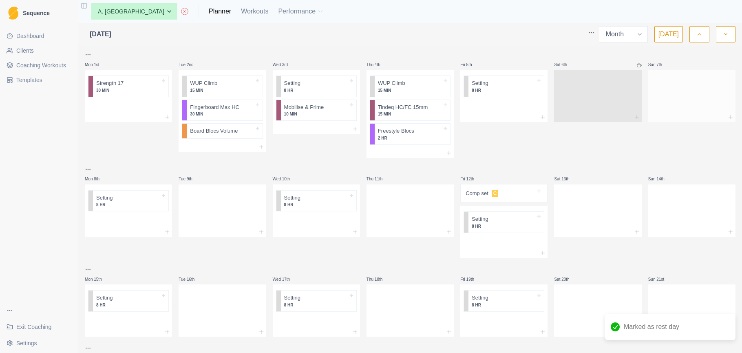
click at [697, 85] on div at bounding box center [691, 94] width 87 height 36
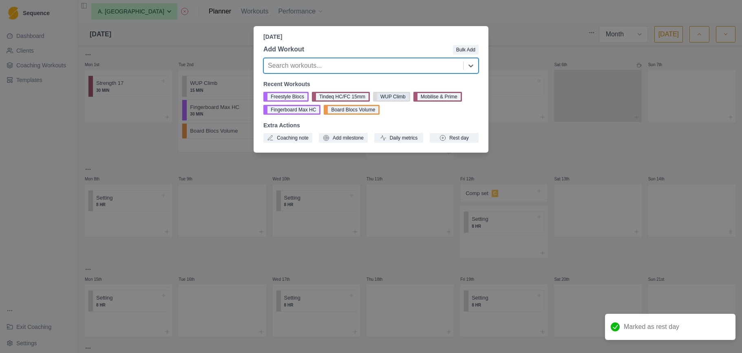
click at [402, 97] on button "WUP Climb" at bounding box center [391, 97] width 37 height 10
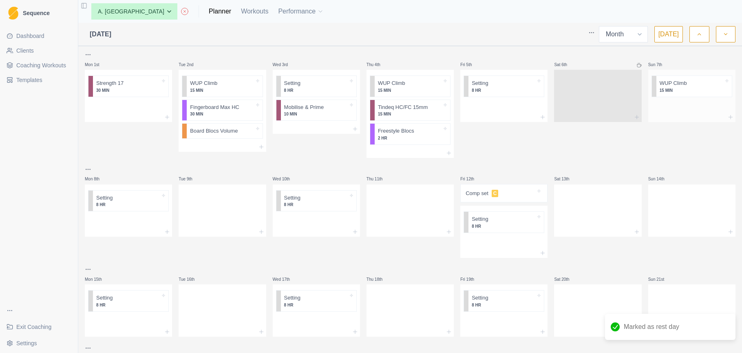
click at [698, 114] on div at bounding box center [691, 117] width 87 height 10
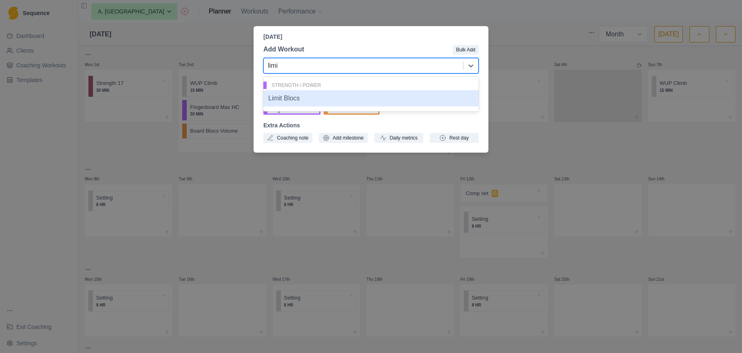
type input "limit"
click at [350, 96] on div "Limit Blocs" at bounding box center [370, 98] width 215 height 16
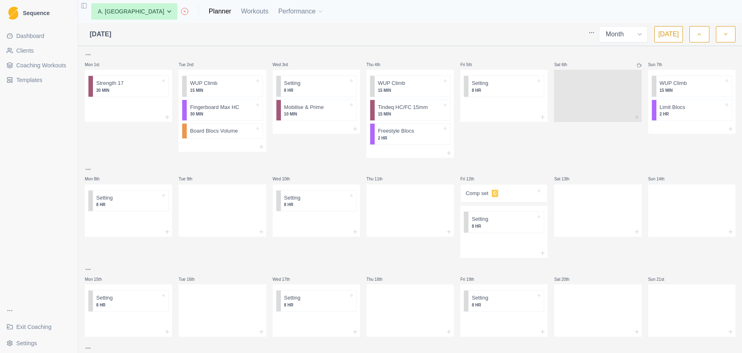
scroll to position [0, 0]
click at [516, 106] on div at bounding box center [503, 106] width 87 height 12
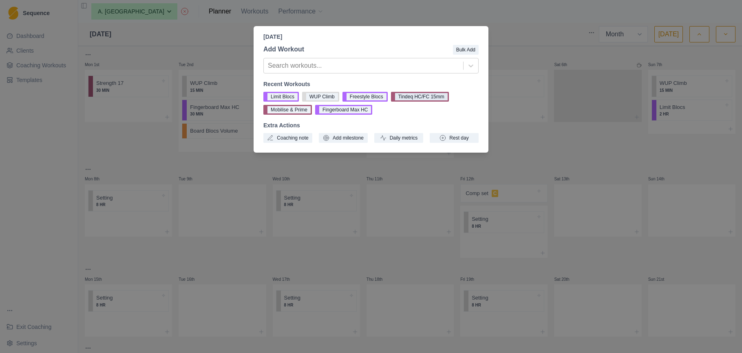
drag, startPoint x: 295, startPoint y: 109, endPoint x: 446, endPoint y: 91, distance: 152.1
click at [295, 109] on button "Mobilise & Prime" at bounding box center [287, 110] width 49 height 10
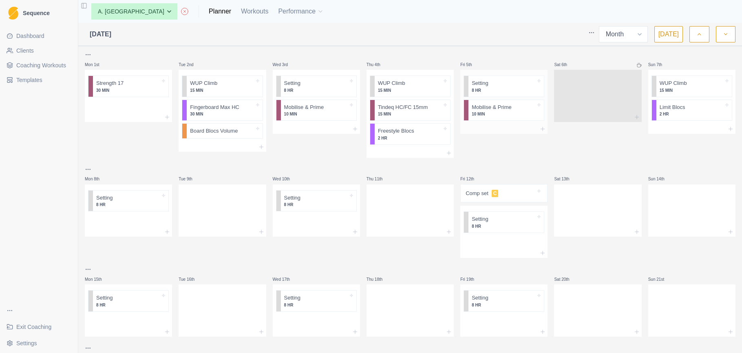
click at [493, 127] on div at bounding box center [503, 129] width 87 height 10
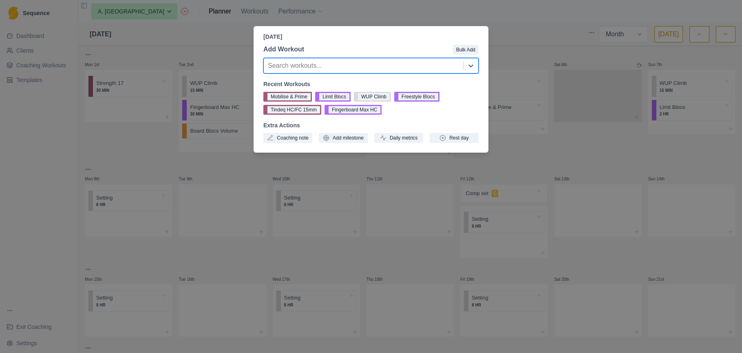
type input "l"
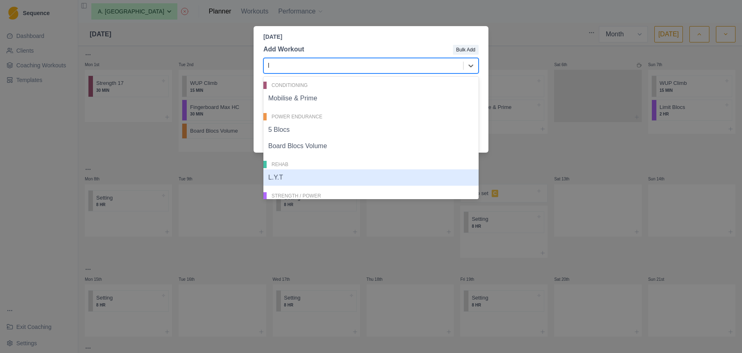
drag, startPoint x: 317, startPoint y: 173, endPoint x: 323, endPoint y: 168, distance: 6.9
click at [317, 173] on div "L.Y.T" at bounding box center [370, 177] width 215 height 16
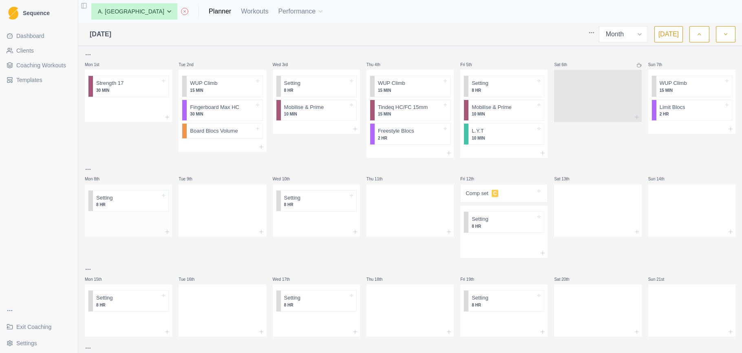
click at [117, 221] on div at bounding box center [128, 221] width 87 height 12
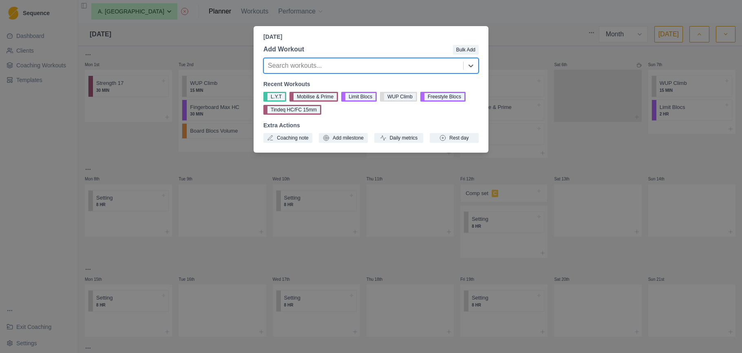
click at [381, 70] on div at bounding box center [363, 65] width 191 height 11
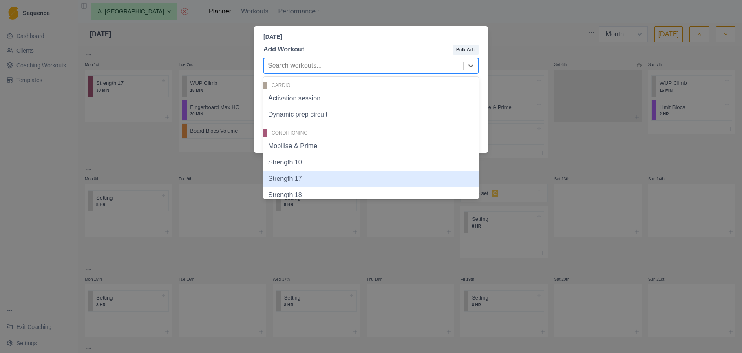
click at [304, 180] on div "Strength 17" at bounding box center [370, 178] width 215 height 16
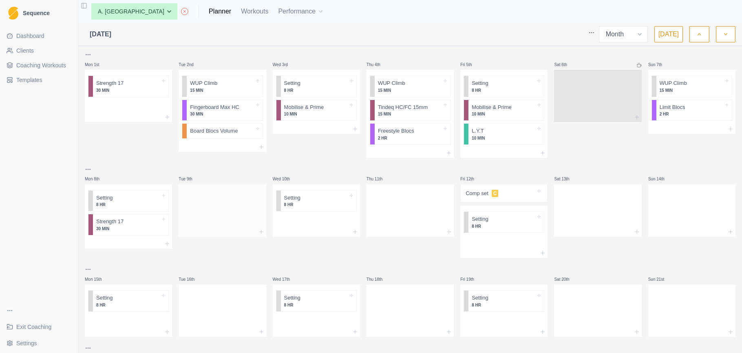
click at [214, 205] on div at bounding box center [222, 209] width 87 height 36
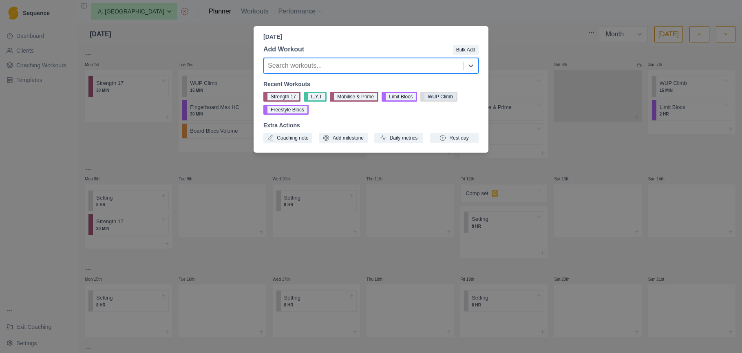
click at [440, 94] on button "WUP Climb" at bounding box center [438, 97] width 37 height 10
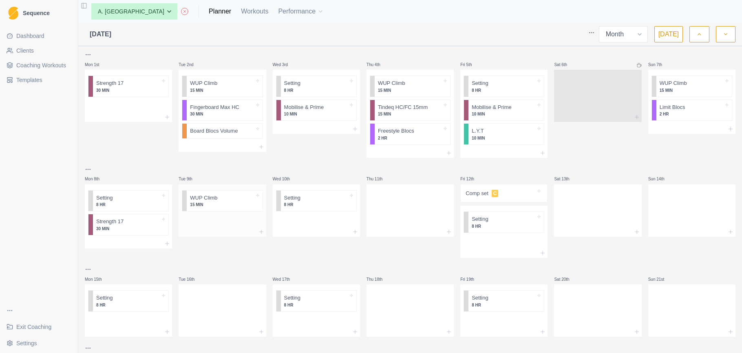
click at [209, 220] on div at bounding box center [222, 221] width 87 height 12
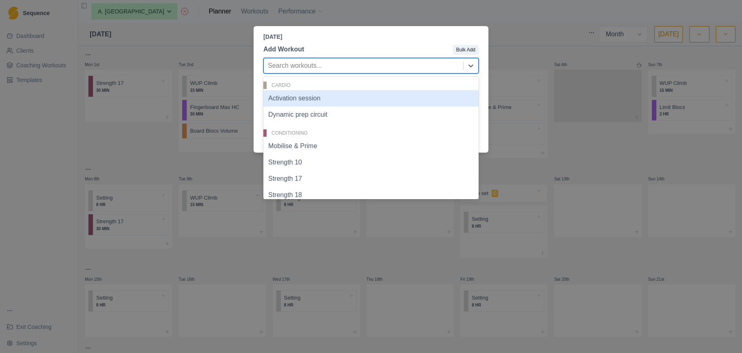
click at [372, 67] on div at bounding box center [363, 65] width 191 height 11
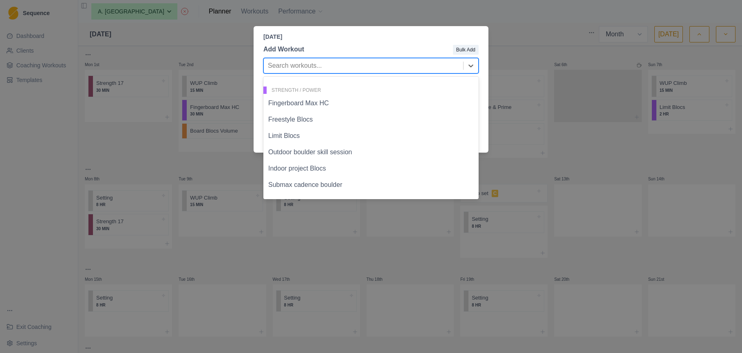
scroll to position [255, 0]
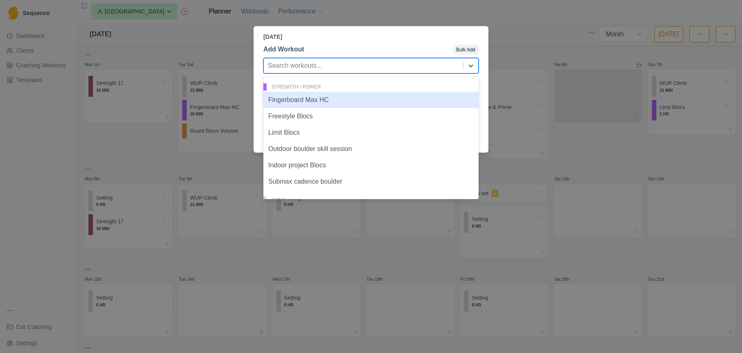
click at [341, 104] on div "Fingerboard Max HC" at bounding box center [370, 100] width 215 height 16
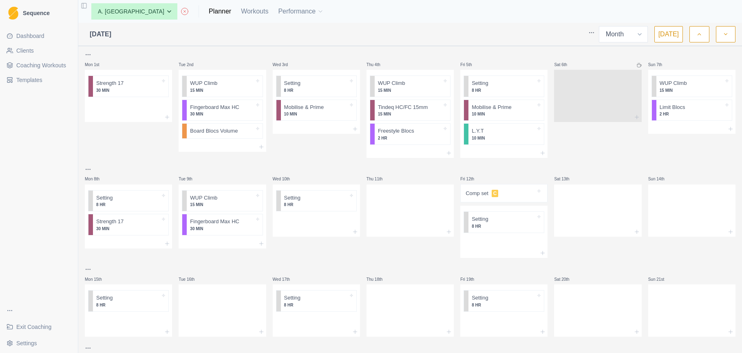
click at [235, 226] on p "30 MIN" at bounding box center [222, 229] width 64 height 6
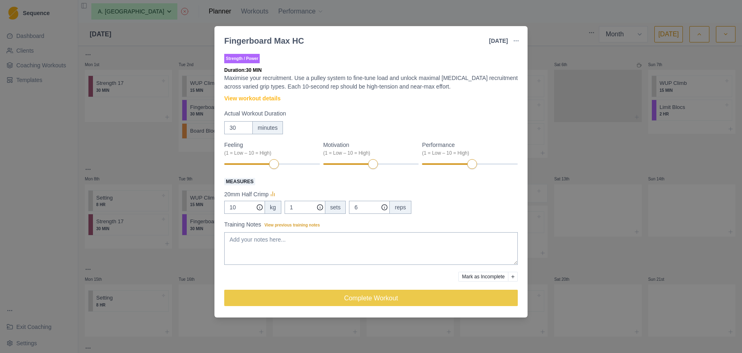
click at [576, 173] on div "Fingerboard Max HC 9 Sep 2025 Link To Goal View Workout Metrics Edit Original W…" at bounding box center [371, 176] width 742 height 353
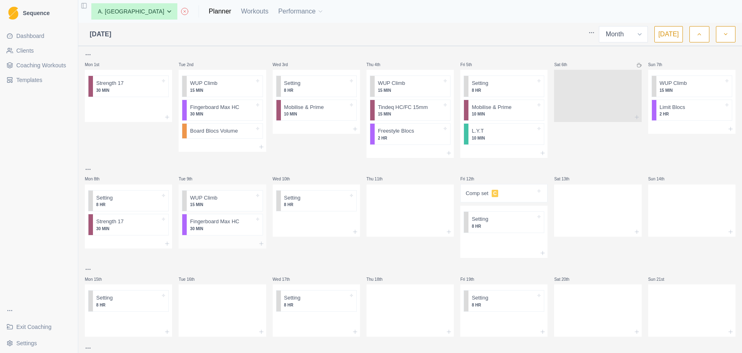
click at [202, 239] on div at bounding box center [222, 244] width 87 height 10
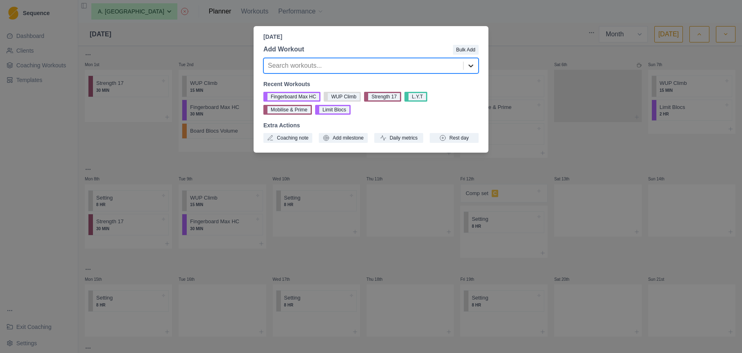
click at [466, 64] on div at bounding box center [471, 65] width 15 height 15
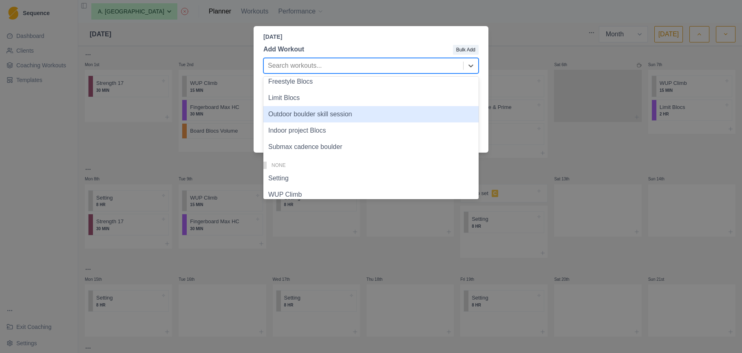
scroll to position [295, 0]
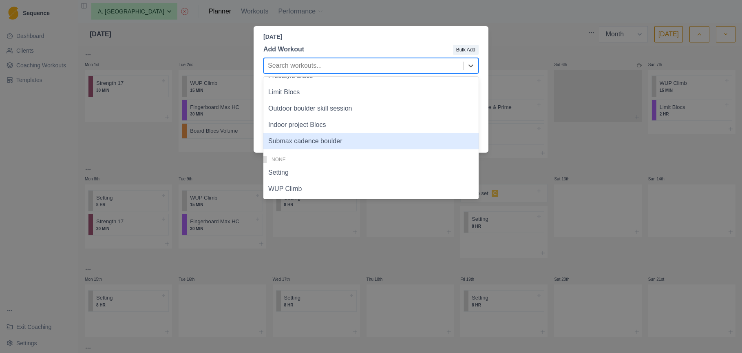
click at [323, 144] on div "Submax cadence boulder" at bounding box center [370, 141] width 215 height 16
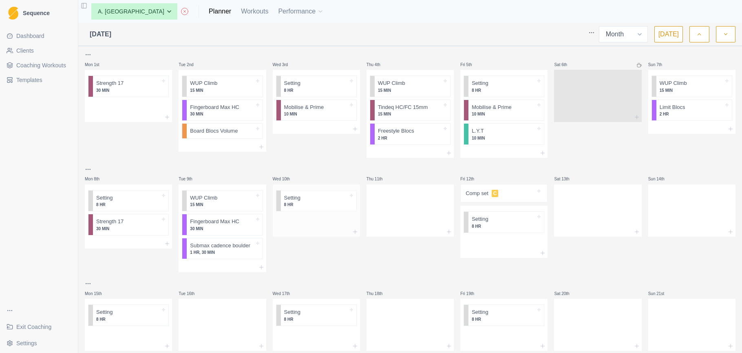
click at [311, 222] on div at bounding box center [316, 221] width 87 height 12
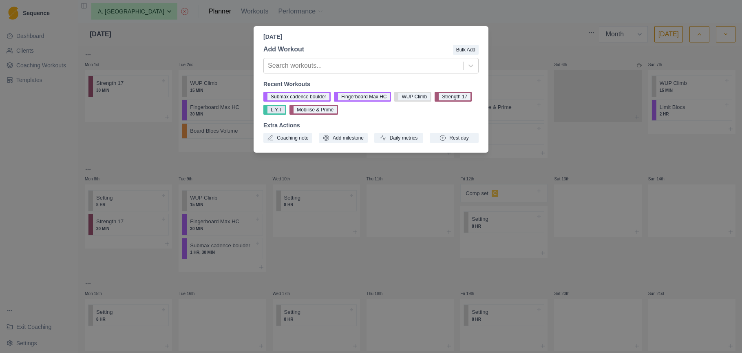
click at [286, 110] on button "L.Y.T" at bounding box center [274, 110] width 23 height 10
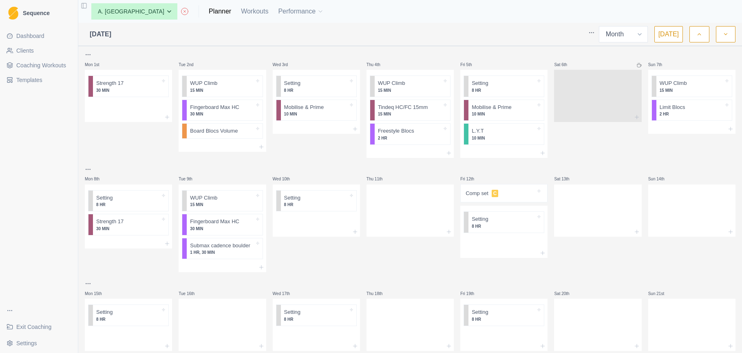
scroll to position [0, 0]
click at [418, 216] on div at bounding box center [410, 209] width 87 height 36
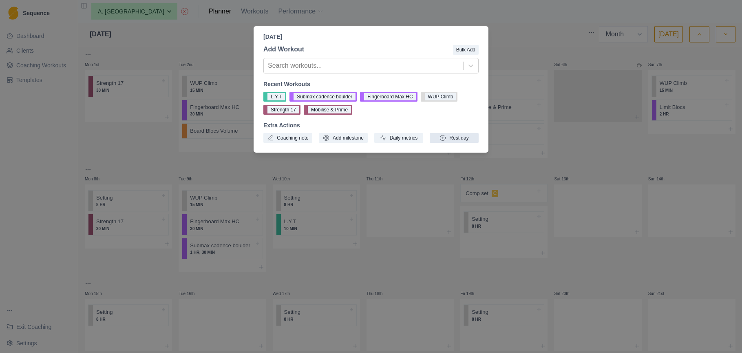
click at [463, 139] on button "Rest day" at bounding box center [454, 138] width 49 height 10
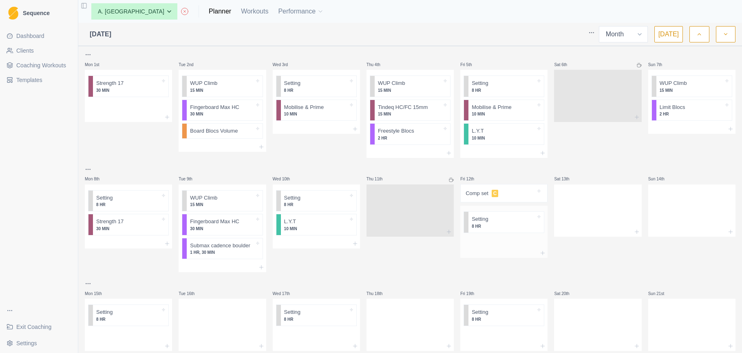
click at [489, 238] on div at bounding box center [503, 242] width 87 height 12
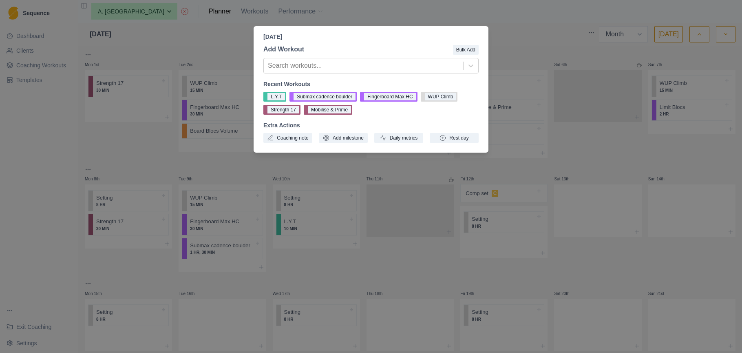
click at [555, 264] on div "Friday, September 12th, 2025 Add Workout Bulk Add Search workouts... Recent Wor…" at bounding box center [371, 176] width 742 height 353
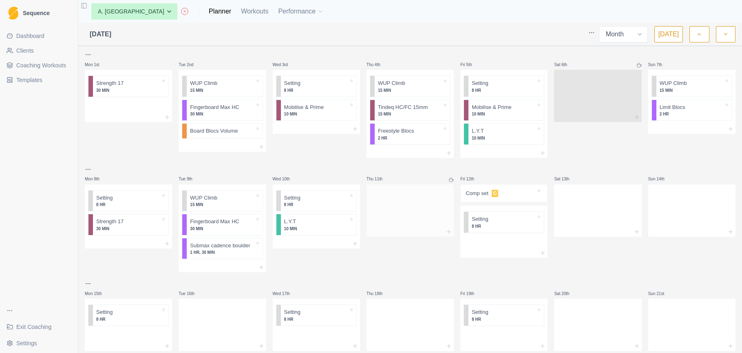
click at [427, 221] on div at bounding box center [410, 209] width 87 height 36
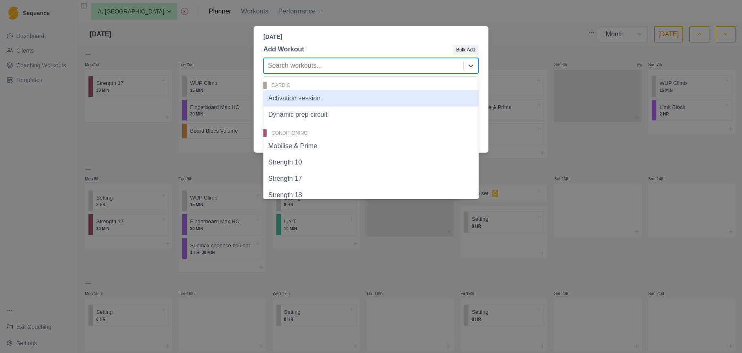
click at [391, 67] on div at bounding box center [363, 65] width 191 height 11
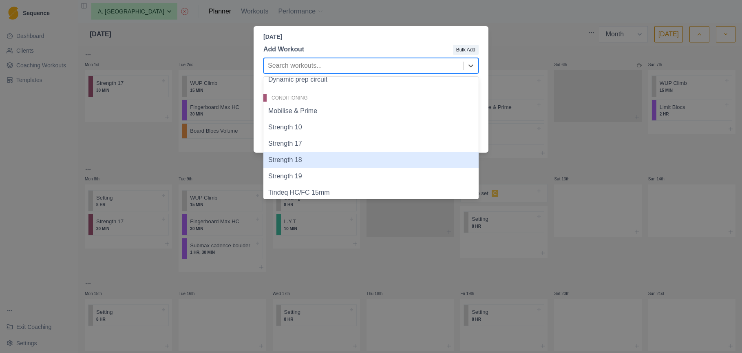
scroll to position [42, 0]
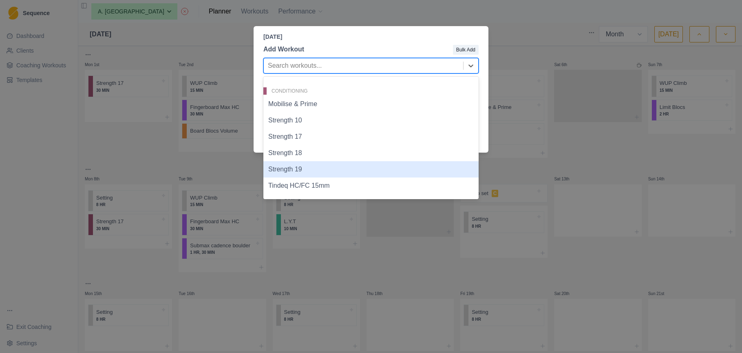
drag, startPoint x: 300, startPoint y: 172, endPoint x: 307, endPoint y: 172, distance: 7.4
click at [299, 172] on div "Strength 19" at bounding box center [370, 169] width 215 height 16
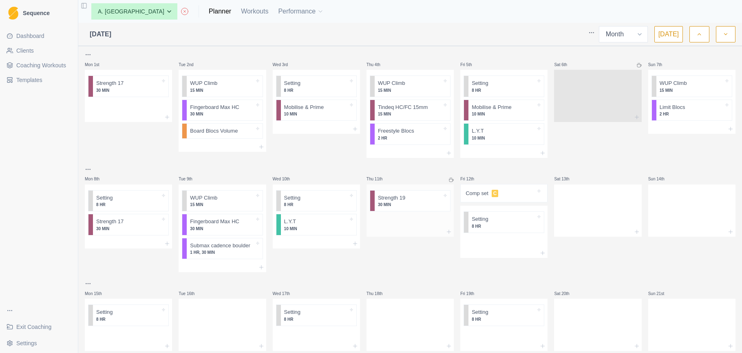
click at [426, 219] on div at bounding box center [410, 221] width 87 height 12
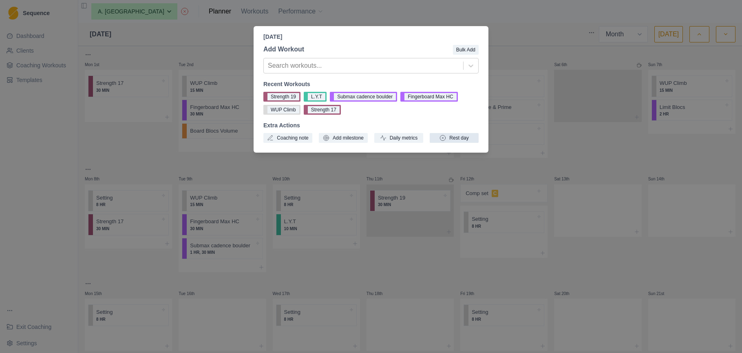
click at [461, 134] on button "Rest day" at bounding box center [454, 138] width 49 height 10
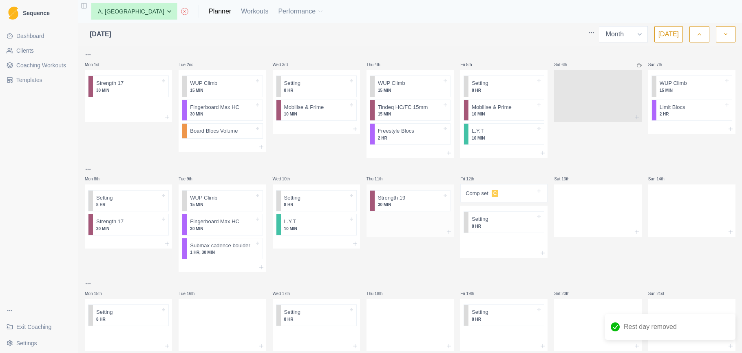
click at [408, 222] on div at bounding box center [410, 221] width 87 height 12
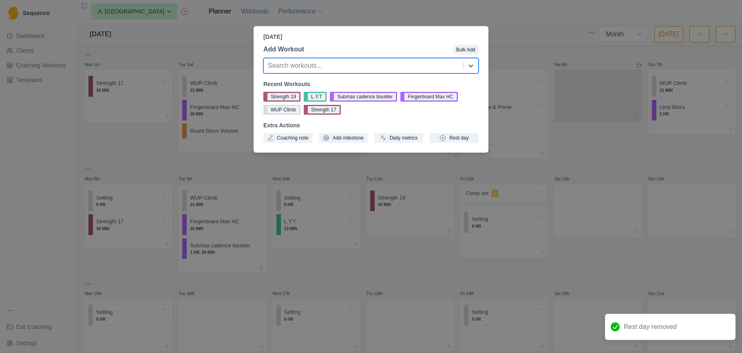
click at [354, 63] on div at bounding box center [363, 65] width 191 height 11
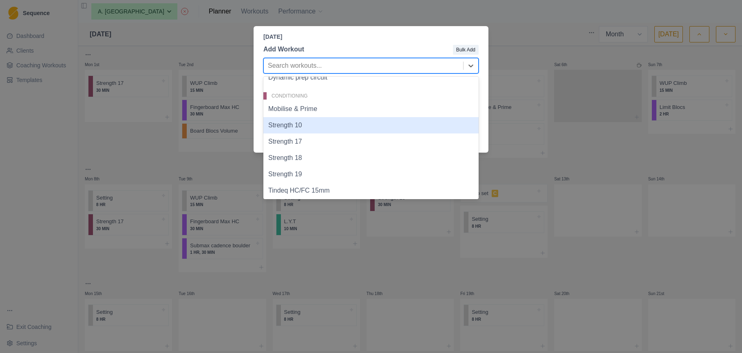
scroll to position [29, 0]
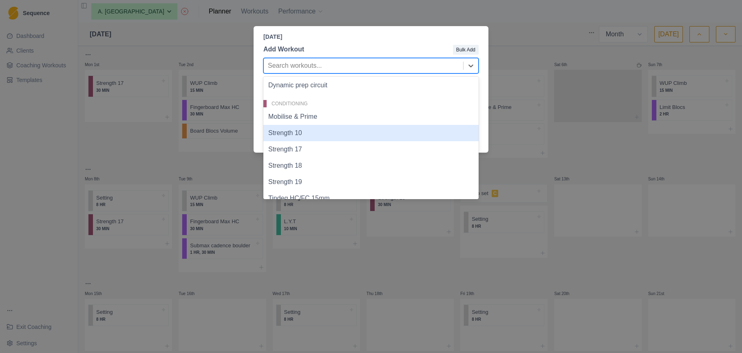
click at [336, 128] on div "Strength 10" at bounding box center [370, 133] width 215 height 16
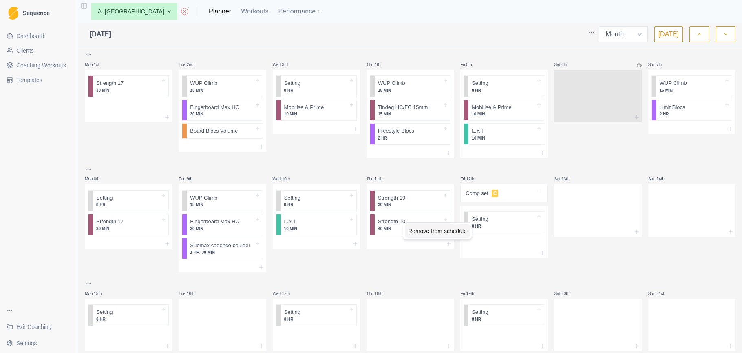
click at [410, 228] on div "Remove from schedule" at bounding box center [437, 230] width 65 height 13
click at [405, 237] on div "Thu 11th Strength 19 30 MIN" at bounding box center [410, 218] width 87 height 108
click at [402, 221] on div at bounding box center [410, 221] width 87 height 12
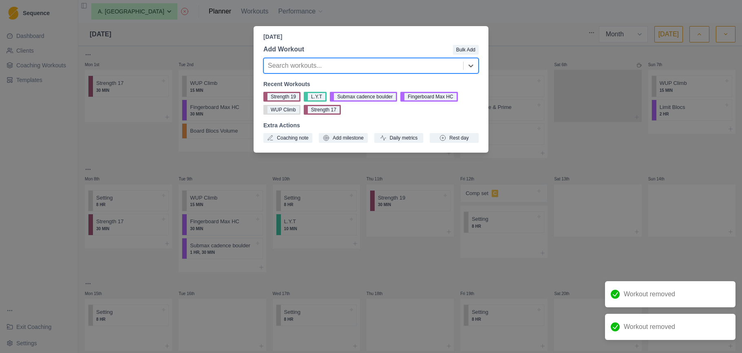
click at [348, 66] on div at bounding box center [363, 65] width 191 height 11
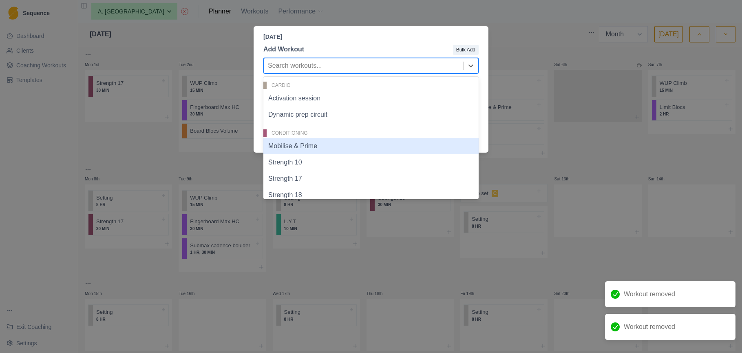
click at [332, 146] on div "Mobilise & Prime" at bounding box center [370, 146] width 215 height 16
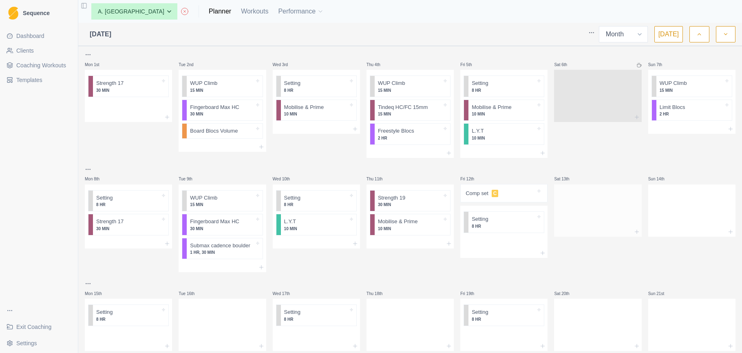
click at [584, 210] on div at bounding box center [597, 209] width 87 height 36
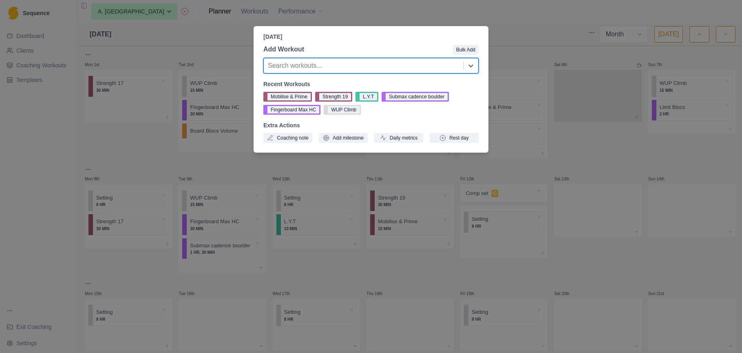
drag, startPoint x: 467, startPoint y: 141, endPoint x: 498, endPoint y: 179, distance: 48.8
click at [468, 142] on button "Rest day" at bounding box center [454, 138] width 49 height 10
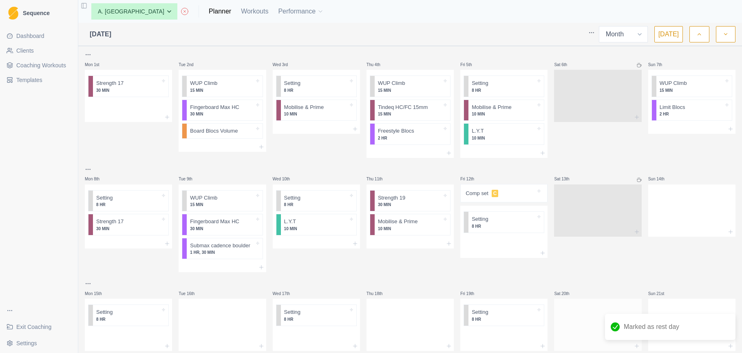
drag, startPoint x: 576, startPoint y: 314, endPoint x: 571, endPoint y: 323, distance: 10.8
click at [571, 323] on div at bounding box center [597, 323] width 87 height 36
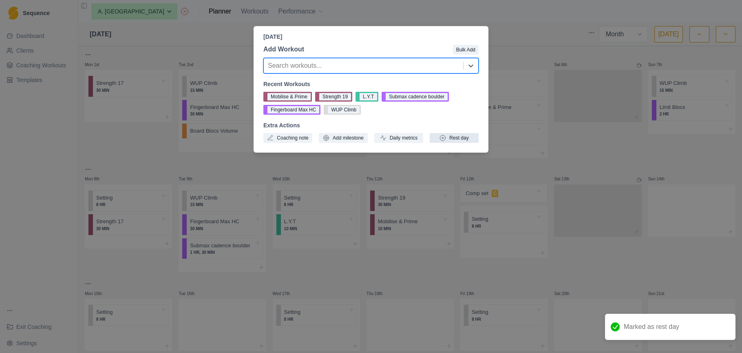
drag, startPoint x: 452, startPoint y: 134, endPoint x: 476, endPoint y: 142, distance: 25.0
click at [454, 134] on button "Rest day" at bounding box center [454, 138] width 49 height 10
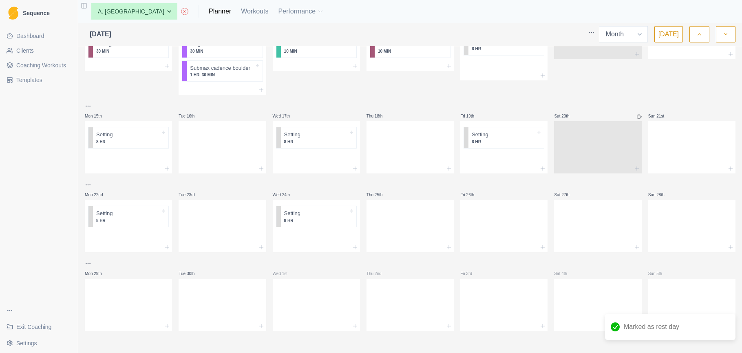
scroll to position [177, 0]
click at [312, 237] on div at bounding box center [316, 237] width 87 height 12
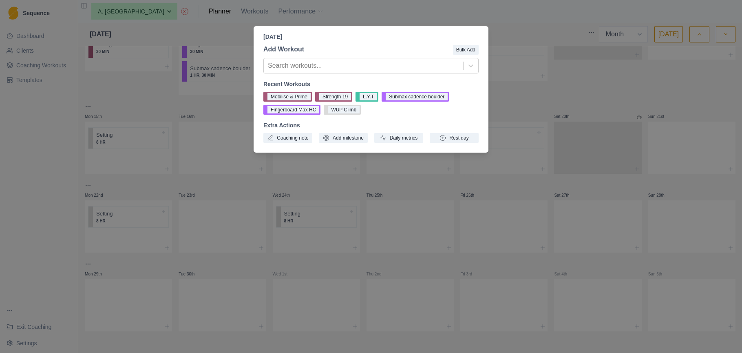
drag, startPoint x: 294, startPoint y: 95, endPoint x: 331, endPoint y: 120, distance: 44.8
click at [294, 95] on button "Mobilise & Prime" at bounding box center [287, 97] width 49 height 10
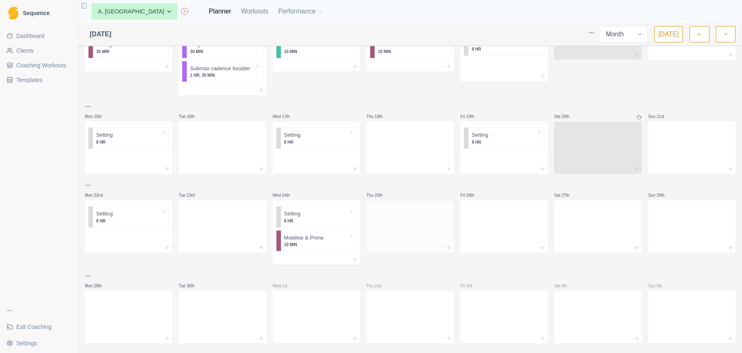
click at [430, 227] on div at bounding box center [410, 225] width 87 height 36
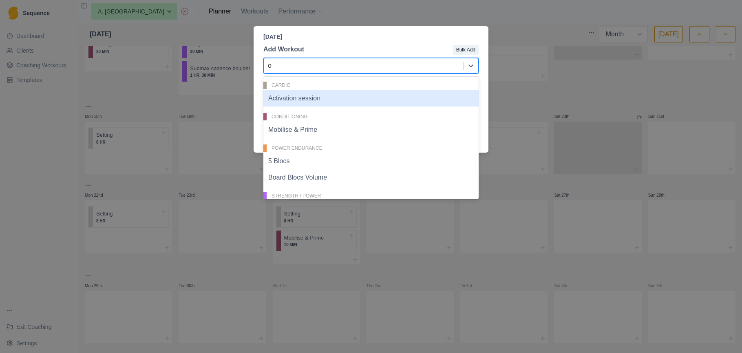
type input "ou"
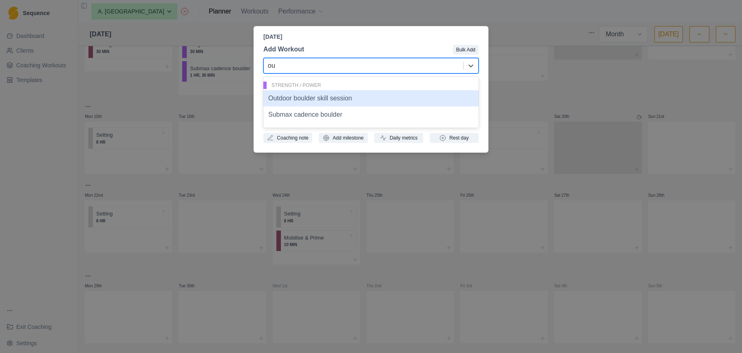
click at [424, 104] on div "Outdoor boulder skill session" at bounding box center [370, 98] width 215 height 16
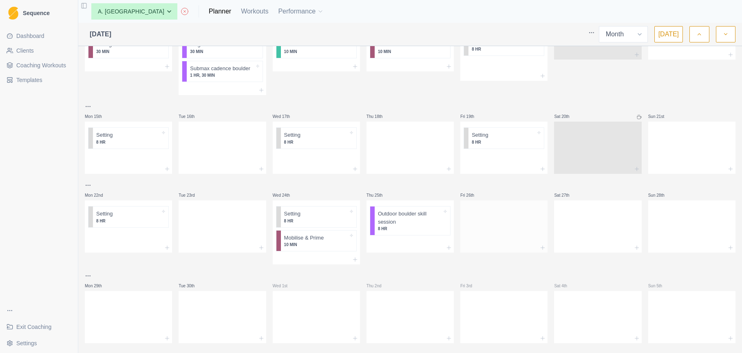
scroll to position [177, 0]
click at [503, 232] on div at bounding box center [503, 224] width 87 height 36
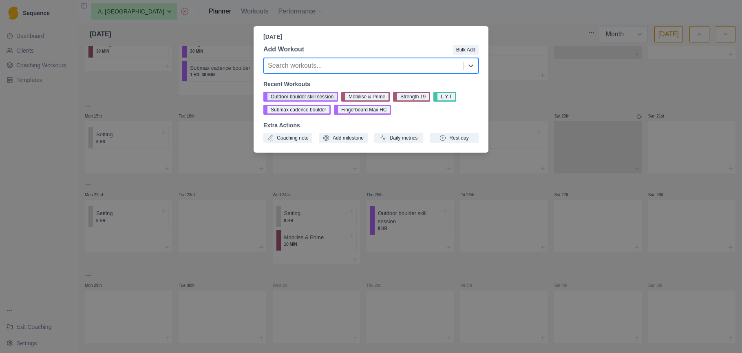
click at [316, 93] on button "Outdoor boulder skill session" at bounding box center [300, 97] width 75 height 10
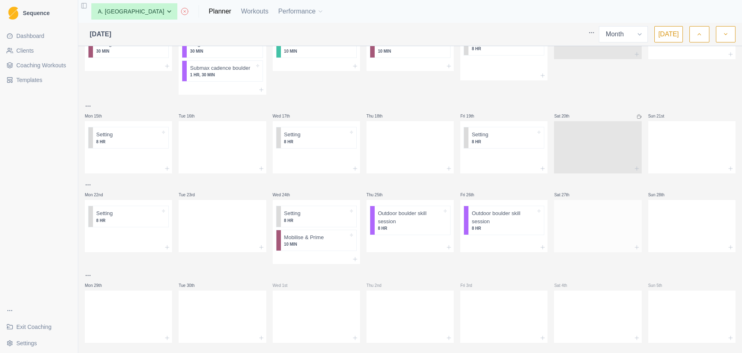
click at [570, 212] on div at bounding box center [597, 224] width 87 height 36
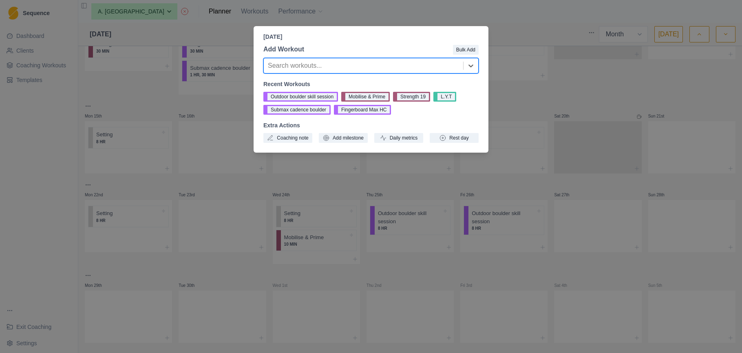
click at [364, 62] on div at bounding box center [363, 65] width 191 height 11
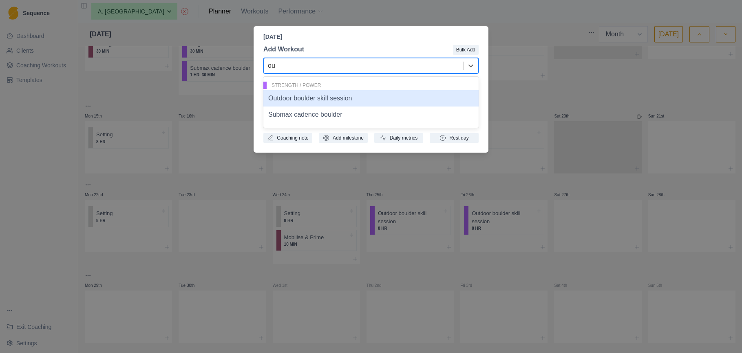
type input "ou"
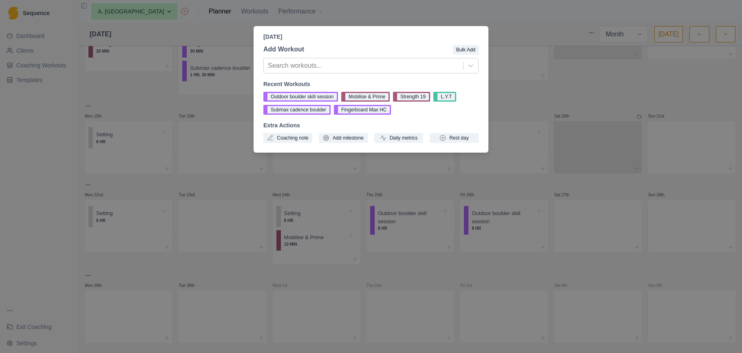
click at [540, 98] on div "Saturday, September 27th, 2025 Add Workout Bulk Add Search workouts... Recent W…" at bounding box center [371, 176] width 742 height 353
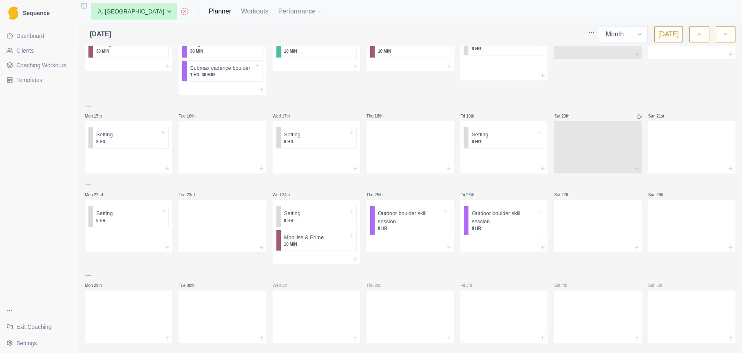
click at [47, 59] on link "Coaching Workouts" at bounding box center [38, 65] width 71 height 13
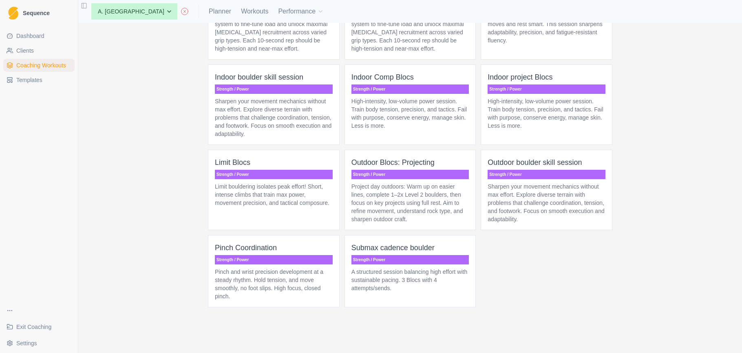
scroll to position [2464, 0]
click at [431, 195] on p "Project day outdoors: Warm up on easier lines, complete 1–2x Level 2 boulders, …" at bounding box center [411, 202] width 118 height 41
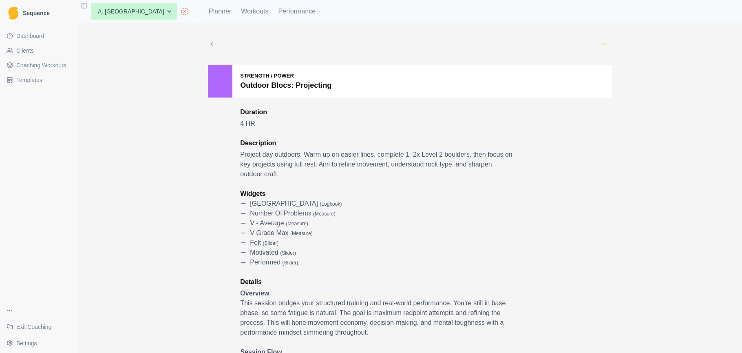
click at [604, 44] on circle "button" at bounding box center [604, 44] width 0 height 0
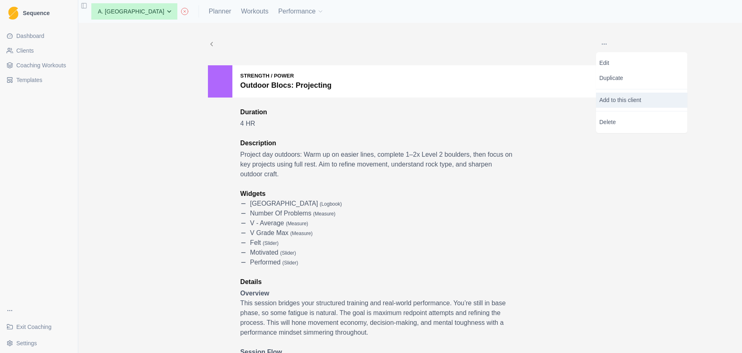
click at [611, 102] on p "Add to this client" at bounding box center [641, 100] width 91 height 15
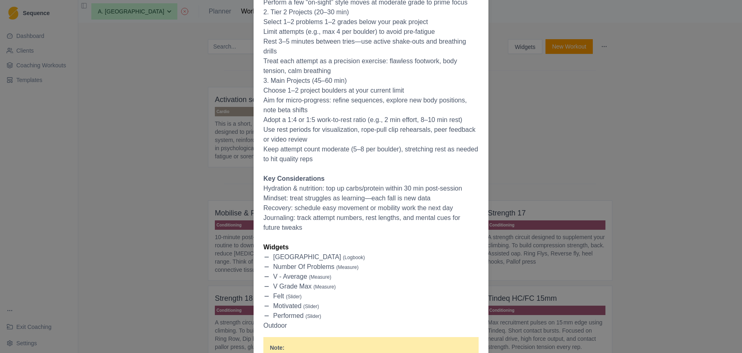
scroll to position [372, 0]
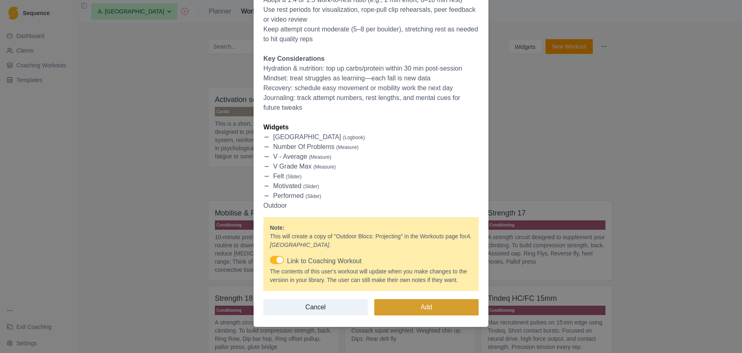
click at [454, 310] on button "Add" at bounding box center [426, 307] width 104 height 16
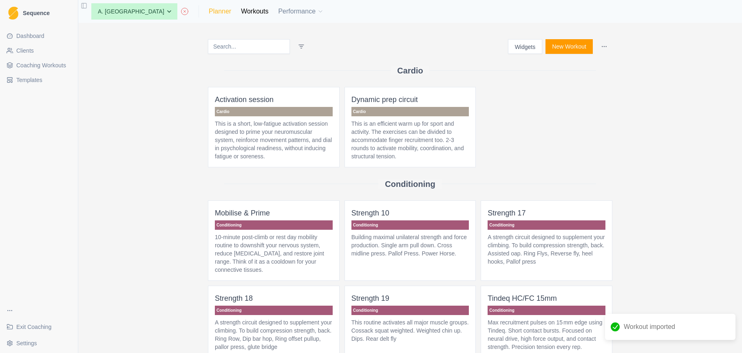
click at [209, 11] on link "Planner" at bounding box center [220, 12] width 22 height 10
select select "month"
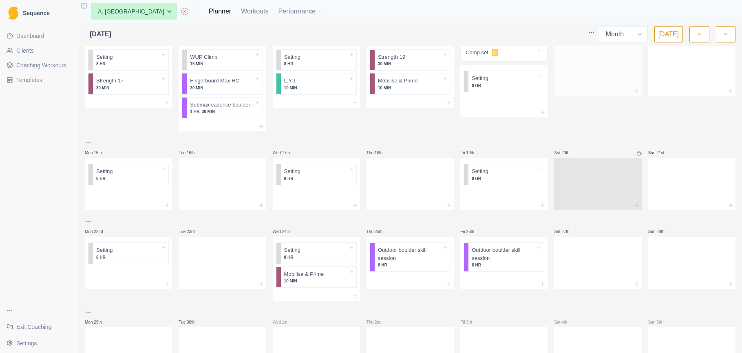
scroll to position [158, 0]
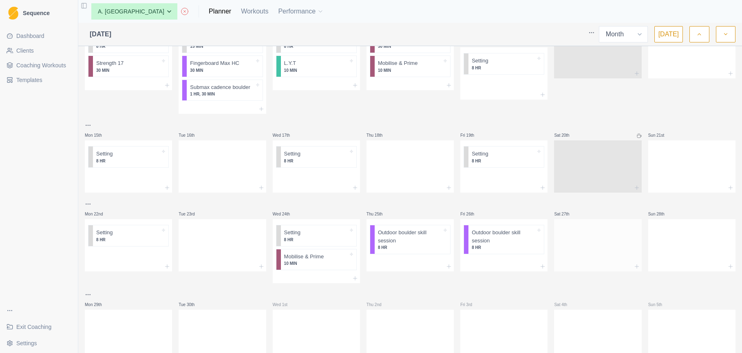
click at [583, 246] on div at bounding box center [597, 244] width 87 height 36
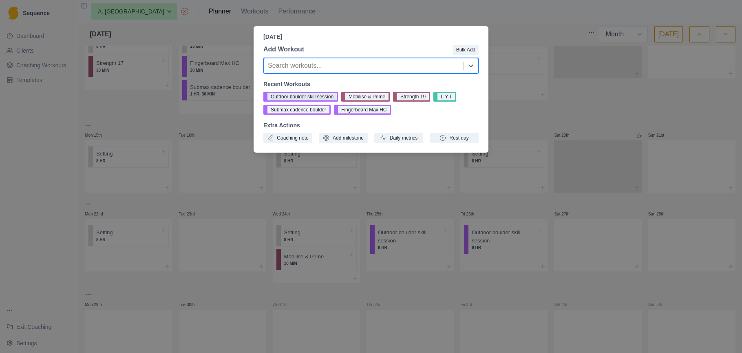
click at [307, 94] on button "Outdoor boulder skill session" at bounding box center [300, 97] width 75 height 10
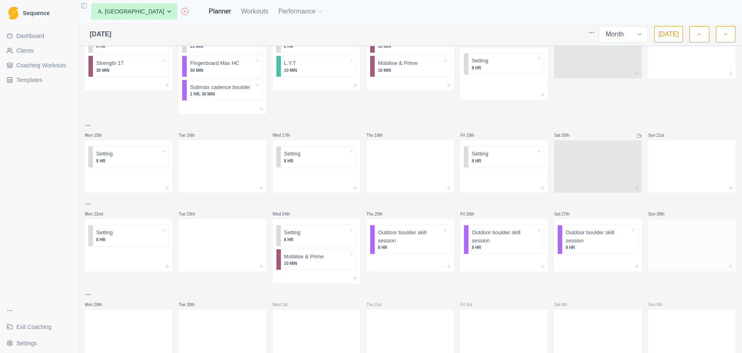
click at [667, 243] on div at bounding box center [691, 244] width 87 height 36
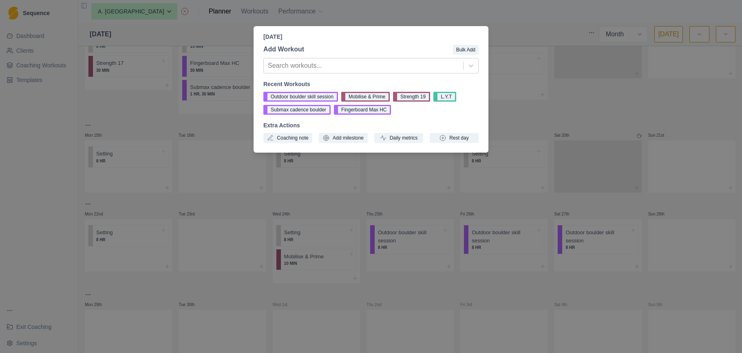
drag, startPoint x: 578, startPoint y: 230, endPoint x: 666, endPoint y: 238, distance: 88.9
click at [666, 238] on div "Sunday, September 28th, 2025 Add Workout Bulk Add Search workouts... Recent Wor…" at bounding box center [371, 176] width 742 height 353
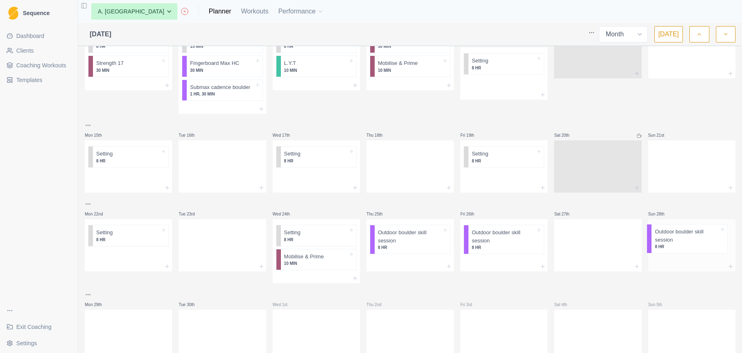
drag, startPoint x: 604, startPoint y: 239, endPoint x: 675, endPoint y: 239, distance: 71.4
click at [675, 239] on div "Mon 1st Strength 17 30 MIN Tue 2nd WUP Climb 15 MIN Fingerboard Max HC 30 MIN B…" at bounding box center [410, 127] width 651 height 470
click at [602, 237] on div at bounding box center [597, 244] width 87 height 36
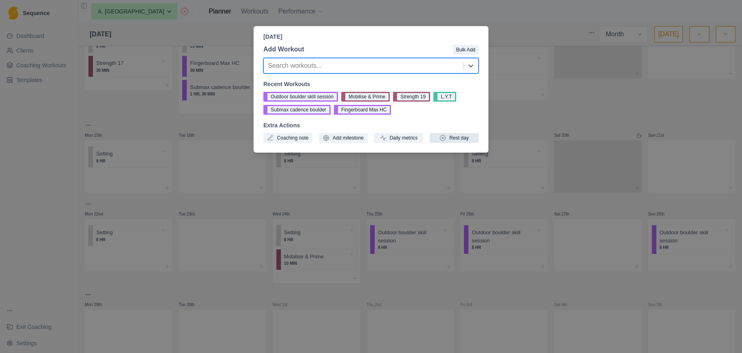
click at [462, 134] on button "Rest day" at bounding box center [454, 138] width 49 height 10
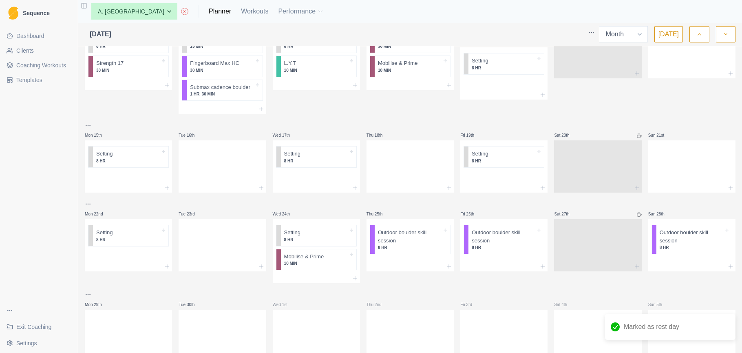
scroll to position [188, 0]
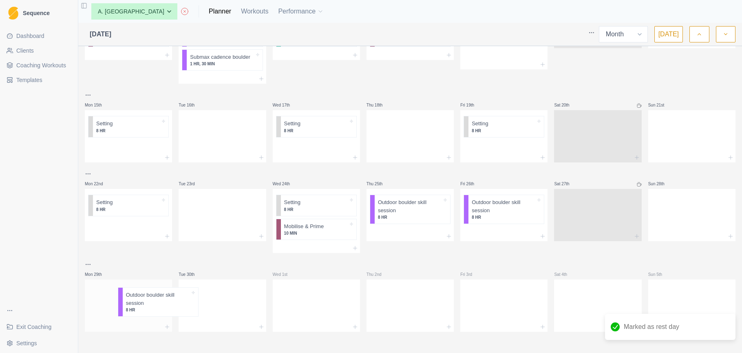
drag, startPoint x: 689, startPoint y: 237, endPoint x: 132, endPoint y: 298, distance: 560.4
click at [132, 298] on div "Mon 1st Strength 17 30 MIN Tue 2nd WUP Climb 15 MIN Fingerboard Max HC 30 MIN B…" at bounding box center [410, 96] width 651 height 470
click at [689, 216] on div at bounding box center [691, 213] width 87 height 36
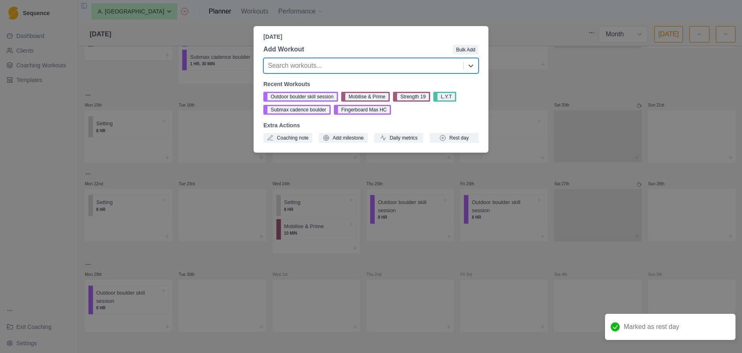
click at [379, 63] on div at bounding box center [363, 65] width 191 height 11
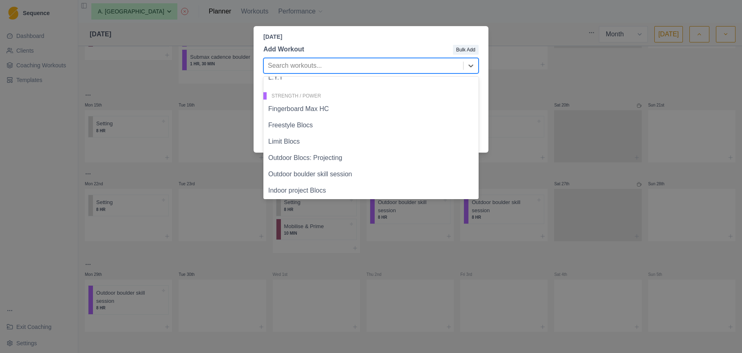
scroll to position [314, 0]
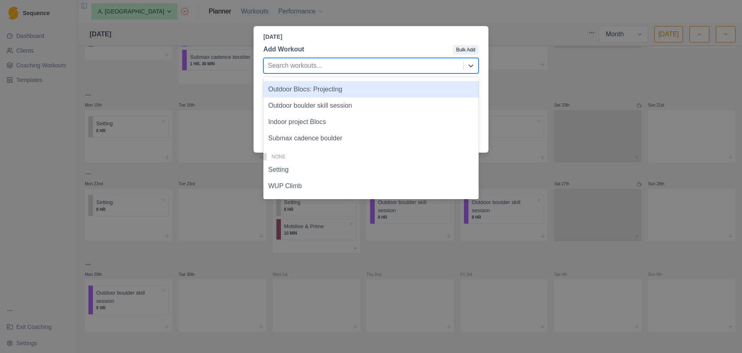
click at [371, 93] on div "Outdoor Blocs: Projecting" at bounding box center [370, 89] width 215 height 16
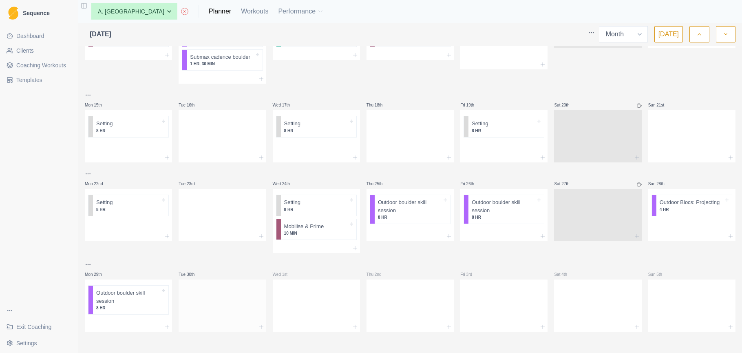
click at [208, 297] on div at bounding box center [222, 304] width 87 height 36
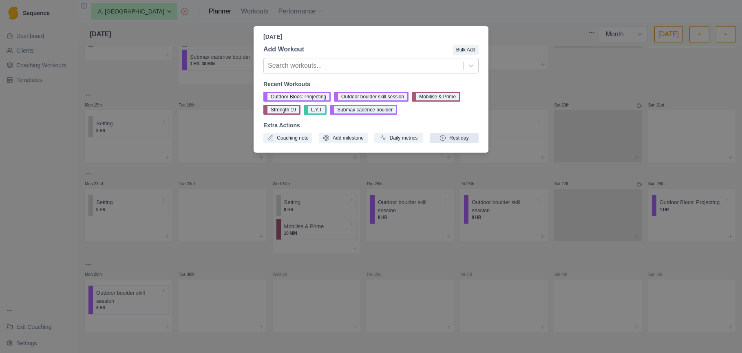
click at [455, 139] on button "Rest day" at bounding box center [454, 138] width 49 height 10
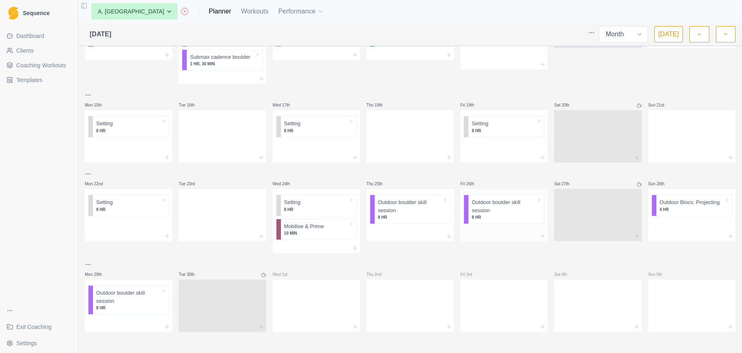
click at [506, 231] on div at bounding box center [503, 236] width 87 height 10
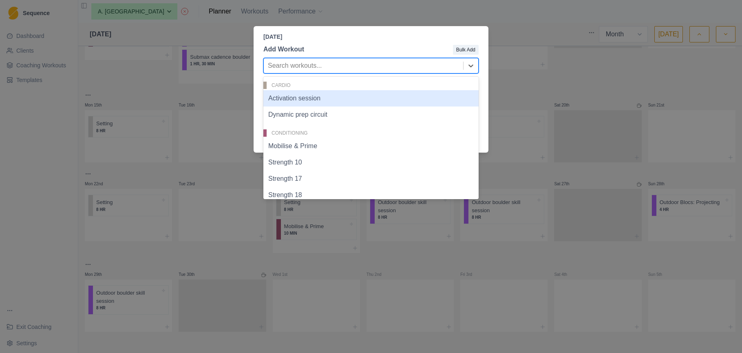
click at [365, 63] on div at bounding box center [363, 65] width 191 height 11
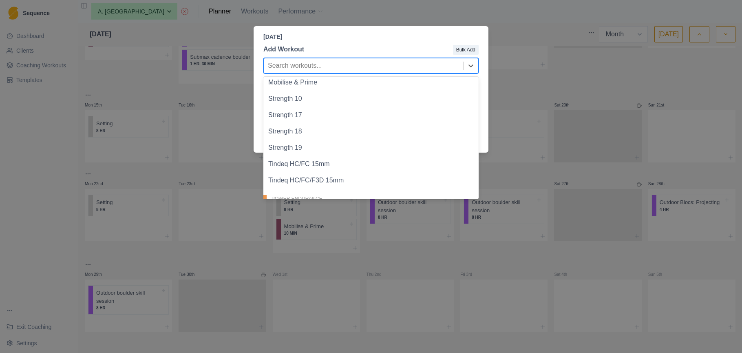
scroll to position [125, 0]
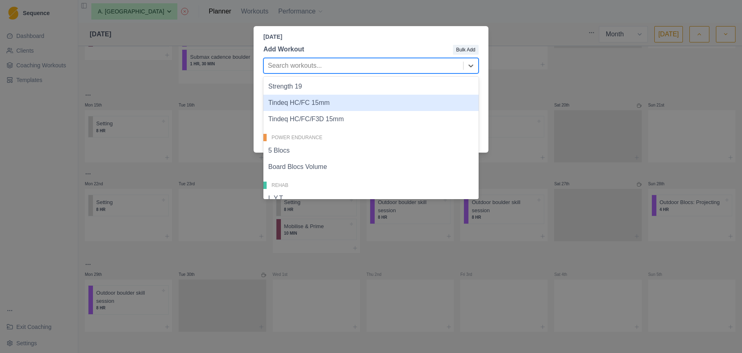
click at [359, 104] on div "Tindeq HC/FC 15mm" at bounding box center [370, 103] width 215 height 16
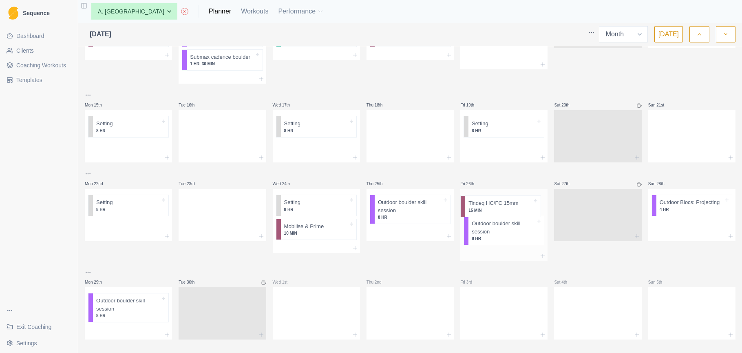
drag, startPoint x: 504, startPoint y: 235, endPoint x: 501, endPoint y: 202, distance: 32.8
click at [501, 202] on div "Outdoor boulder skill session 8 HR Tindeq HC/FC 15mm 15 MIN" at bounding box center [503, 220] width 87 height 62
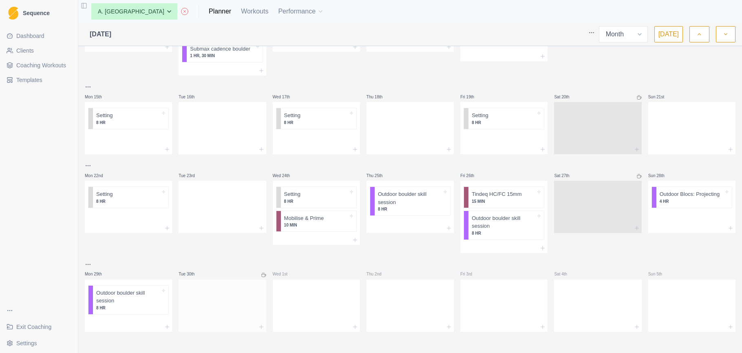
scroll to position [196, 0]
click at [224, 296] on div at bounding box center [222, 304] width 87 height 36
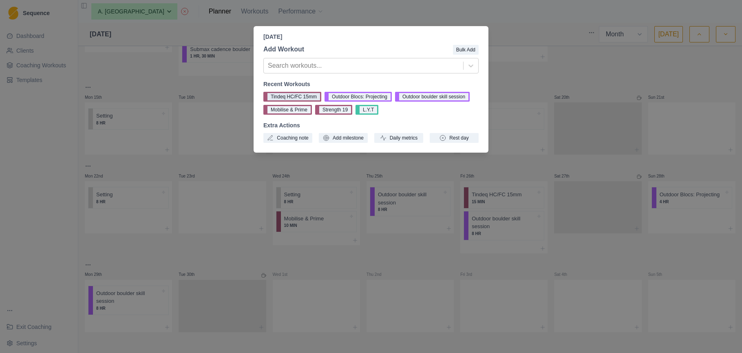
click at [303, 91] on div "Recent Workouts Tindeq HC/FC 15mm Outdoor Blocs: Projecting Outdoor boulder ski…" at bounding box center [370, 111] width 215 height 63
click at [303, 95] on button "Tindeq HC/FC 15mm" at bounding box center [292, 97] width 58 height 10
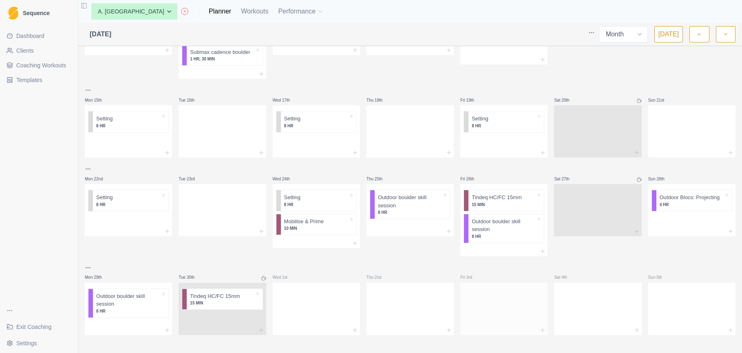
scroll to position [192, 0]
click at [487, 298] on div at bounding box center [503, 308] width 87 height 36
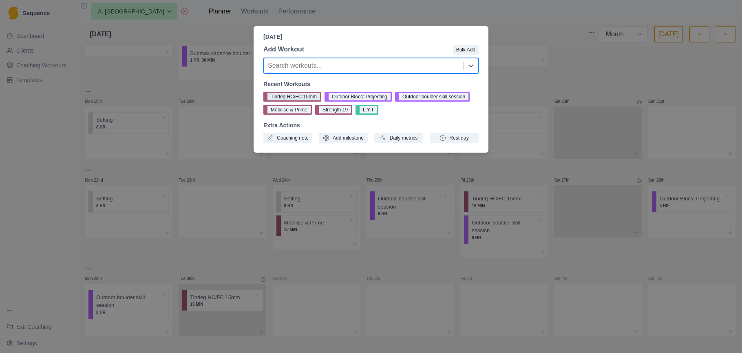
click at [290, 94] on button "Tindeq HC/FC 15mm" at bounding box center [292, 97] width 58 height 10
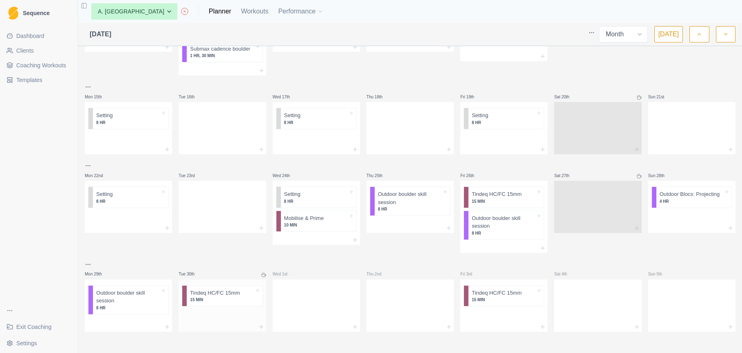
scroll to position [196, 0]
click at [218, 317] on div at bounding box center [222, 316] width 87 height 12
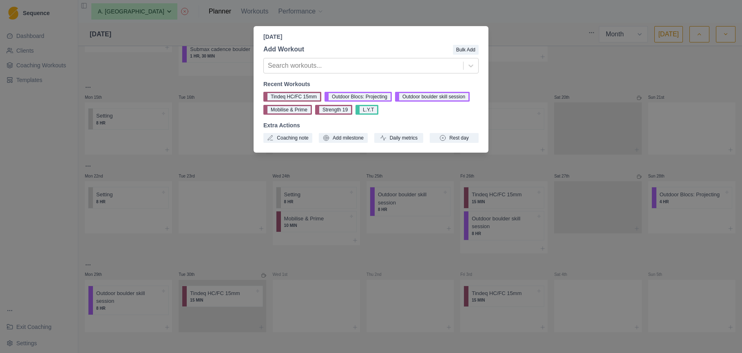
drag, startPoint x: 382, startPoint y: 110, endPoint x: 416, endPoint y: 201, distance: 97.0
click at [312, 110] on button "Mobilise & Prime" at bounding box center [287, 110] width 49 height 10
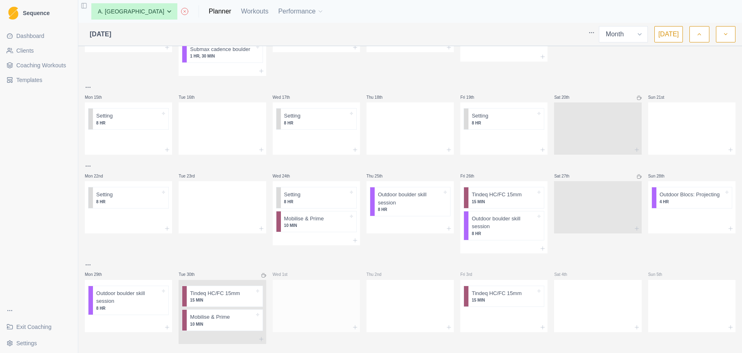
click at [316, 309] on div at bounding box center [316, 304] width 87 height 36
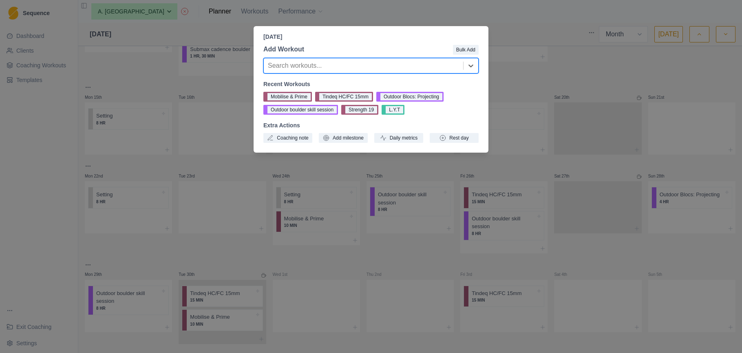
drag, startPoint x: 315, startPoint y: 108, endPoint x: 373, endPoint y: 173, distance: 87.5
click at [315, 108] on button "Outdoor boulder skill session" at bounding box center [300, 110] width 75 height 10
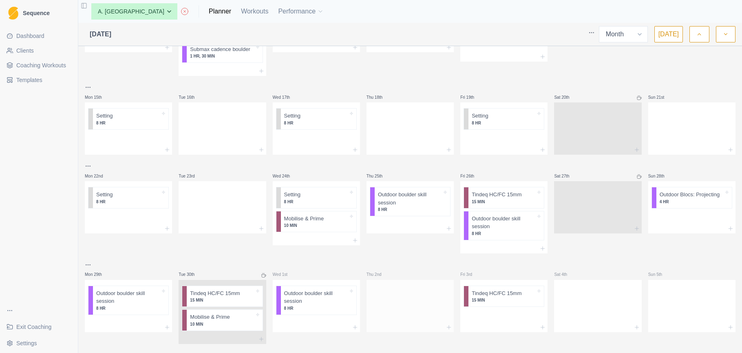
click at [419, 310] on div at bounding box center [410, 304] width 87 height 36
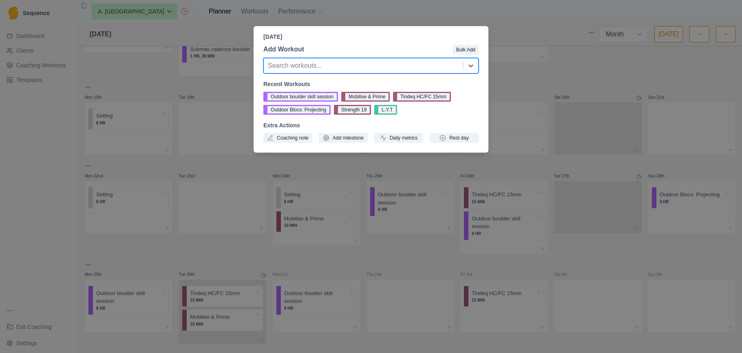
drag, startPoint x: 313, startPoint y: 96, endPoint x: 318, endPoint y: 97, distance: 5.0
click at [313, 96] on button "Outdoor boulder skill session" at bounding box center [300, 97] width 75 height 10
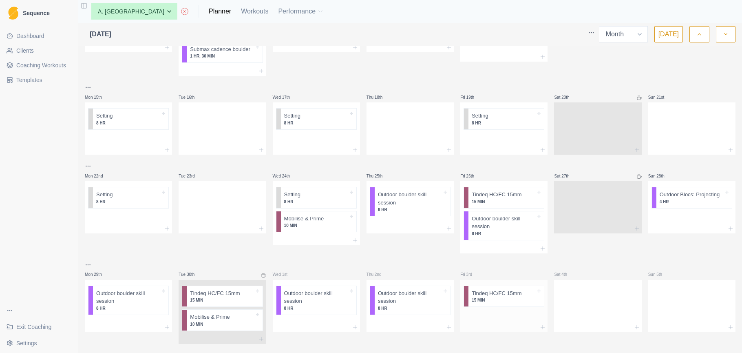
click at [505, 319] on div at bounding box center [503, 316] width 87 height 12
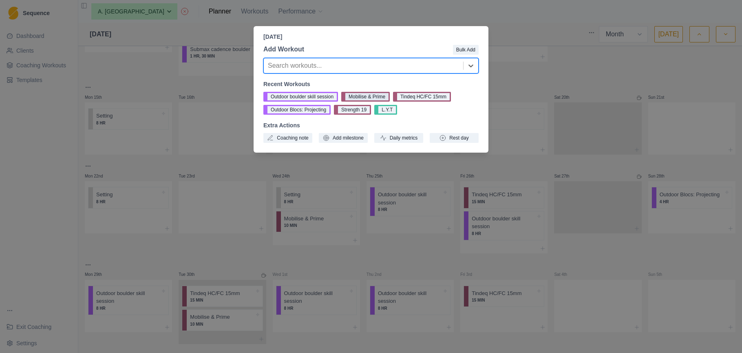
click at [382, 97] on button "Mobilise & Prime" at bounding box center [365, 97] width 49 height 10
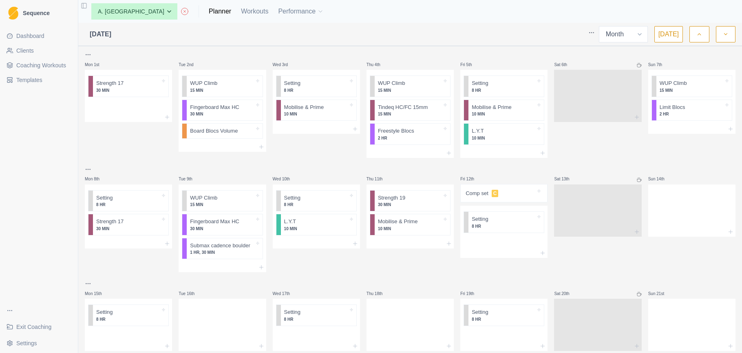
scroll to position [0, 0]
click at [484, 248] on div at bounding box center [503, 253] width 87 height 10
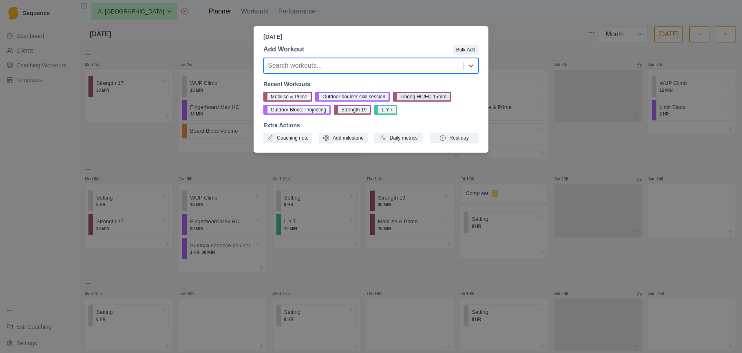
click at [428, 98] on button "Tindeq HC/FC 15mm" at bounding box center [422, 97] width 58 height 10
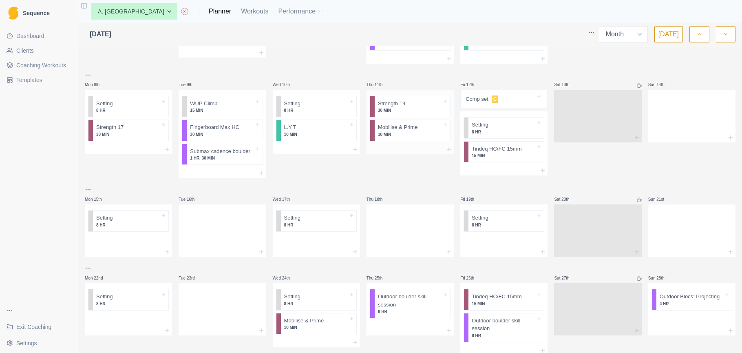
scroll to position [105, 0]
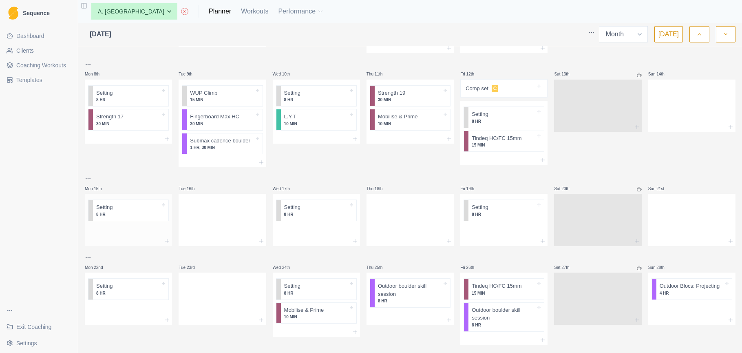
click at [128, 230] on div at bounding box center [128, 230] width 87 height 12
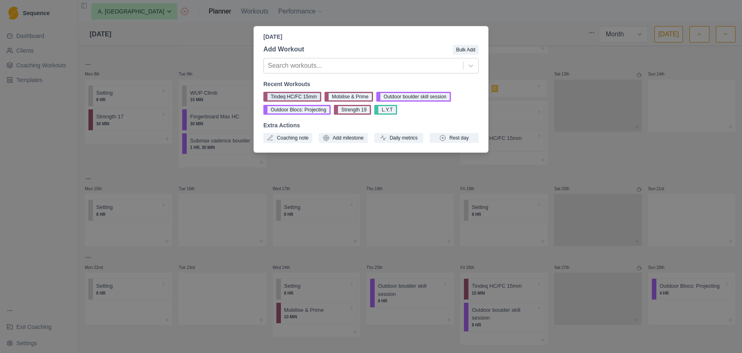
click at [286, 95] on button "Tindeq HC/FC 15mm" at bounding box center [292, 97] width 58 height 10
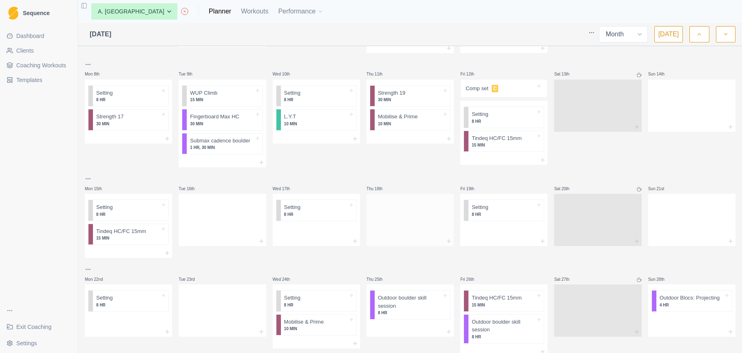
click at [394, 216] on div at bounding box center [410, 218] width 87 height 36
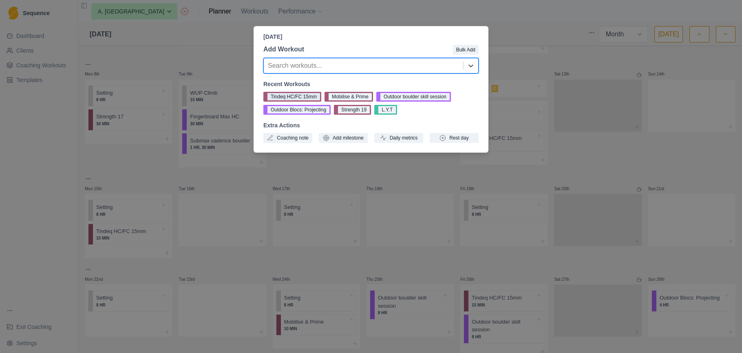
click at [316, 95] on button "Tindeq HC/FC 15mm" at bounding box center [292, 97] width 58 height 10
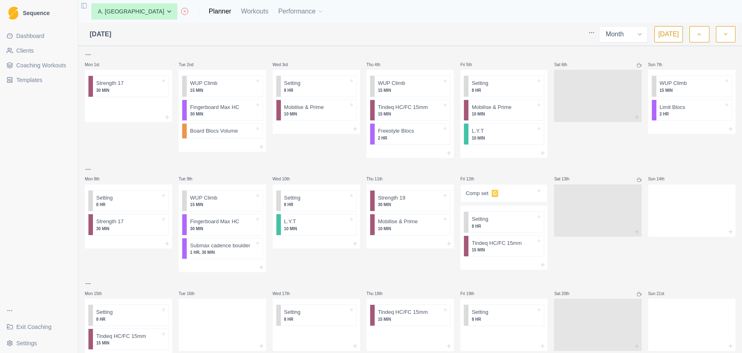
scroll to position [0, 0]
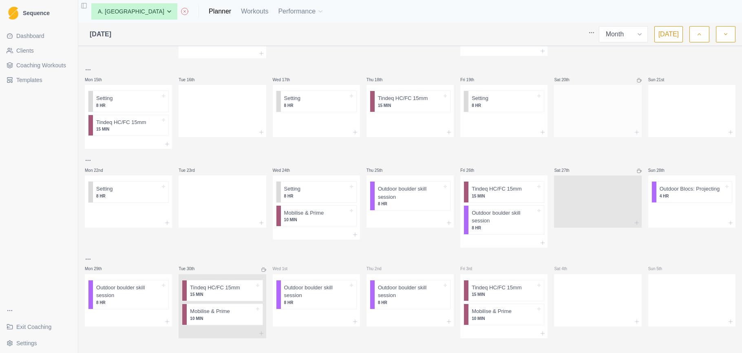
click at [605, 124] on div at bounding box center [597, 111] width 87 height 52
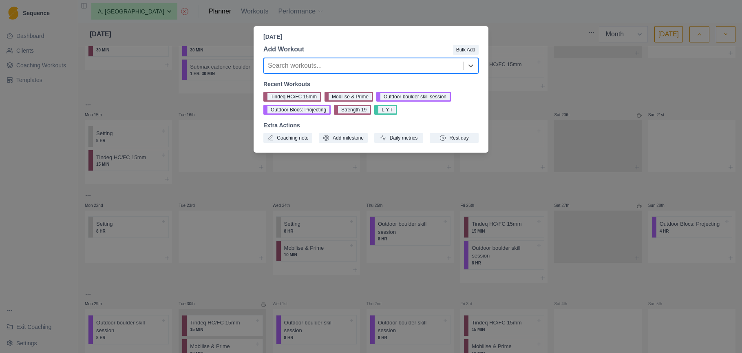
scroll to position [178, 0]
drag, startPoint x: 514, startPoint y: 98, endPoint x: 522, endPoint y: 114, distance: 18.1
click at [514, 98] on div "Saturday, September 20th, 2025 Add Workout Bulk Add Search workouts... Recent W…" at bounding box center [371, 176] width 742 height 353
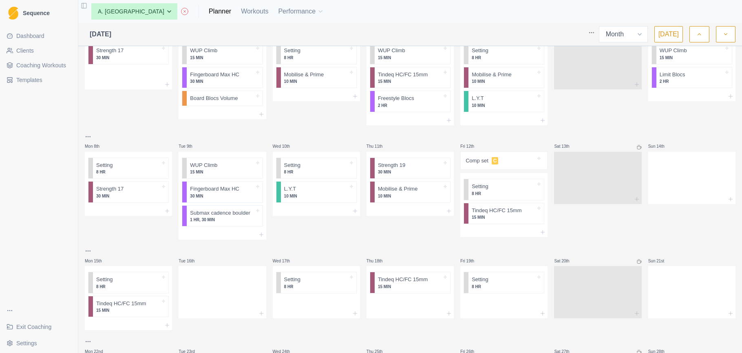
scroll to position [31, 0]
click at [672, 182] on div at bounding box center [691, 177] width 87 height 36
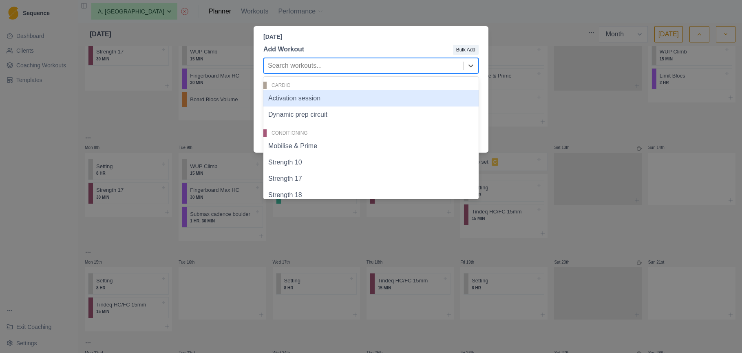
click at [365, 69] on div at bounding box center [363, 65] width 191 height 11
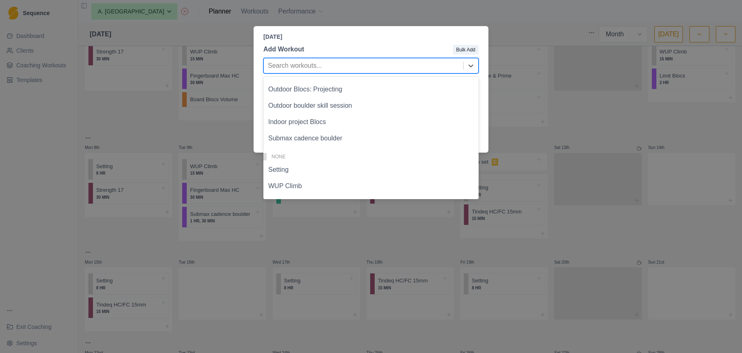
scroll to position [314, 0]
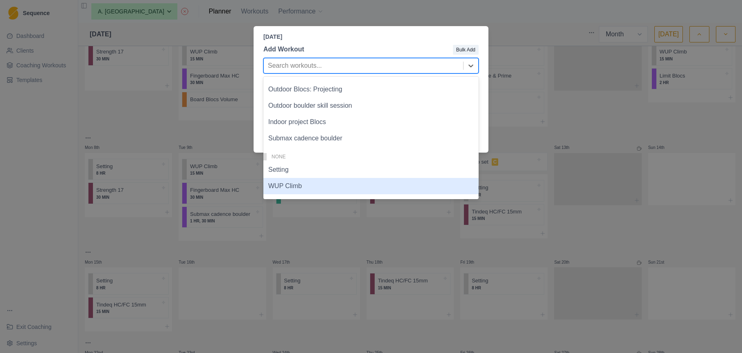
click at [319, 189] on div "WUP Climb" at bounding box center [370, 186] width 215 height 16
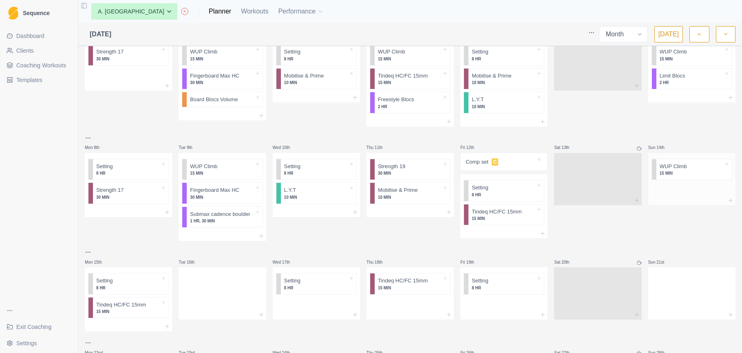
click at [682, 189] on div at bounding box center [691, 189] width 87 height 12
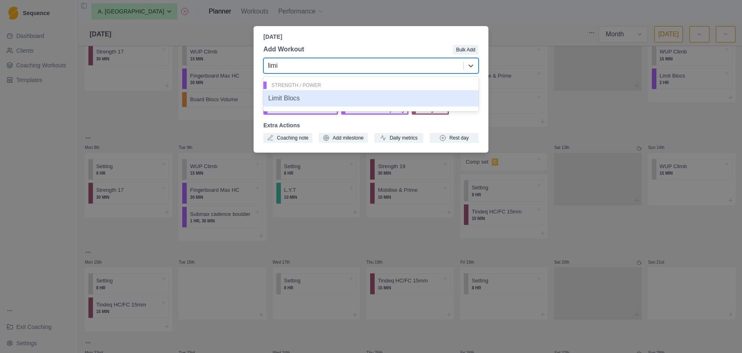
type input "limit"
click at [342, 96] on div "Limit Blocs" at bounding box center [370, 98] width 215 height 16
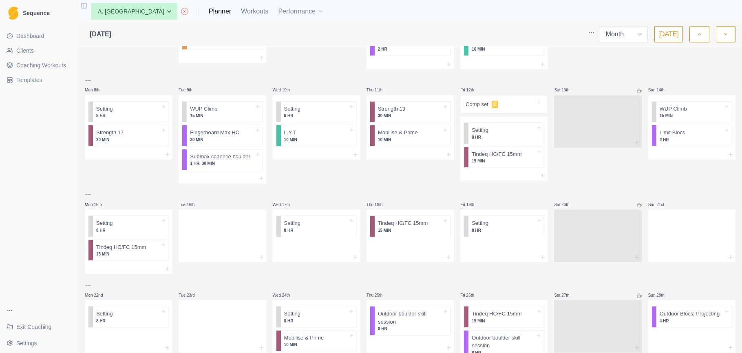
scroll to position [97, 0]
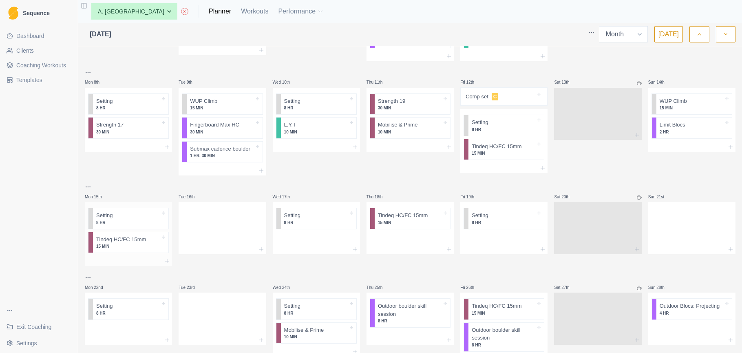
click at [129, 258] on div at bounding box center [128, 261] width 87 height 10
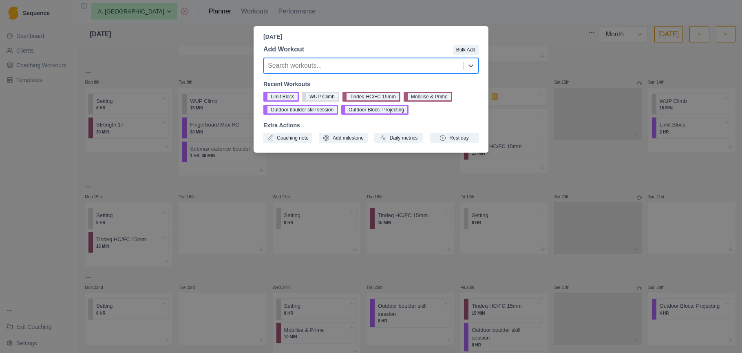
click at [396, 70] on div at bounding box center [363, 65] width 191 height 11
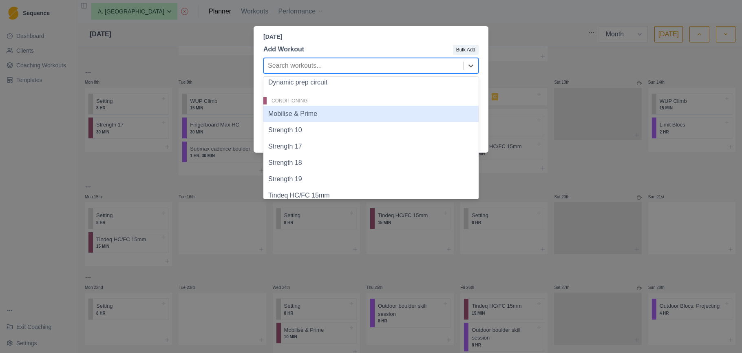
scroll to position [36, 0]
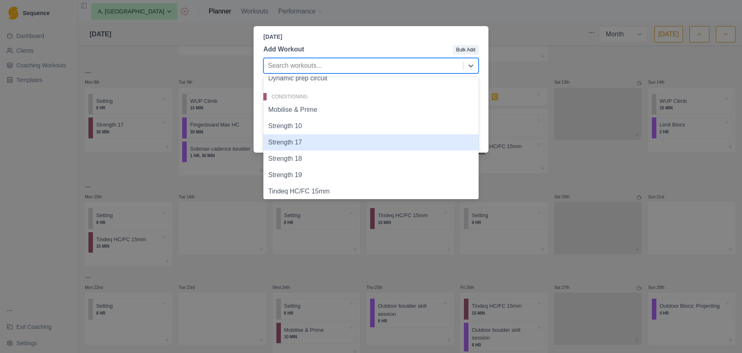
click at [305, 142] on div "Strength 17" at bounding box center [370, 142] width 215 height 16
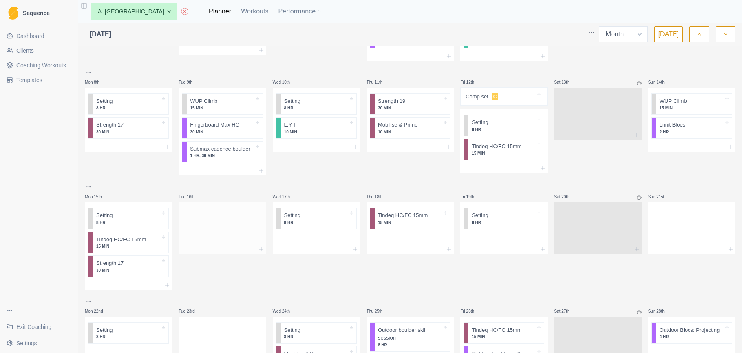
click at [241, 238] on div at bounding box center [222, 226] width 87 height 36
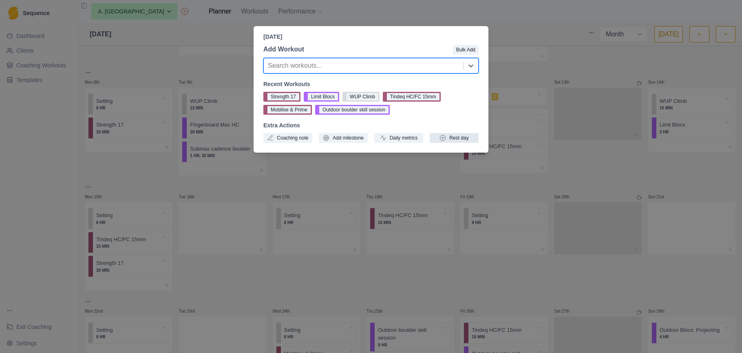
click at [455, 140] on button "Rest day" at bounding box center [454, 138] width 49 height 10
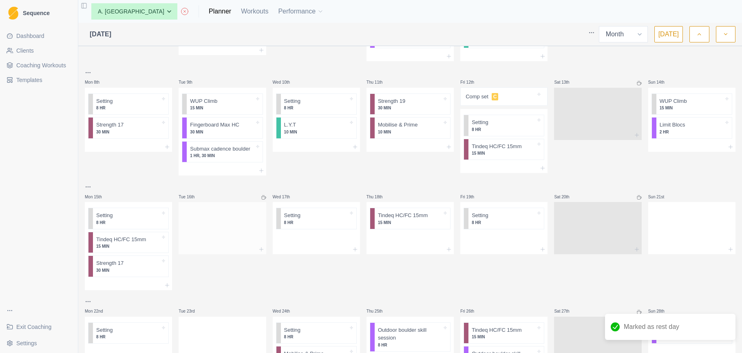
click at [225, 228] on div at bounding box center [222, 226] width 87 height 36
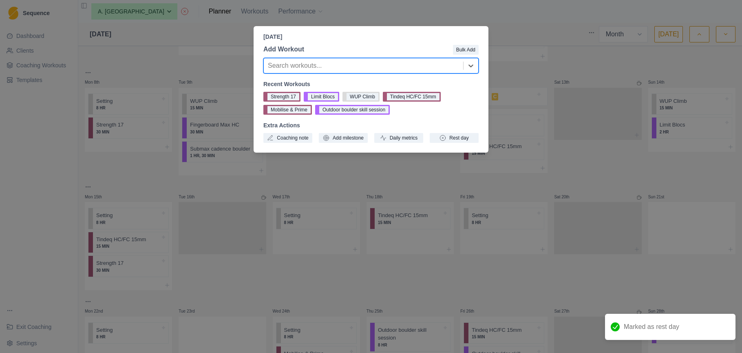
click at [385, 68] on div at bounding box center [363, 65] width 191 height 11
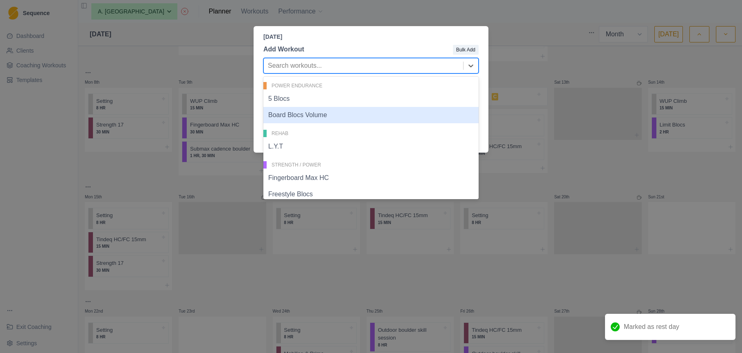
scroll to position [179, 0]
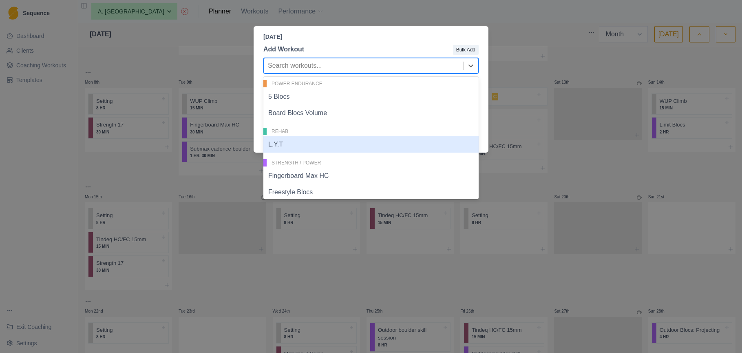
drag, startPoint x: 328, startPoint y: 146, endPoint x: 328, endPoint y: 153, distance: 6.9
click at [328, 146] on div "L.Y.T" at bounding box center [370, 144] width 215 height 16
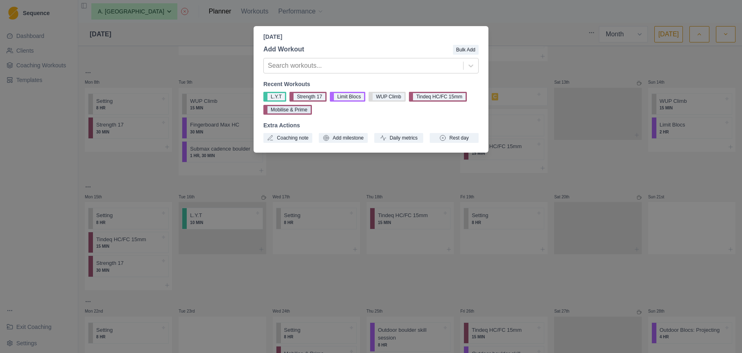
click at [283, 111] on button "Mobilise & Prime" at bounding box center [287, 110] width 49 height 10
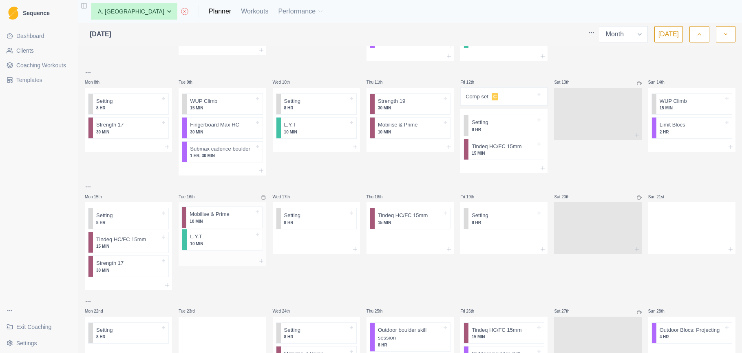
drag, startPoint x: 242, startPoint y: 244, endPoint x: 241, endPoint y: 217, distance: 27.4
click at [241, 217] on div "L.Y.T 10 MIN Mobilise & Prime 10 MIN" at bounding box center [222, 229] width 87 height 54
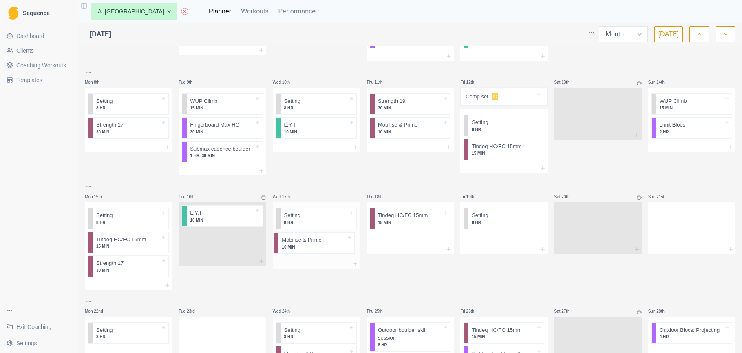
drag, startPoint x: 232, startPoint y: 215, endPoint x: 325, endPoint y: 241, distance: 97.2
click at [328, 241] on div "Mon 1st Strength 17 30 MIN Tue 2nd WUP Climb 15 MIN Fingerboard Max HC 30 MIN B…" at bounding box center [410, 216] width 651 height 526
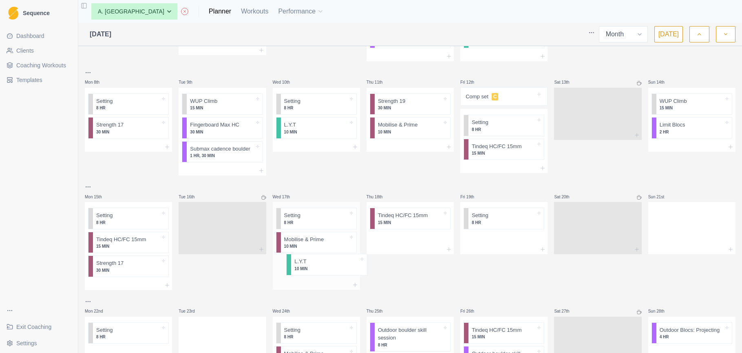
drag, startPoint x: 214, startPoint y: 219, endPoint x: 319, endPoint y: 271, distance: 116.6
click at [322, 271] on div "Mon 1st Strength 17 30 MIN Tue 2nd WUP Climb 15 MIN Fingerboard Max HC 30 MIN B…" at bounding box center [410, 216] width 651 height 526
click at [420, 238] on div at bounding box center [410, 238] width 87 height 12
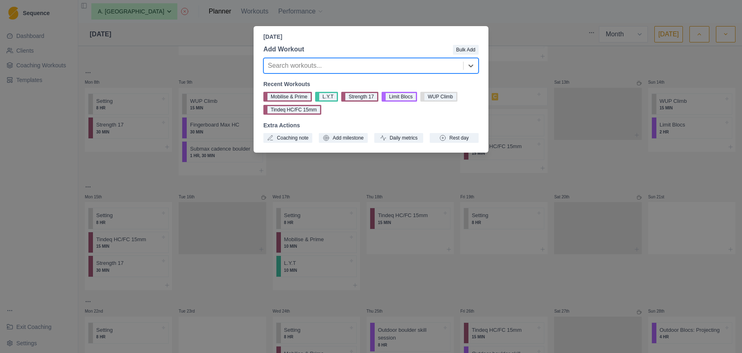
click at [332, 65] on div at bounding box center [363, 65] width 191 height 11
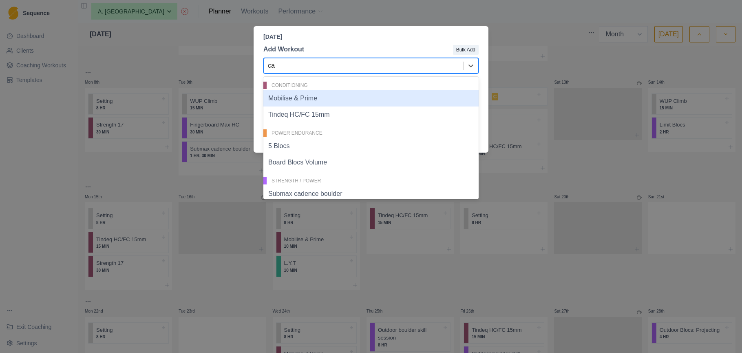
type input "cad"
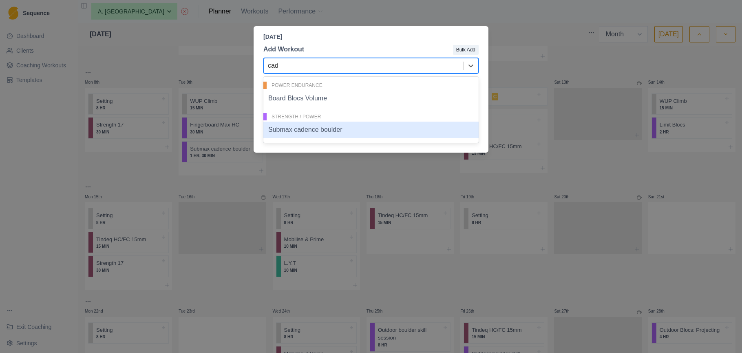
click at [328, 124] on div "Submax cadence boulder" at bounding box center [370, 130] width 215 height 16
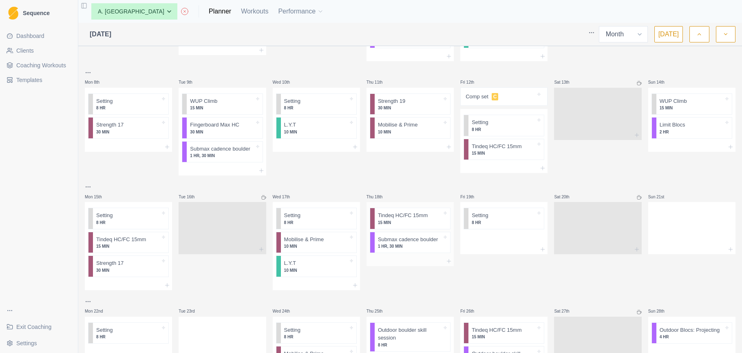
click at [403, 256] on div at bounding box center [410, 261] width 87 height 10
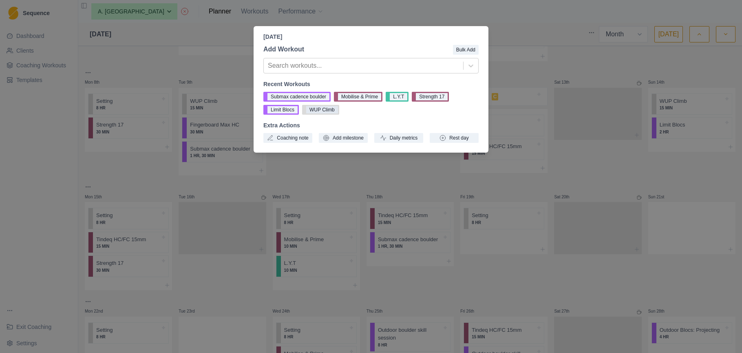
click at [318, 113] on button "WUP Climb" at bounding box center [320, 110] width 37 height 10
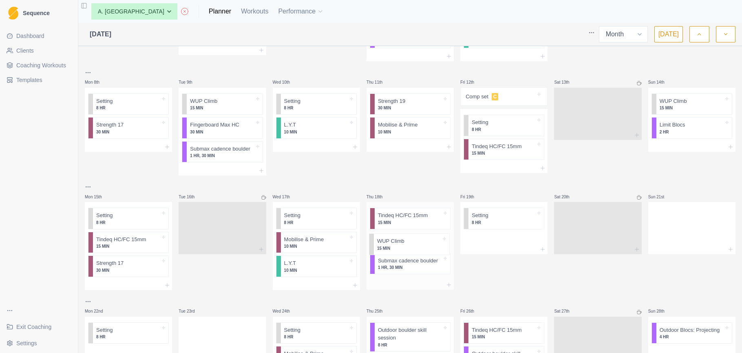
drag, startPoint x: 398, startPoint y: 263, endPoint x: 398, endPoint y: 239, distance: 24.1
click at [398, 239] on div "Tindeq HC/FC 15mm 15 MIN Submax cadence boulder 1 HR, 30 MIN WUP Climb 15 MIN" at bounding box center [410, 241] width 87 height 78
click at [489, 236] on div at bounding box center [503, 238] width 87 height 12
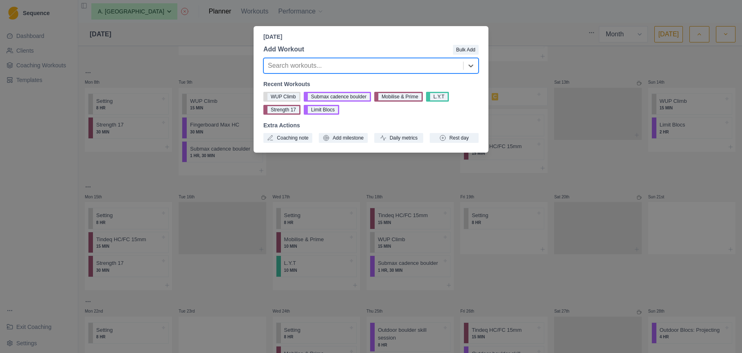
click at [359, 67] on div at bounding box center [363, 65] width 191 height 11
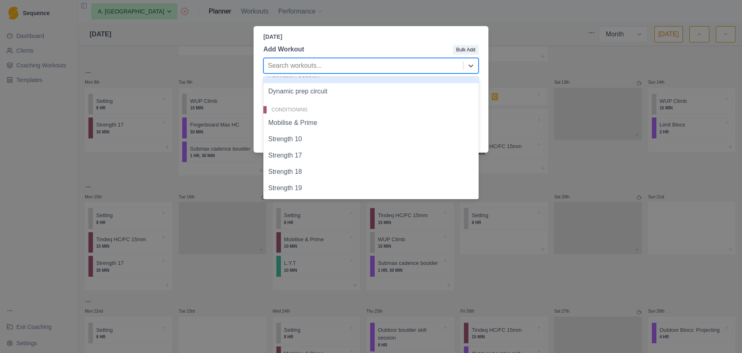
scroll to position [27, 0]
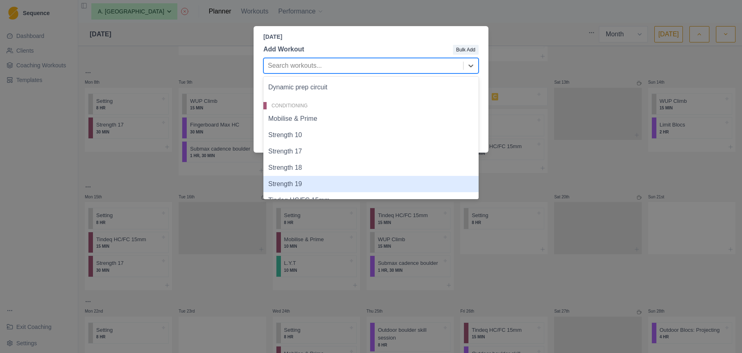
drag, startPoint x: 294, startPoint y: 182, endPoint x: 299, endPoint y: 184, distance: 4.4
click at [294, 182] on div "Strength 19" at bounding box center [370, 184] width 215 height 16
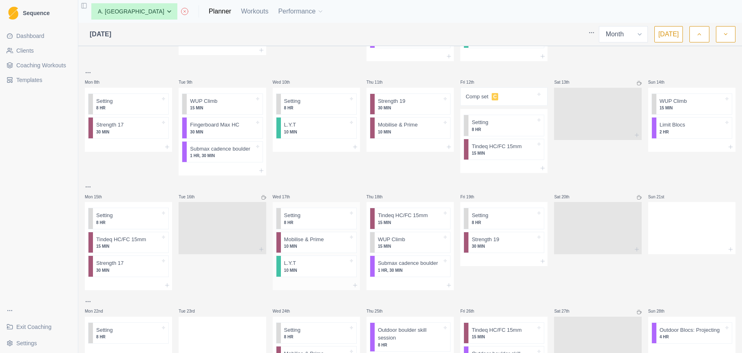
scroll to position [96, 0]
click at [423, 225] on div "Remove from schedule" at bounding box center [441, 229] width 65 height 13
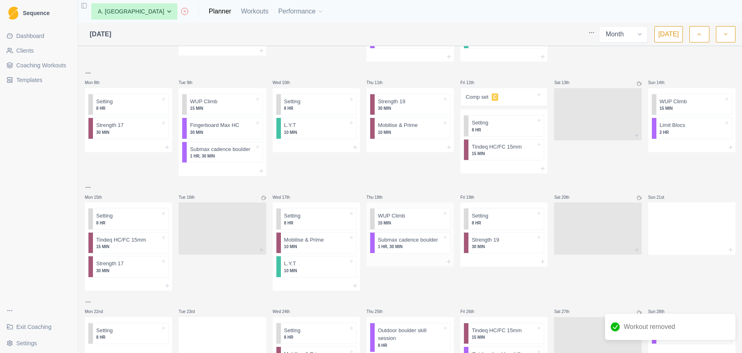
click at [396, 257] on div at bounding box center [410, 262] width 87 height 10
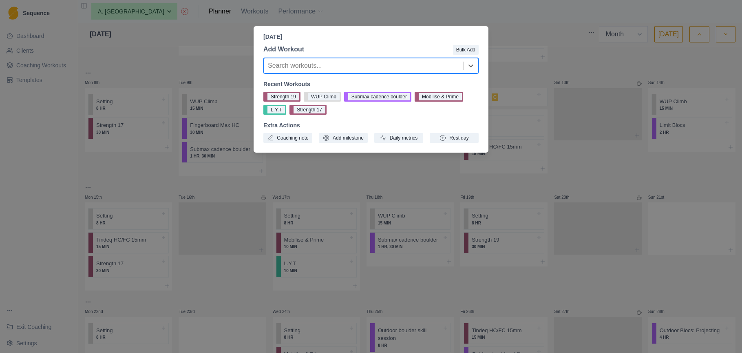
click at [371, 60] on div at bounding box center [363, 65] width 191 height 11
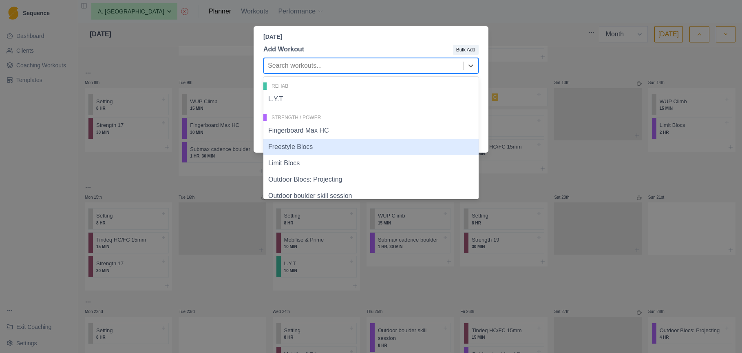
scroll to position [223, 0]
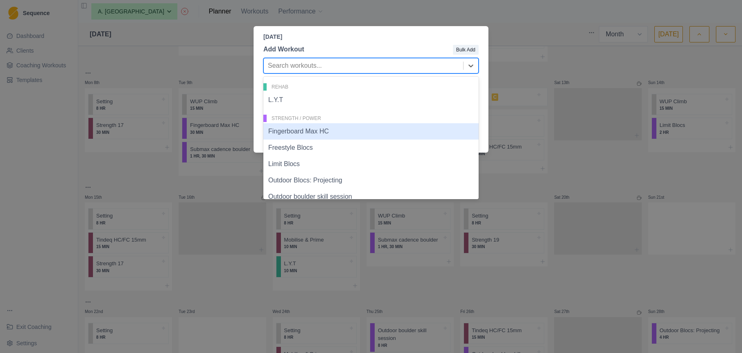
click at [341, 133] on div "Fingerboard Max HC" at bounding box center [370, 131] width 215 height 16
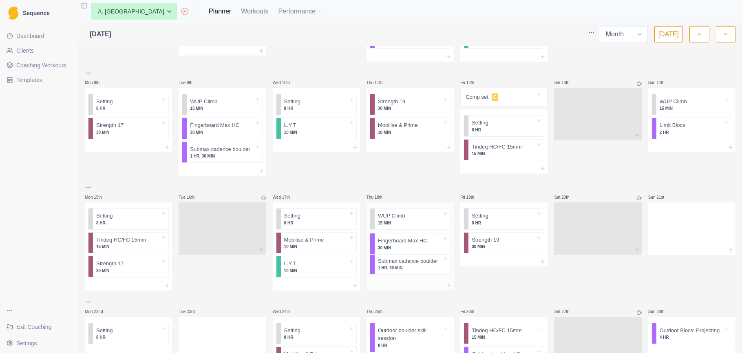
drag, startPoint x: 404, startPoint y: 265, endPoint x: 404, endPoint y: 240, distance: 24.9
click at [404, 240] on div "WUP Climb 15 MIN Submax cadence boulder 1 HR, 30 MIN Fingerboard Max HC 30 MIN" at bounding box center [410, 241] width 87 height 78
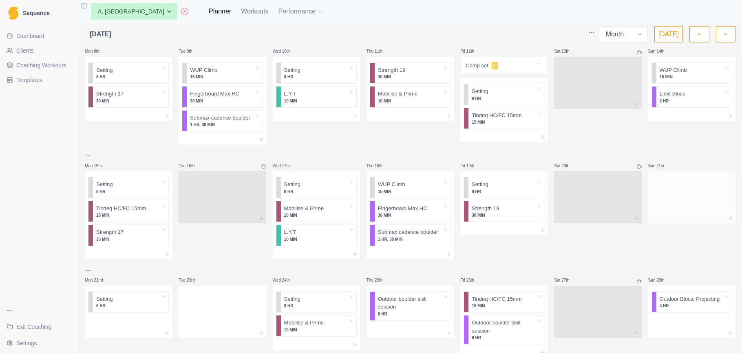
scroll to position [127, 0]
click at [679, 189] on div at bounding box center [691, 196] width 87 height 36
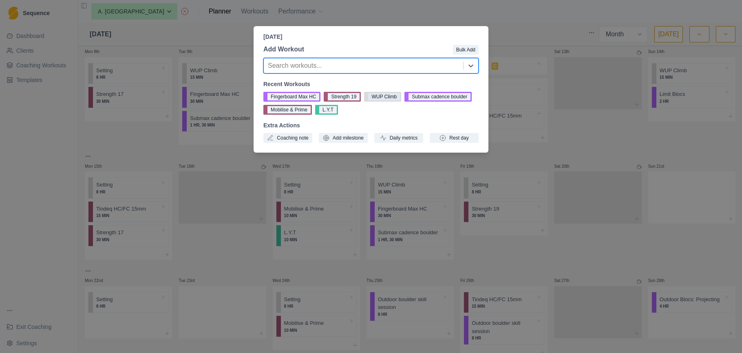
click at [384, 92] on button "WUP Climb" at bounding box center [382, 97] width 37 height 10
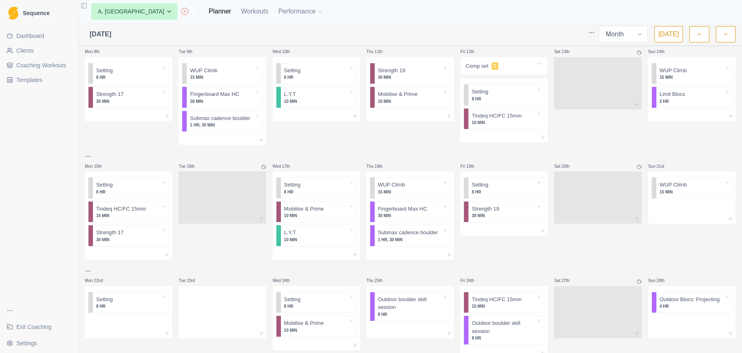
click at [674, 212] on div at bounding box center [691, 208] width 87 height 12
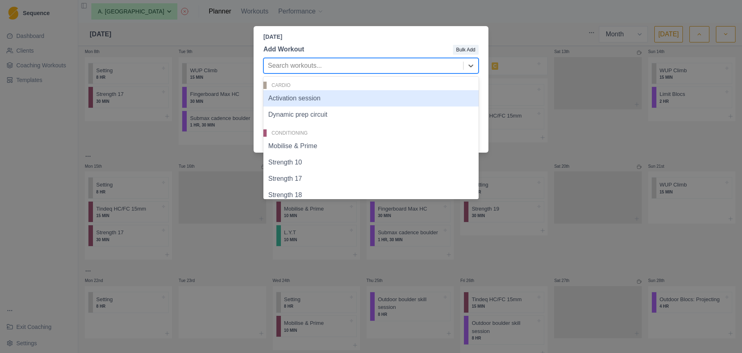
click at [351, 66] on div at bounding box center [363, 65] width 191 height 11
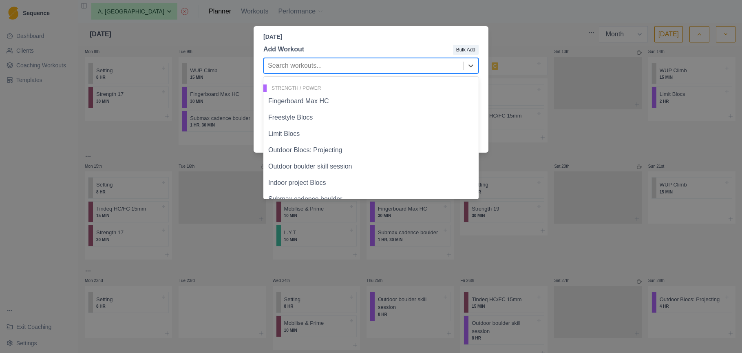
scroll to position [270, 0]
click at [336, 114] on div "Limit Blocs" at bounding box center [370, 117] width 215 height 16
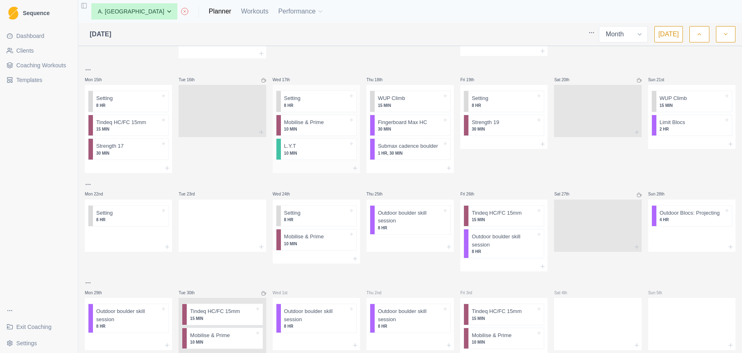
scroll to position [214, 0]
click at [120, 229] on div at bounding box center [128, 235] width 87 height 12
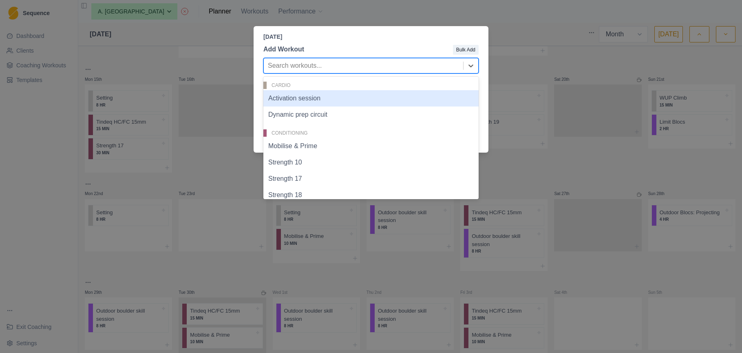
click at [395, 66] on div at bounding box center [363, 65] width 191 height 11
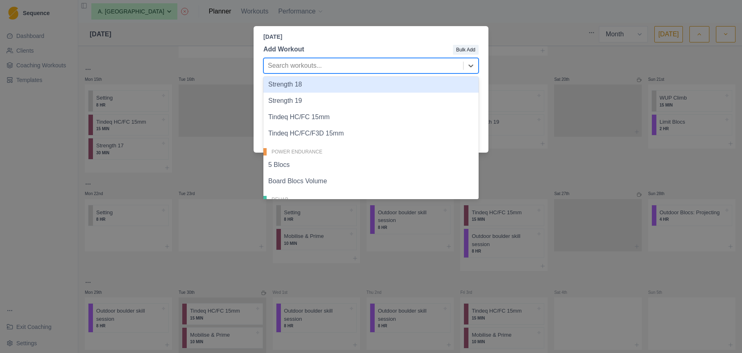
scroll to position [118, 0]
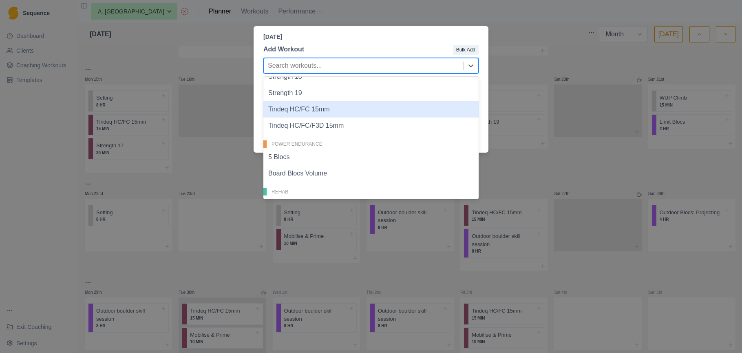
click at [313, 112] on div "Tindeq HC/FC 15mm" at bounding box center [370, 109] width 215 height 16
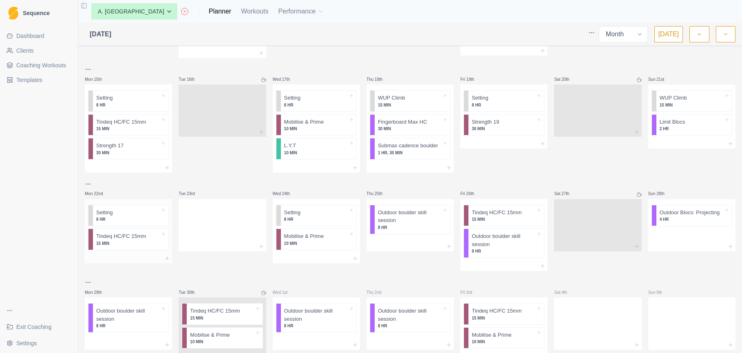
click at [134, 254] on div at bounding box center [128, 258] width 87 height 10
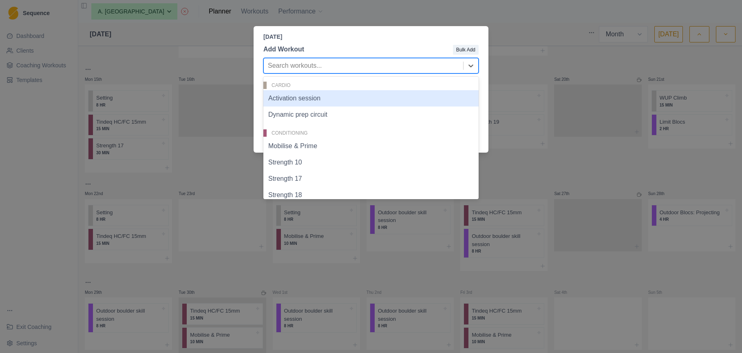
click at [337, 62] on div at bounding box center [363, 65] width 191 height 11
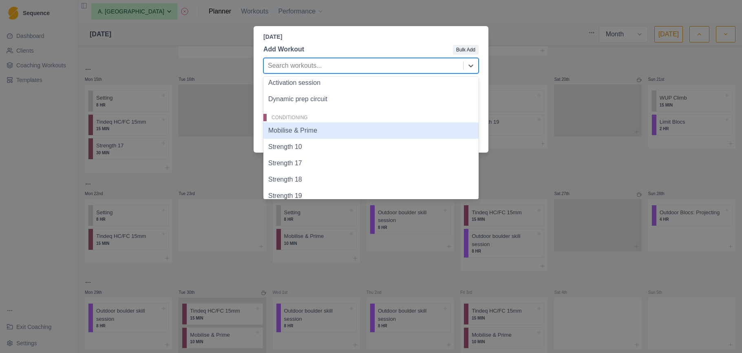
scroll to position [29, 0]
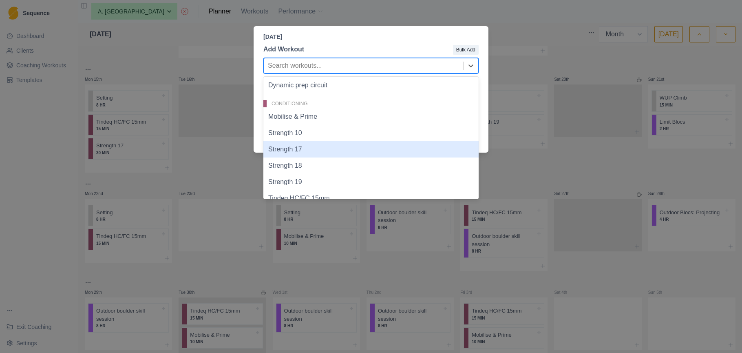
click at [301, 149] on div "Strength 17" at bounding box center [370, 149] width 215 height 16
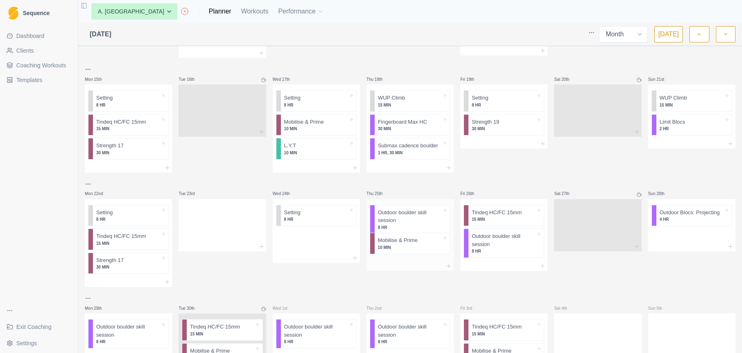
drag, startPoint x: 307, startPoint y: 238, endPoint x: 403, endPoint y: 244, distance: 96.0
click at [403, 244] on div "Mon 1st Strength 17 30 MIN Tue 2nd WUP Climb 15 MIN Fingerboard Max HC 30 MIN B…" at bounding box center [410, 107] width 651 height 542
click at [310, 241] on div at bounding box center [316, 246] width 87 height 10
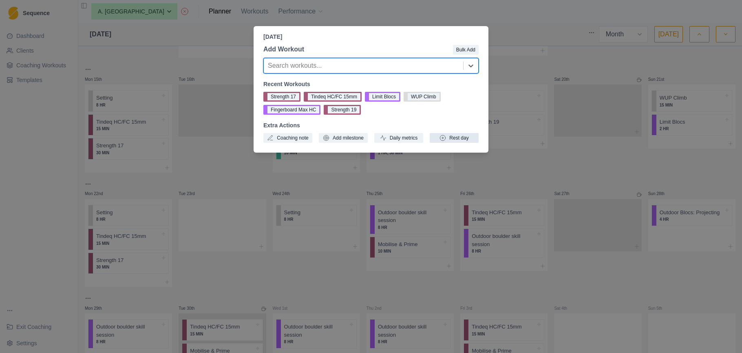
click at [465, 137] on button "Rest day" at bounding box center [454, 138] width 49 height 10
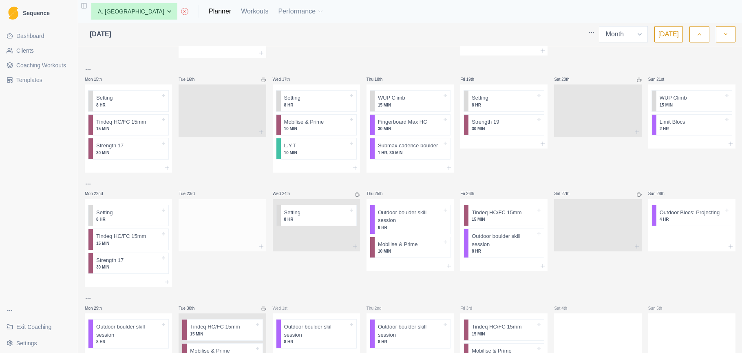
click at [215, 217] on div at bounding box center [222, 224] width 87 height 36
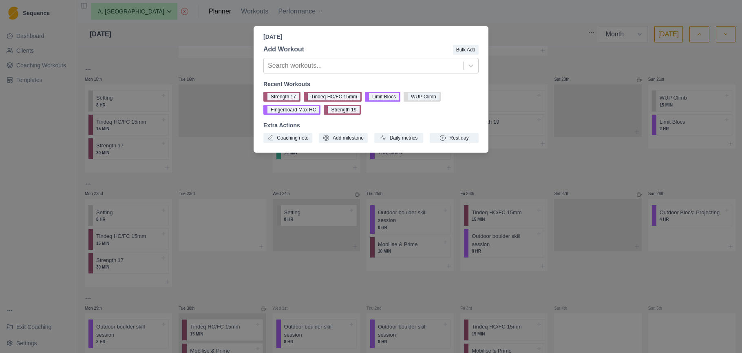
click at [130, 237] on div "Tuesday, September 23rd, 2025 Add Workout Bulk Add Search workouts... Recent Wo…" at bounding box center [371, 176] width 742 height 353
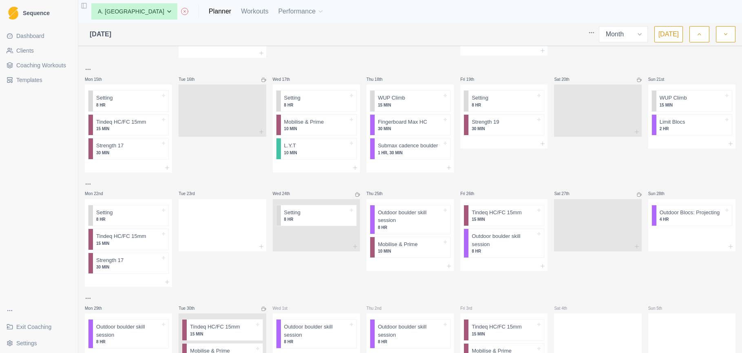
click at [130, 237] on p "Tindeq HC/FC 15mm" at bounding box center [121, 236] width 50 height 8
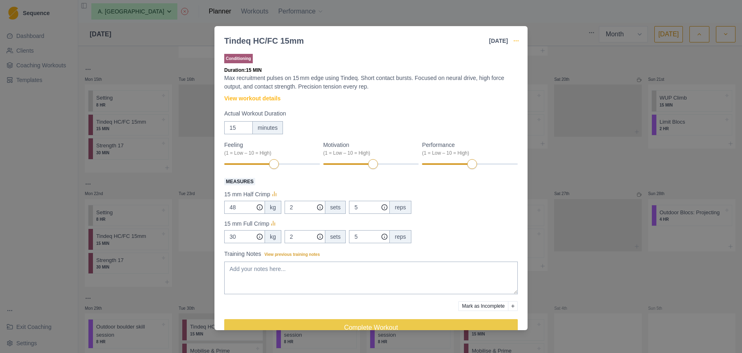
click at [516, 40] on circle "button" at bounding box center [516, 40] width 0 height 0
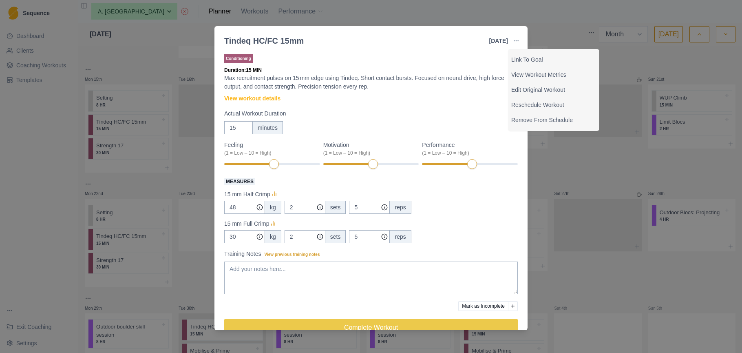
click at [562, 166] on div "Tindeq HC/FC 15mm 22 Sep 2025 Link To Goal View Workout Metrics Edit Original W…" at bounding box center [371, 176] width 742 height 353
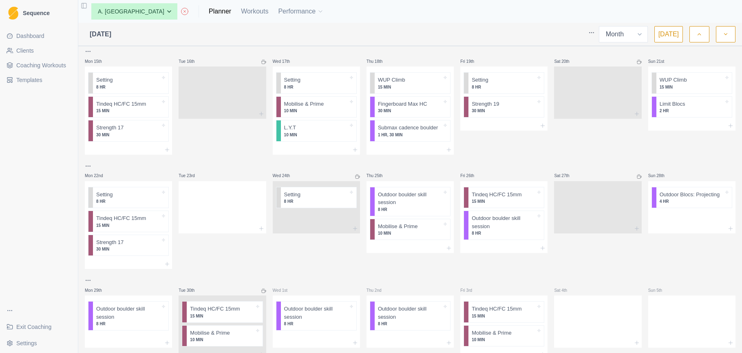
scroll to position [228, 0]
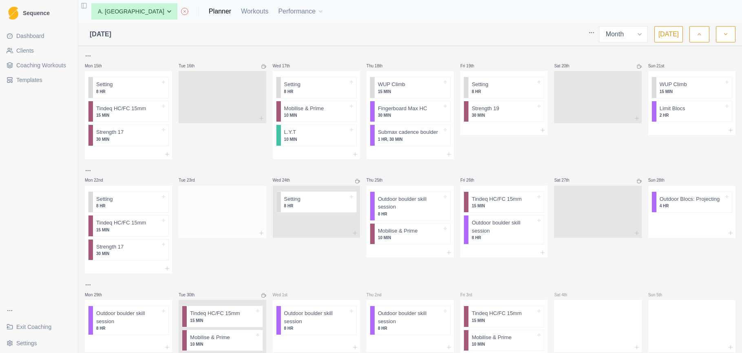
click at [228, 207] on div at bounding box center [222, 210] width 87 height 36
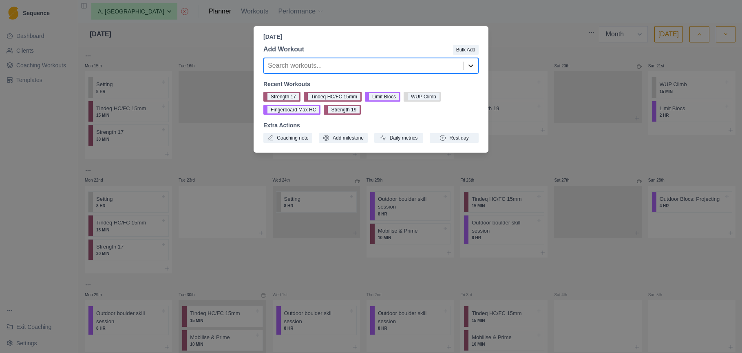
click at [472, 66] on icon at bounding box center [471, 65] width 5 height 3
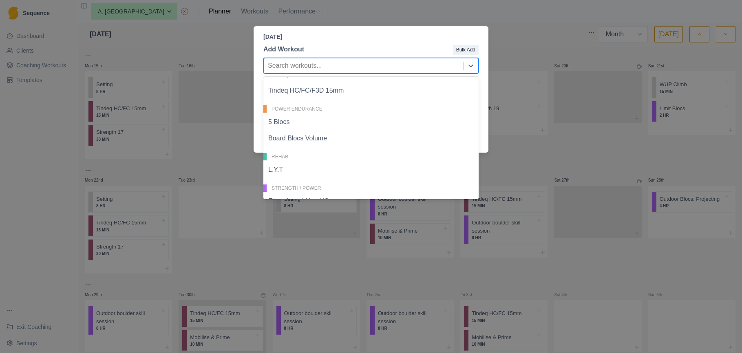
scroll to position [156, 0]
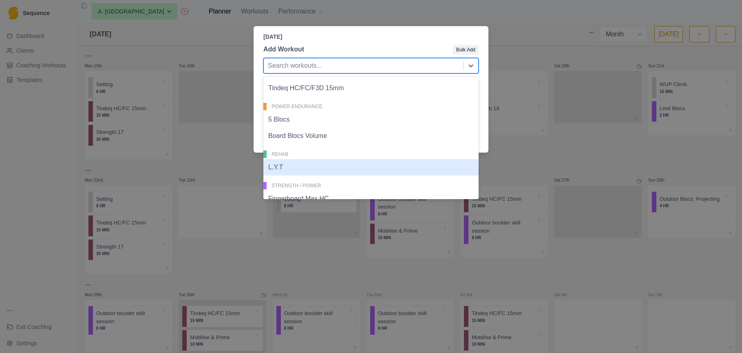
click at [328, 166] on div "L.Y.T" at bounding box center [370, 167] width 215 height 16
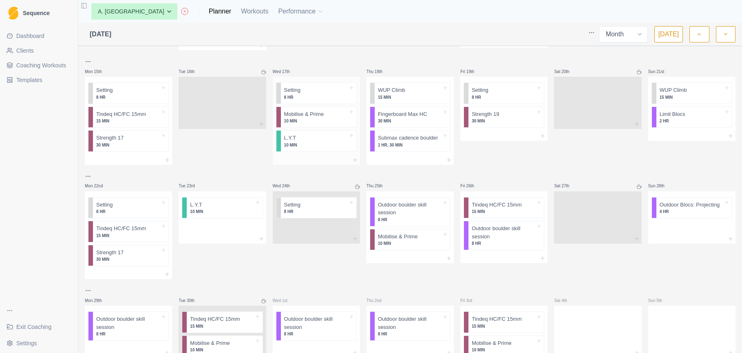
scroll to position [258, 0]
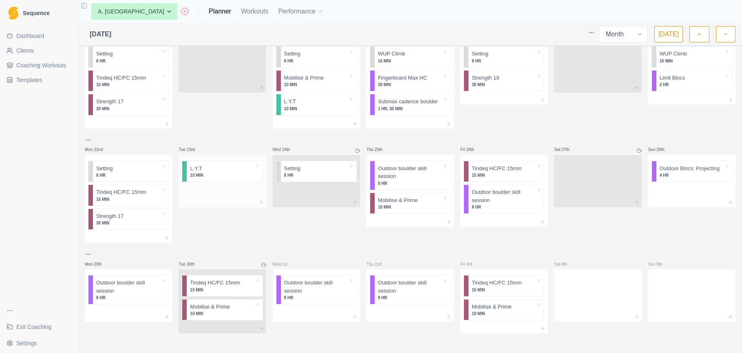
click at [220, 194] on div at bounding box center [222, 191] width 87 height 12
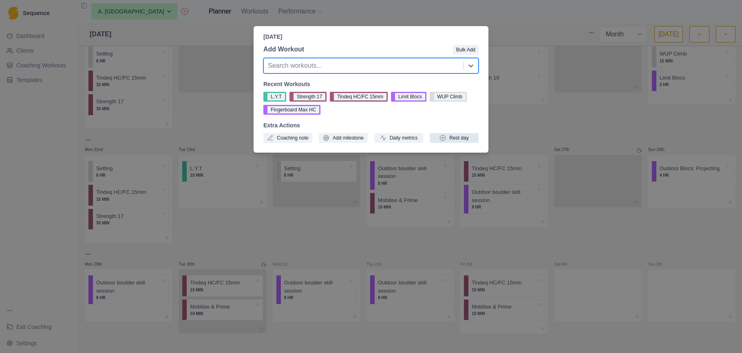
click at [458, 137] on button "Rest day" at bounding box center [454, 138] width 49 height 10
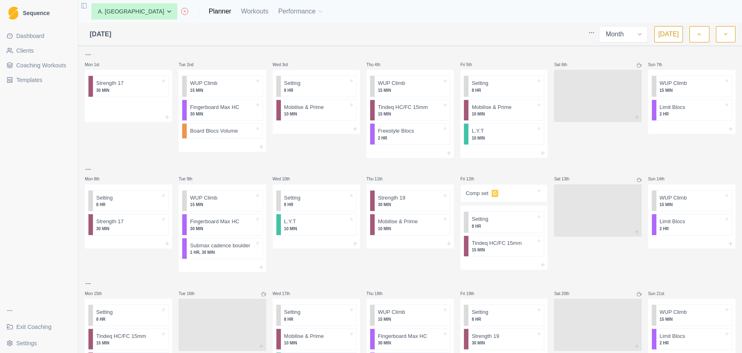
scroll to position [0, 0]
click at [697, 35] on icon "button" at bounding box center [700, 34] width 6 height 8
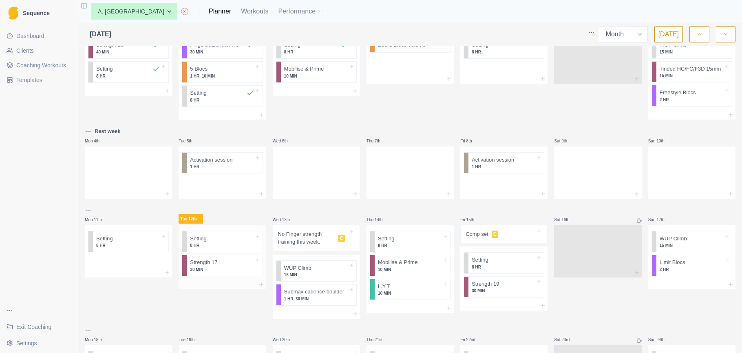
scroll to position [66, 0]
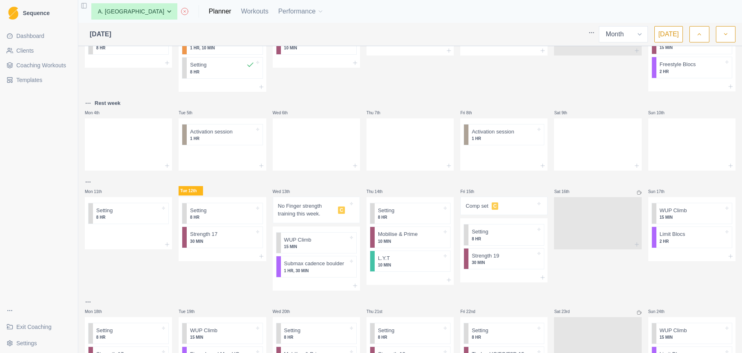
click at [298, 214] on p "No Finger strength training this week." at bounding box center [306, 210] width 57 height 16
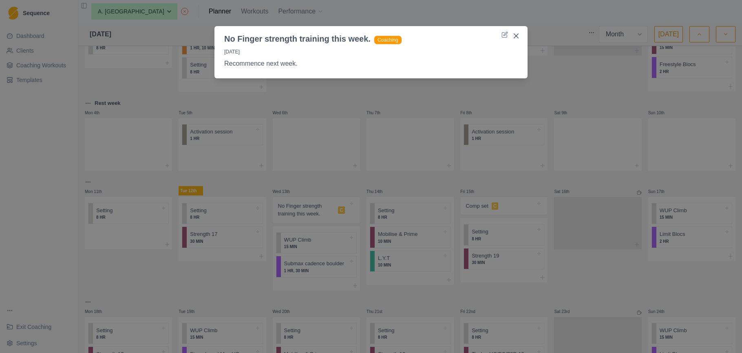
click at [443, 59] on p "Recommence next week." at bounding box center [371, 64] width 294 height 10
click at [502, 35] on icon at bounding box center [505, 34] width 7 height 7
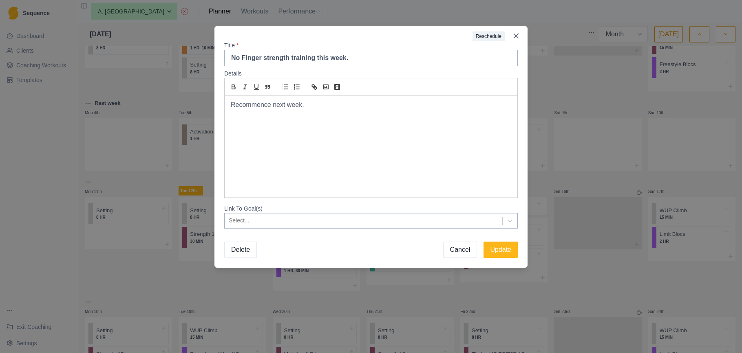
click at [245, 242] on button "Delete" at bounding box center [240, 249] width 33 height 16
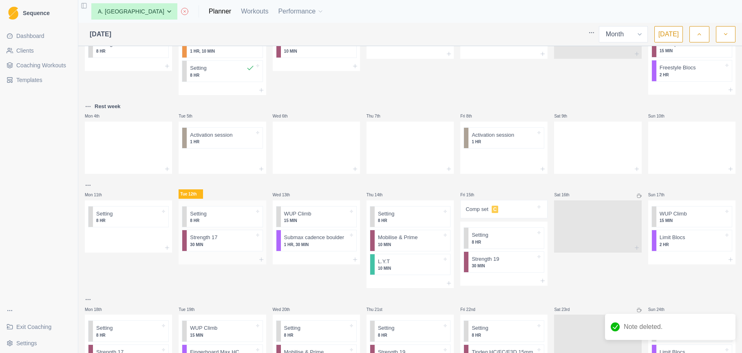
scroll to position [62, 0]
drag, startPoint x: 219, startPoint y: 246, endPoint x: 322, endPoint y: 270, distance: 106.0
click at [322, 270] on div "Mon 28th Strength 10 40 MIN Setting 8 HR Tue 29th Fingerboard Max HC 30 MIN 5 B…" at bounding box center [410, 252] width 651 height 530
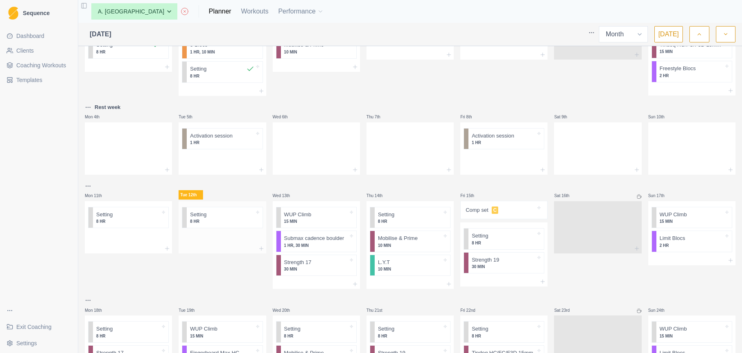
click at [232, 243] on div at bounding box center [222, 248] width 87 height 10
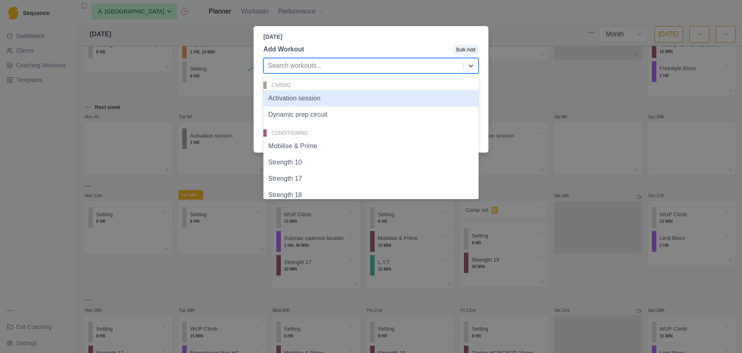
click at [390, 67] on div at bounding box center [363, 65] width 191 height 11
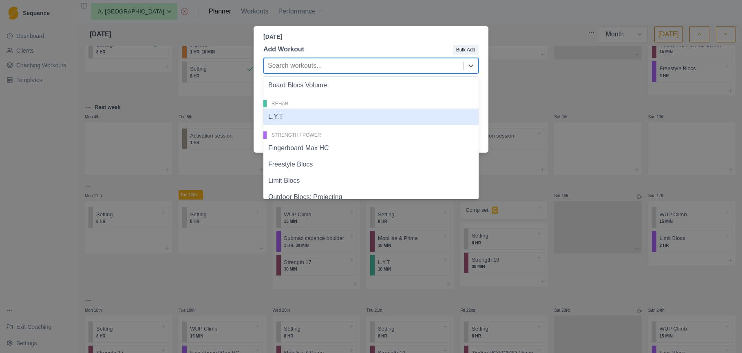
scroll to position [212, 0]
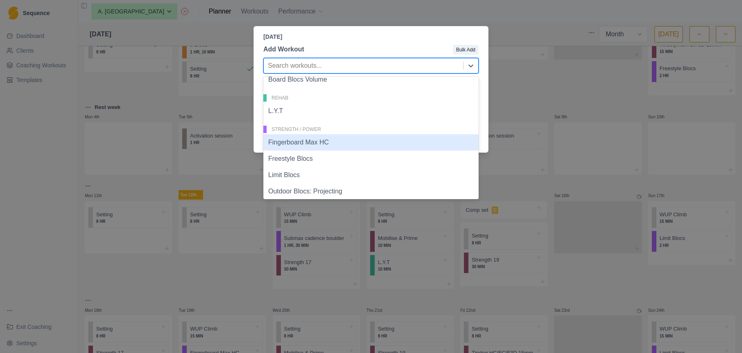
click at [340, 140] on div "Fingerboard Max HC" at bounding box center [370, 142] width 215 height 16
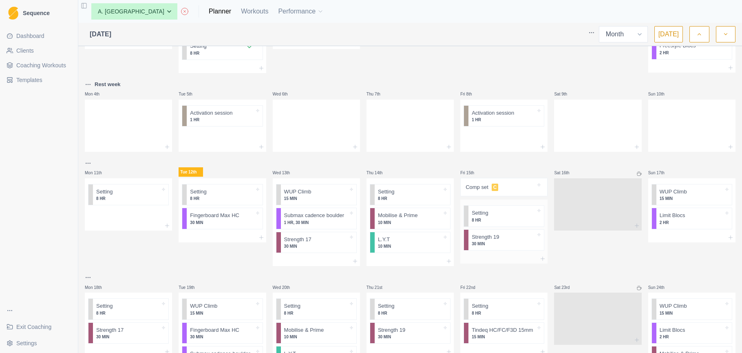
scroll to position [92, 0]
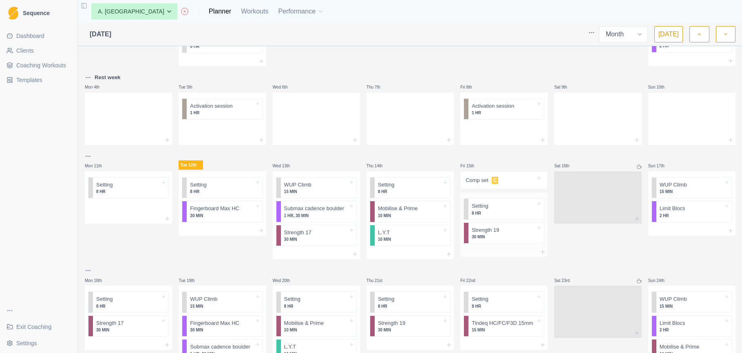
click at [488, 251] on div at bounding box center [503, 252] width 87 height 10
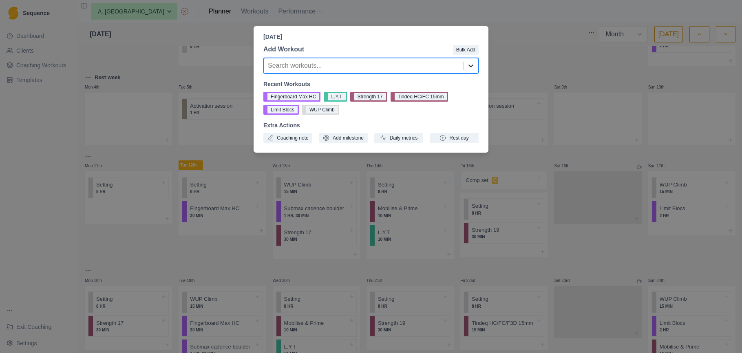
click at [471, 66] on icon at bounding box center [471, 65] width 5 height 3
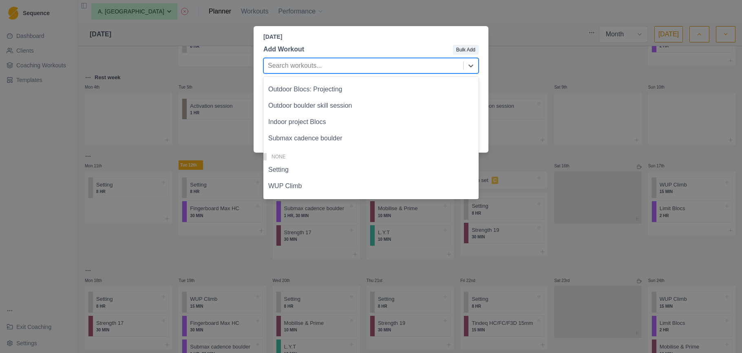
scroll to position [314, 0]
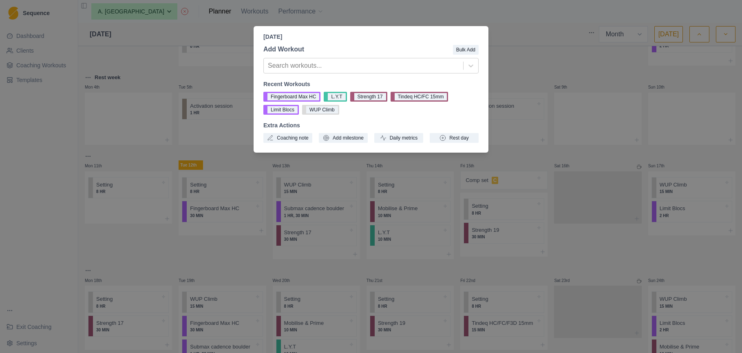
click at [439, 30] on header "Friday, August 15th, 2025" at bounding box center [371, 33] width 235 height 15
click at [533, 160] on div "Friday, August 15th, 2025 Add Workout Bulk Add Search workouts... Recent Workou…" at bounding box center [371, 176] width 742 height 353
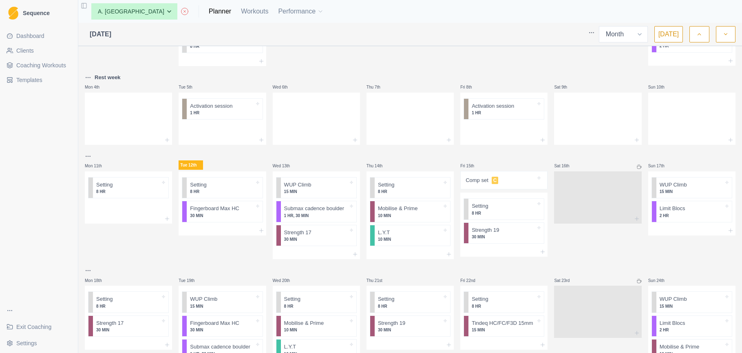
click at [45, 60] on link "Coaching Workouts" at bounding box center [38, 65] width 71 height 13
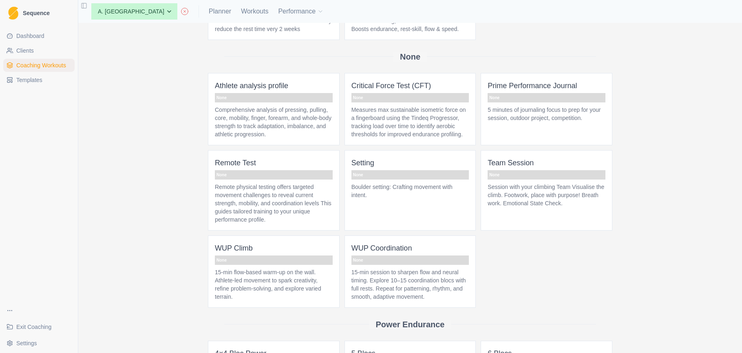
scroll to position [1595, 0]
click at [404, 139] on p "Measures max sustainable isometric force on a fingerboard using the Tindeq Prog…" at bounding box center [411, 122] width 118 height 33
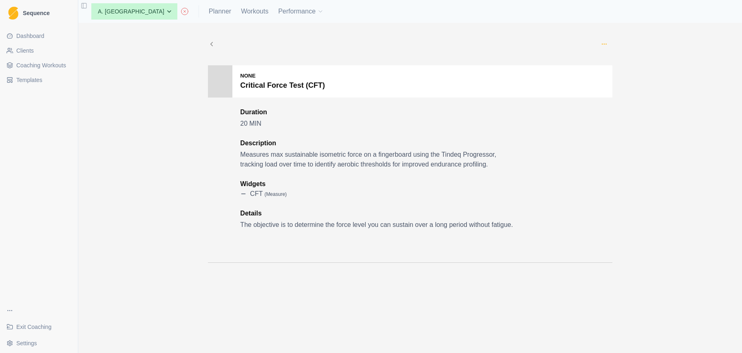
click at [604, 42] on icon "button" at bounding box center [604, 44] width 7 height 7
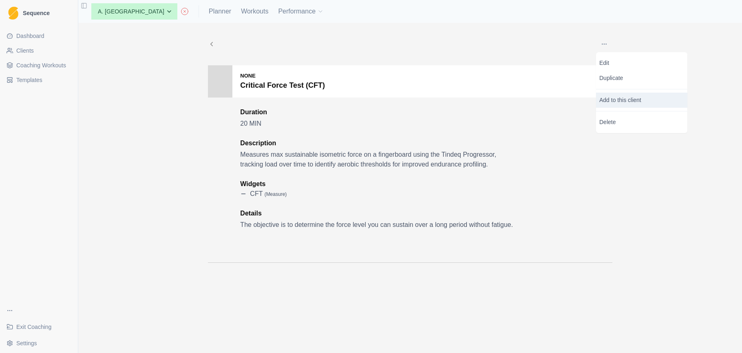
click at [617, 99] on p "Add to this client" at bounding box center [641, 100] width 91 height 15
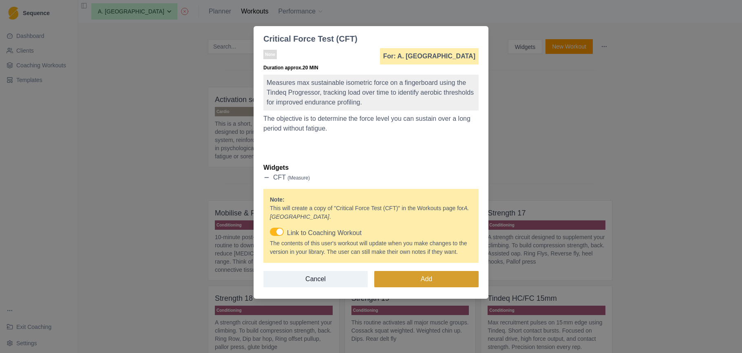
click at [413, 285] on button "Add" at bounding box center [426, 279] width 104 height 16
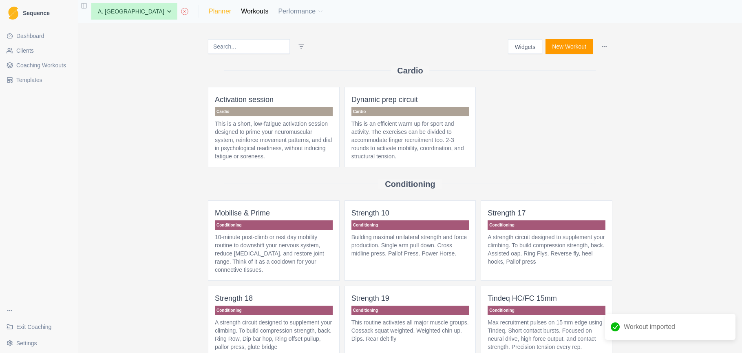
click at [209, 11] on link "Planner" at bounding box center [220, 12] width 22 height 10
select select "month"
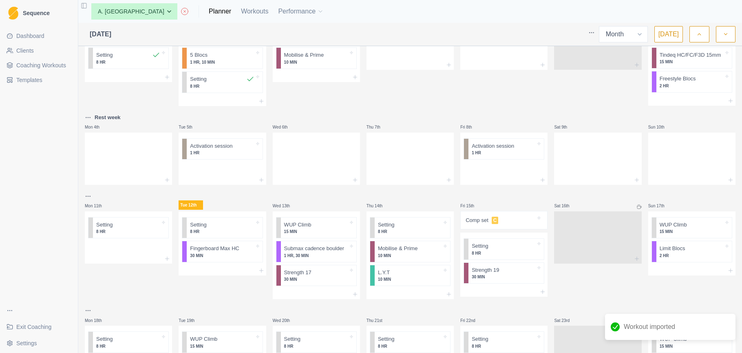
scroll to position [96, 0]
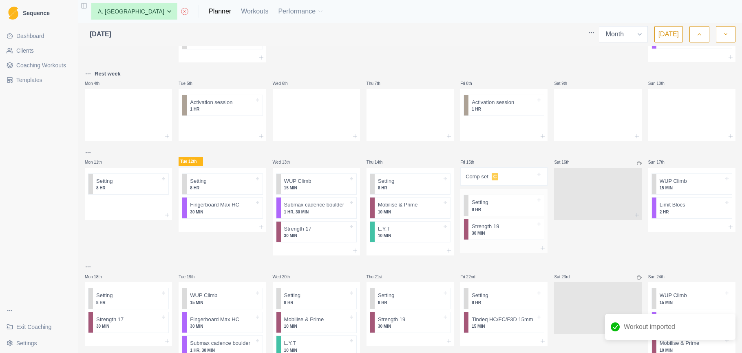
click at [502, 247] on div at bounding box center [503, 248] width 87 height 10
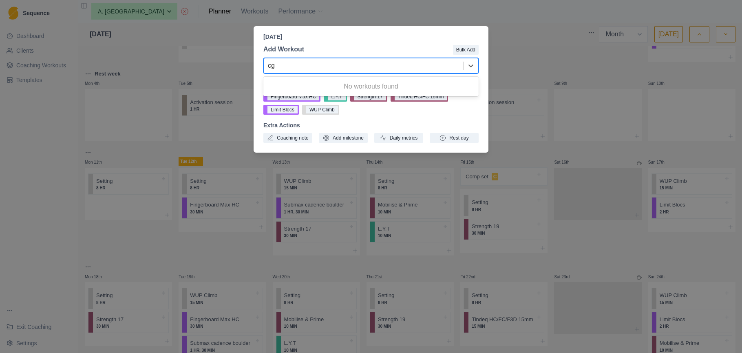
type input "c"
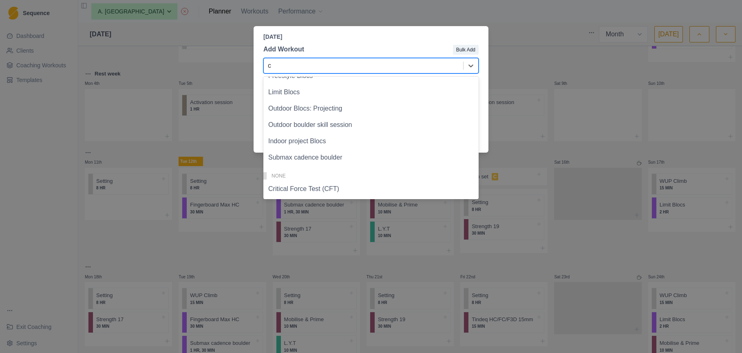
scroll to position [299, 0]
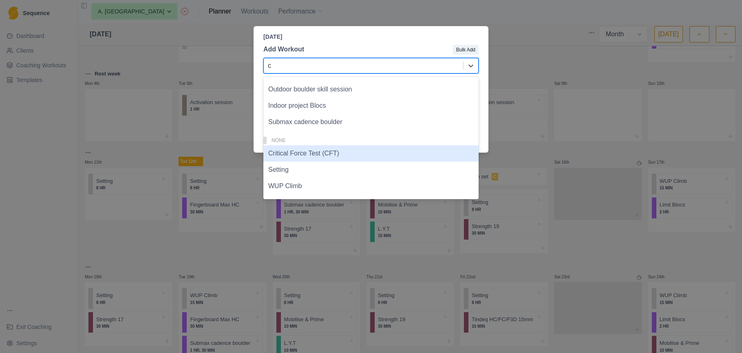
click at [288, 158] on div "Critical Force Test (CFT)" at bounding box center [370, 153] width 215 height 16
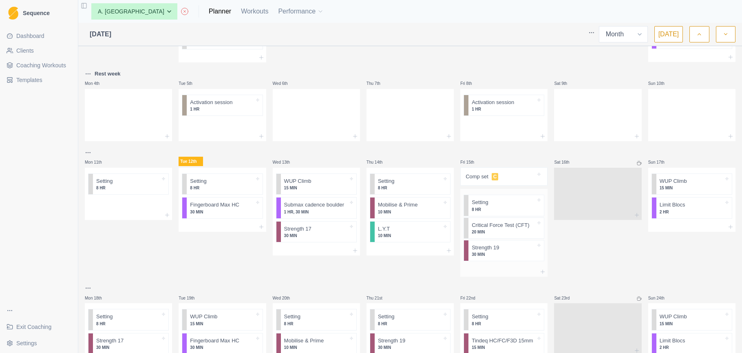
drag, startPoint x: 494, startPoint y: 254, endPoint x: 495, endPoint y: 226, distance: 27.3
click at [495, 226] on div "Setting 8 HR Strength 19 30 MIN Critical Force Test (CFT) 20 MIN" at bounding box center [503, 228] width 87 height 78
click at [520, 180] on div at bounding box center [519, 177] width 34 height 8
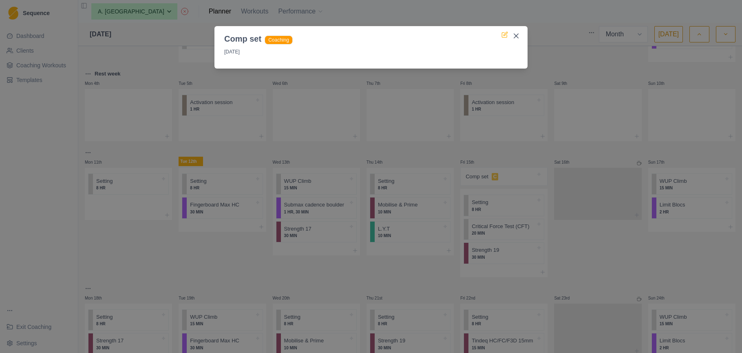
click at [507, 33] on icon at bounding box center [506, 34] width 4 height 4
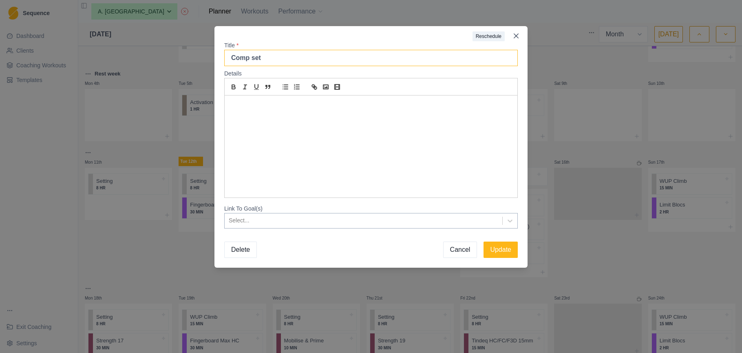
click at [282, 58] on input "Comp set" at bounding box center [371, 58] width 294 height 16
type input "Comp set and Critical force test"
click at [251, 100] on div at bounding box center [371, 146] width 293 height 102
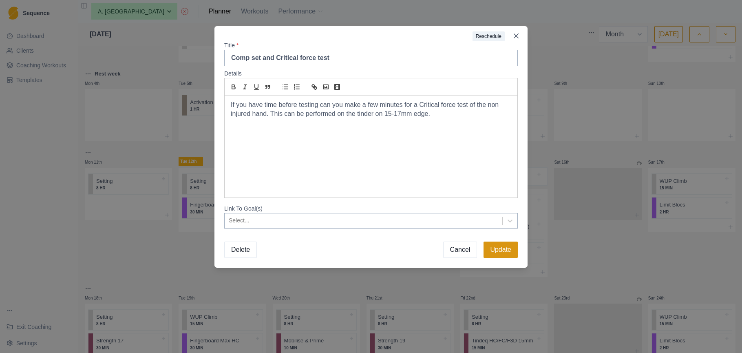
click at [509, 249] on button "Update" at bounding box center [501, 249] width 34 height 16
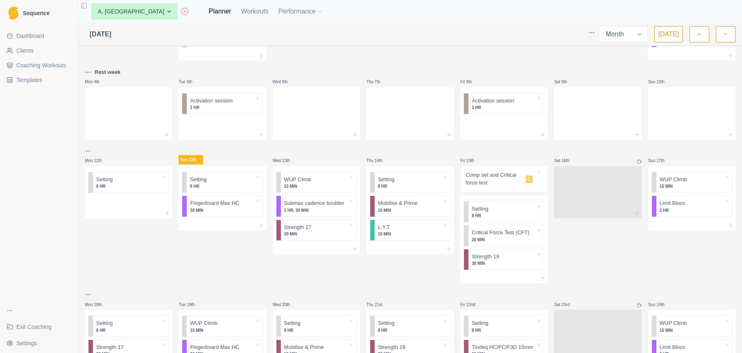
scroll to position [0, 0]
click at [505, 185] on p "Comp set and Critical force test" at bounding box center [494, 179] width 57 height 16
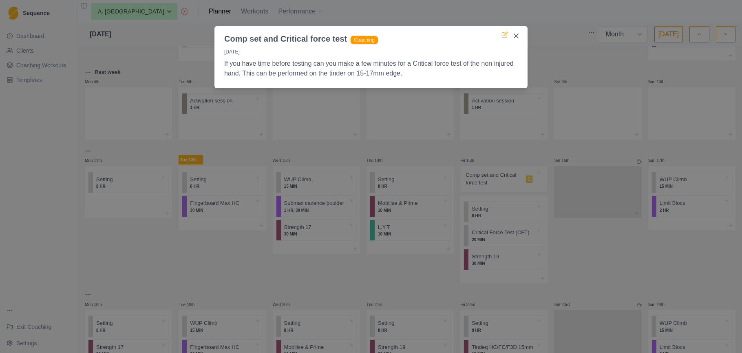
click at [507, 35] on icon at bounding box center [505, 34] width 7 height 7
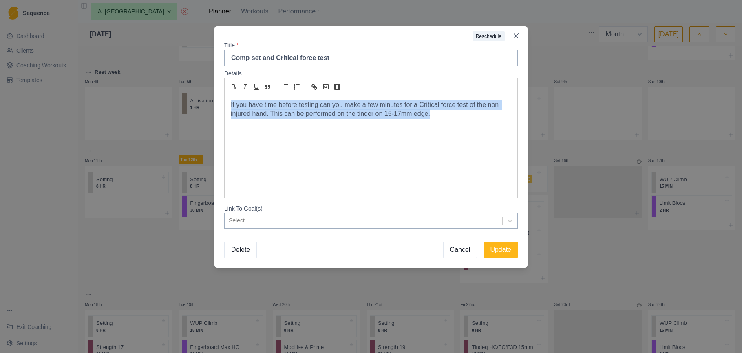
drag, startPoint x: 431, startPoint y: 115, endPoint x: 243, endPoint y: 102, distance: 188.8
click at [219, 101] on div "Details If you have time before testing can you make a few minutes for a Critic…" at bounding box center [371, 149] width 313 height 166
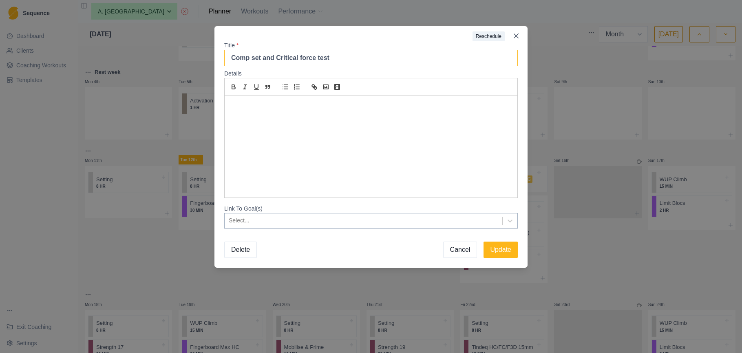
drag, startPoint x: 334, startPoint y: 58, endPoint x: 260, endPoint y: 59, distance: 74.2
click at [259, 59] on input "Comp set and Critical force test" at bounding box center [371, 58] width 294 height 16
type input "Comp set"
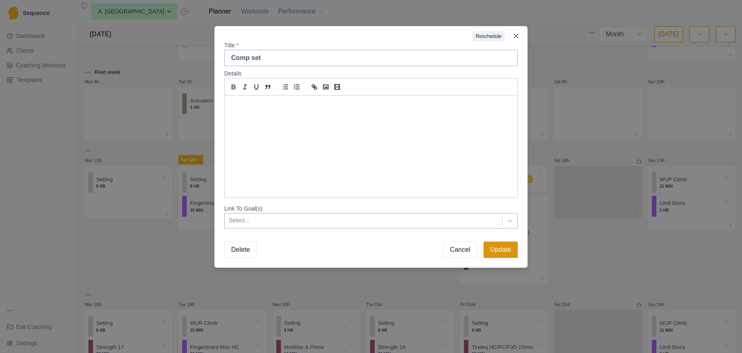
click at [501, 249] on button "Update" at bounding box center [501, 249] width 34 height 16
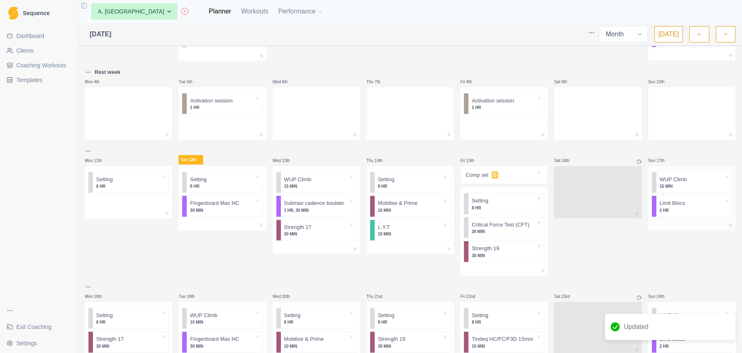
click at [674, 222] on div at bounding box center [691, 225] width 87 height 10
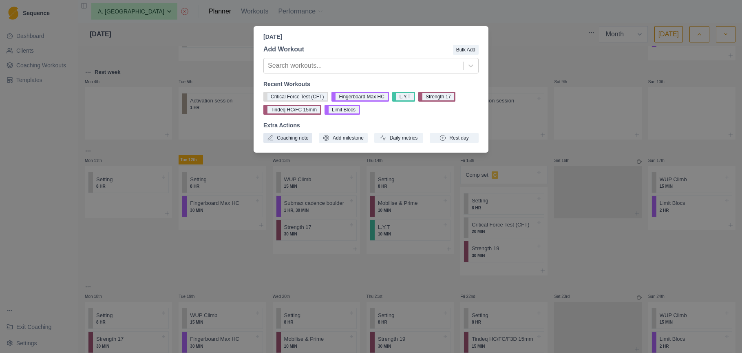
click at [297, 138] on button "Coaching note" at bounding box center [287, 138] width 49 height 10
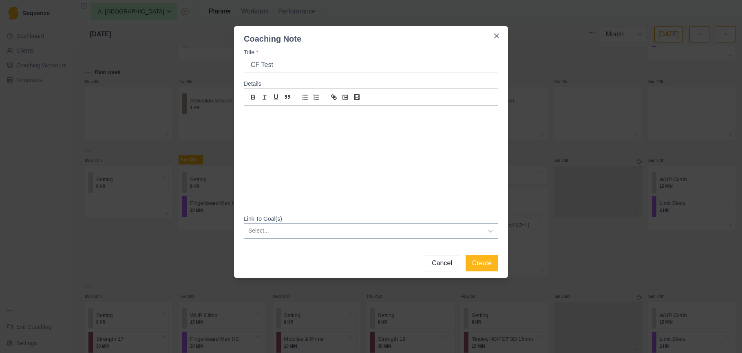
type input "CF Test"
click at [283, 119] on p at bounding box center [370, 115] width 241 height 9
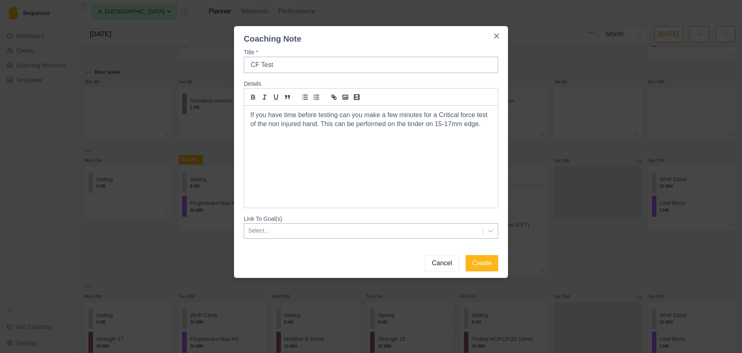
click at [423, 124] on p "If you have time before testing can you make a few minutes for a Critical force…" at bounding box center [370, 120] width 241 height 18
click at [278, 142] on div "If you have time before testing can you make a few minutes for a Critical force…" at bounding box center [371, 157] width 254 height 102
click at [476, 262] on button "Create" at bounding box center [482, 263] width 33 height 16
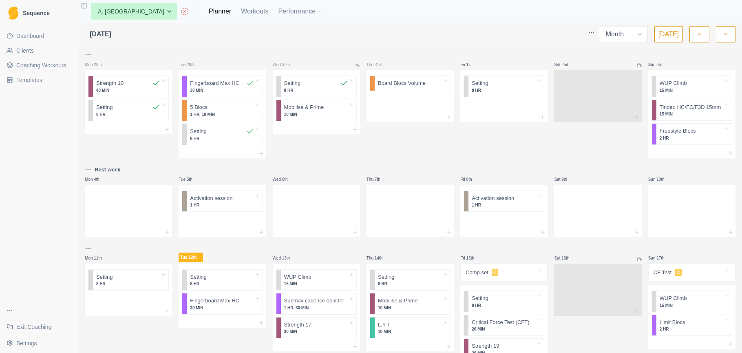
click at [33, 33] on span "Dashboard" at bounding box center [30, 36] width 28 height 8
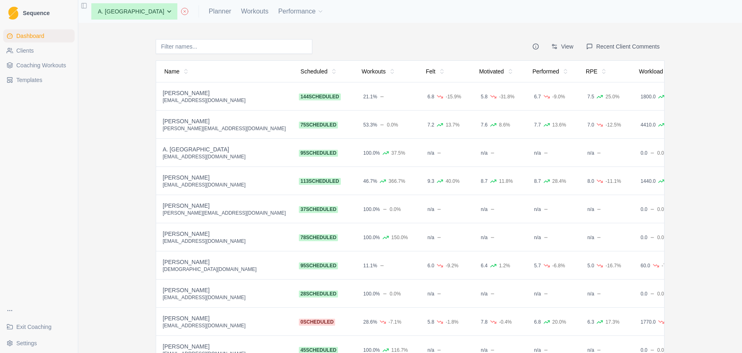
click at [639, 44] on button "Recent Client Comments" at bounding box center [623, 46] width 83 height 15
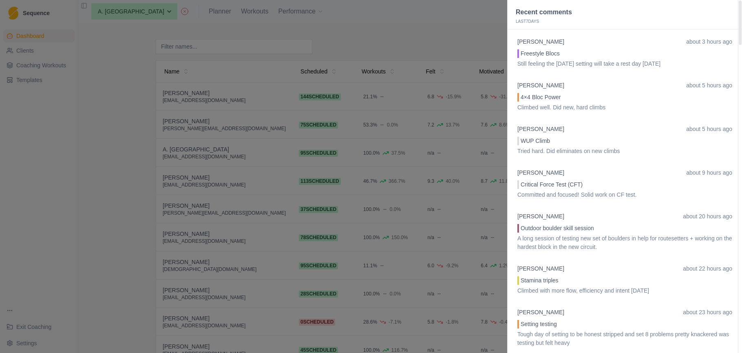
click at [536, 178] on div "O. Lenehan about 9 hours ago Critical Force Test (CFT) Committed and focused! S…" at bounding box center [625, 183] width 218 height 31
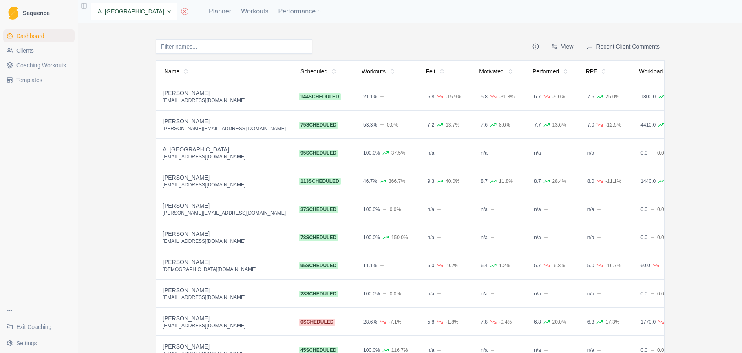
select select "757168ae-d33a-4bee-8254-2e1b1dad540a"
click at [209, 12] on link "Planner" at bounding box center [220, 12] width 22 height 10
select select "month"
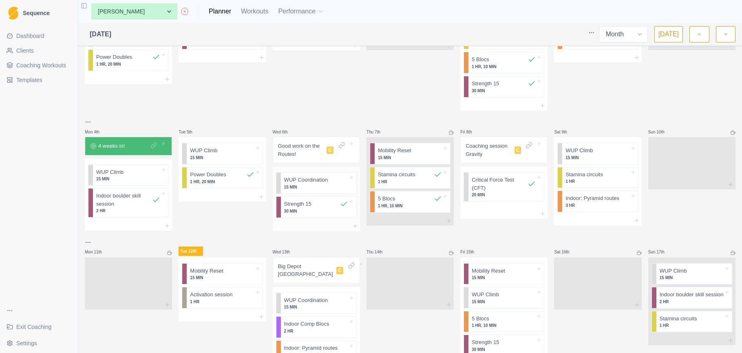
scroll to position [89, 0]
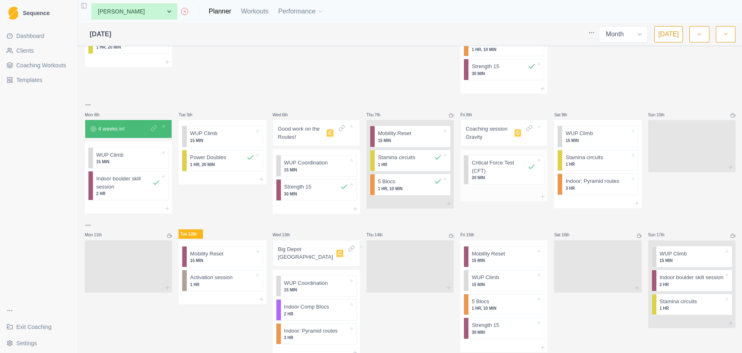
click at [491, 171] on p "Critical Force Test (CFT)" at bounding box center [500, 167] width 56 height 16
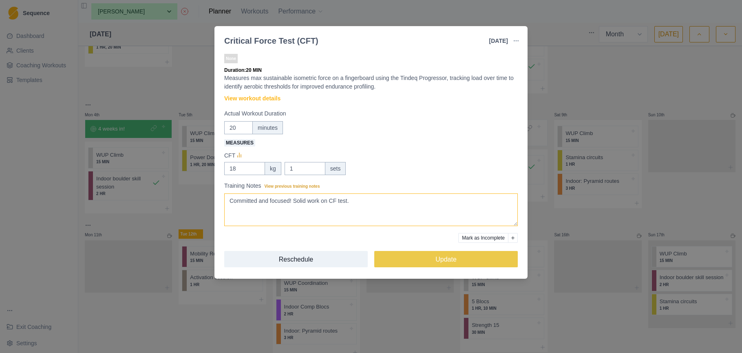
click at [396, 199] on textarea "Committed and focused! Solid work on CF test." at bounding box center [371, 209] width 294 height 33
type textarea "Committed and focused! Solid work on CF test. 18kg."
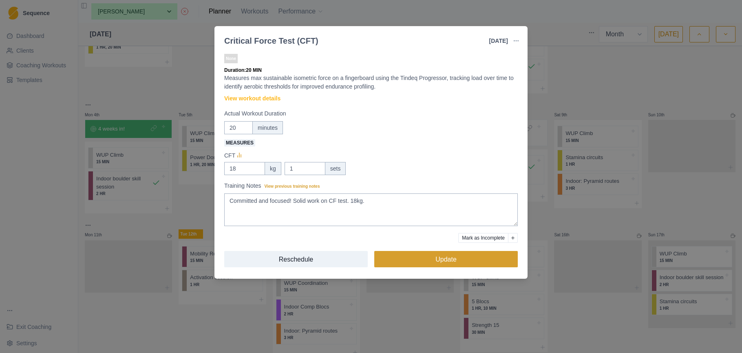
click at [424, 259] on button "Update" at bounding box center [446, 259] width 144 height 16
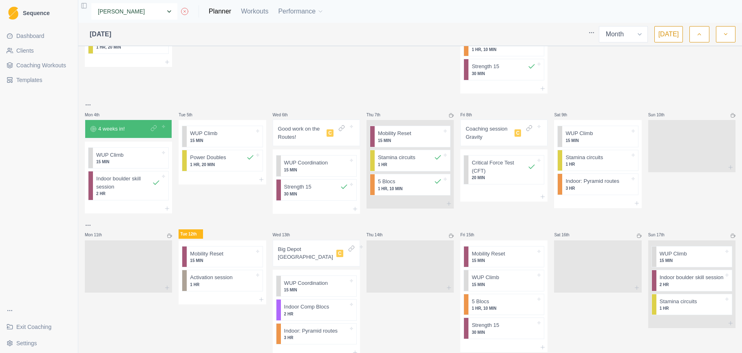
select select "13a4dd83-3e86-46f9-9ef2-45f199cc920d"
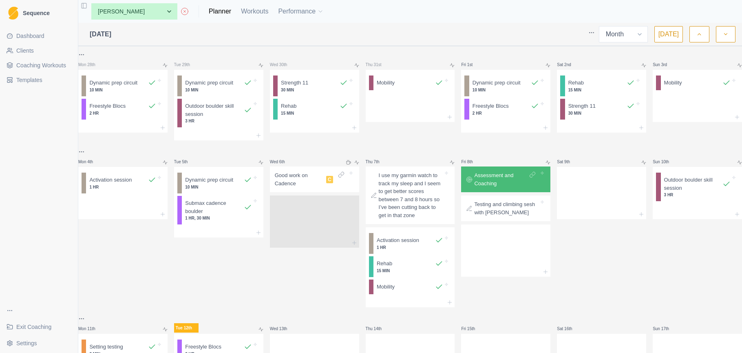
select select "month"
